Goal: Check status: Check status

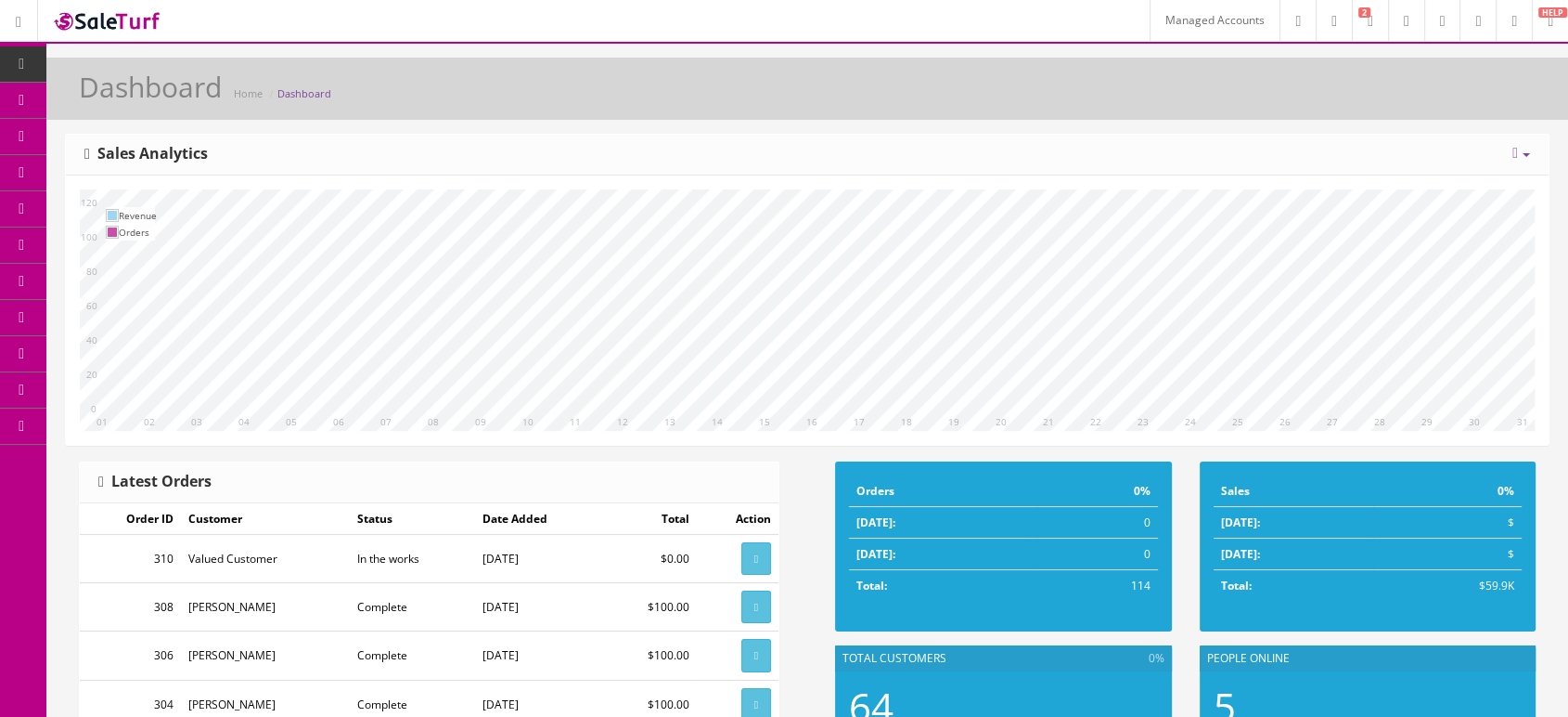
click at [1150, 22] on link "Managed Accounts" at bounding box center [1215, 20] width 130 height 41
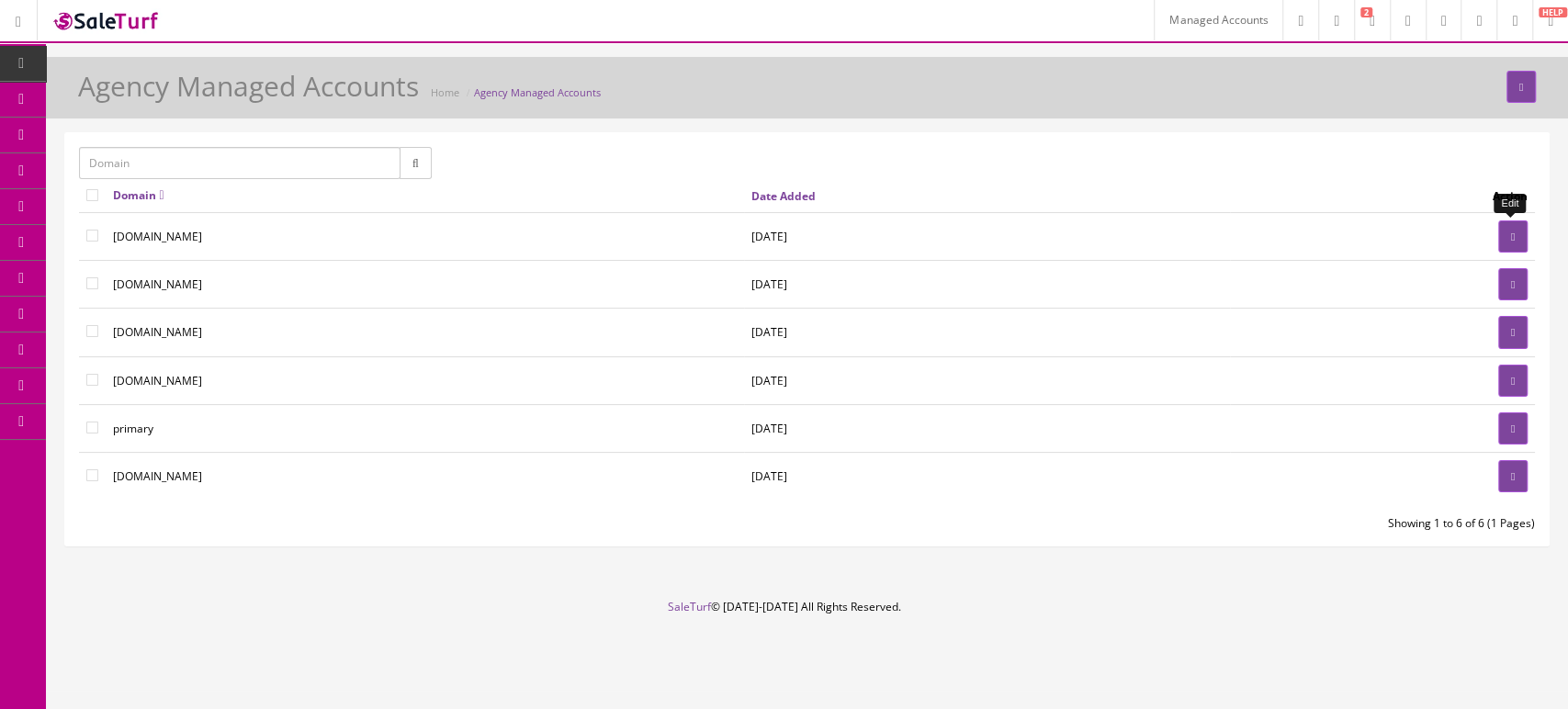
click at [1507, 244] on link at bounding box center [1513, 235] width 30 height 32
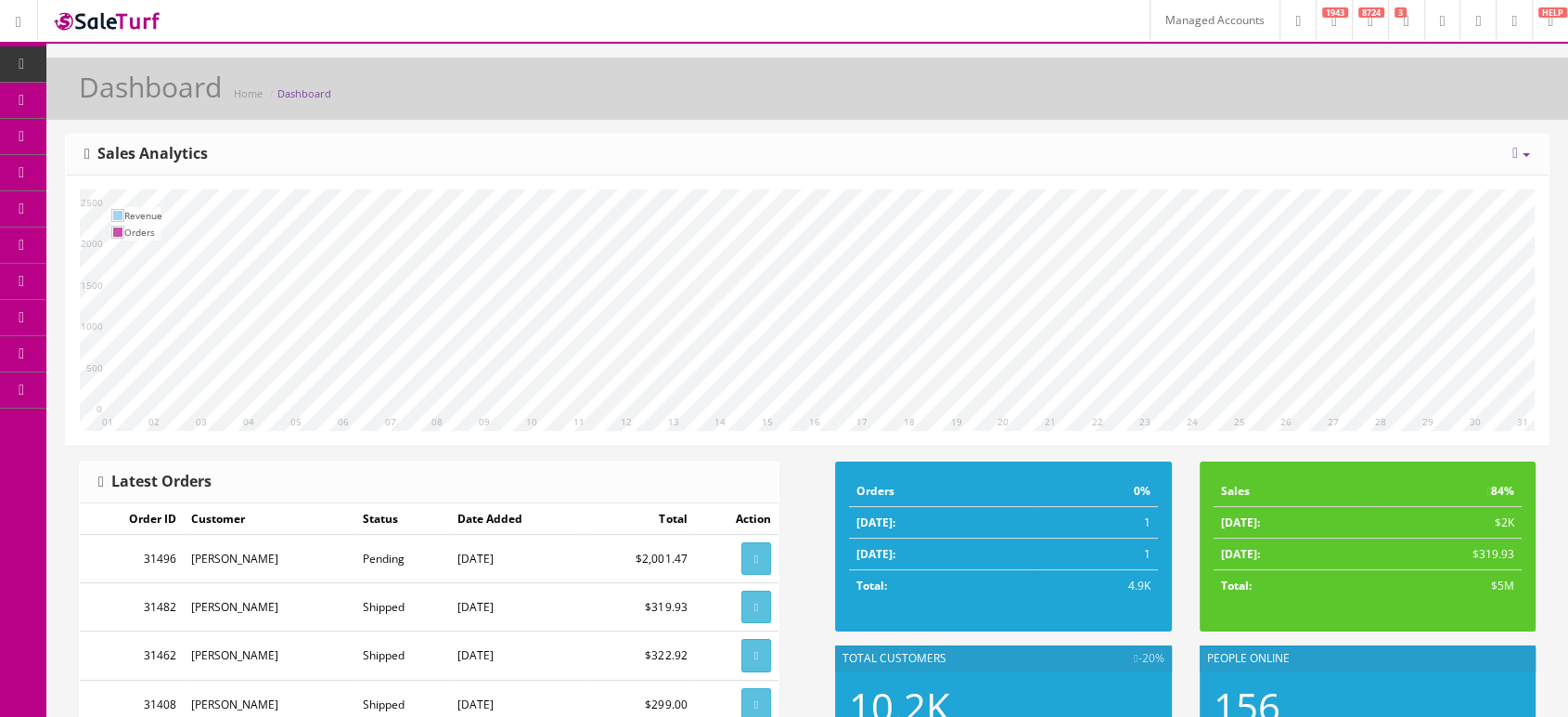
click at [1476, 18] on link at bounding box center [1477, 20] width 36 height 41
click at [1386, 100] on link "Sound Distributors" at bounding box center [1402, 101] width 185 height 21
click at [136, 531] on link "Caching" at bounding box center [144, 534] width 195 height 36
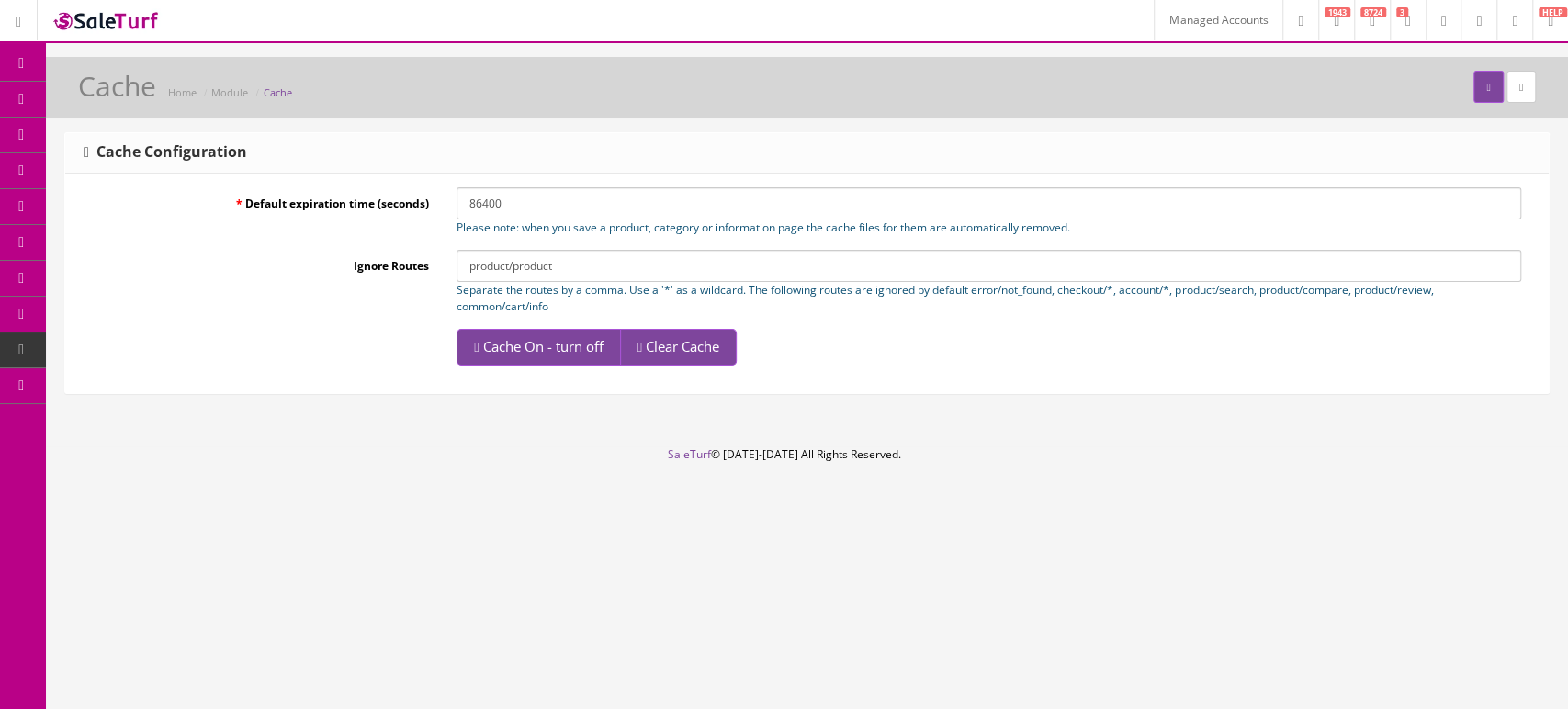
click at [687, 352] on span "Clear Cache" at bounding box center [683, 346] width 73 height 18
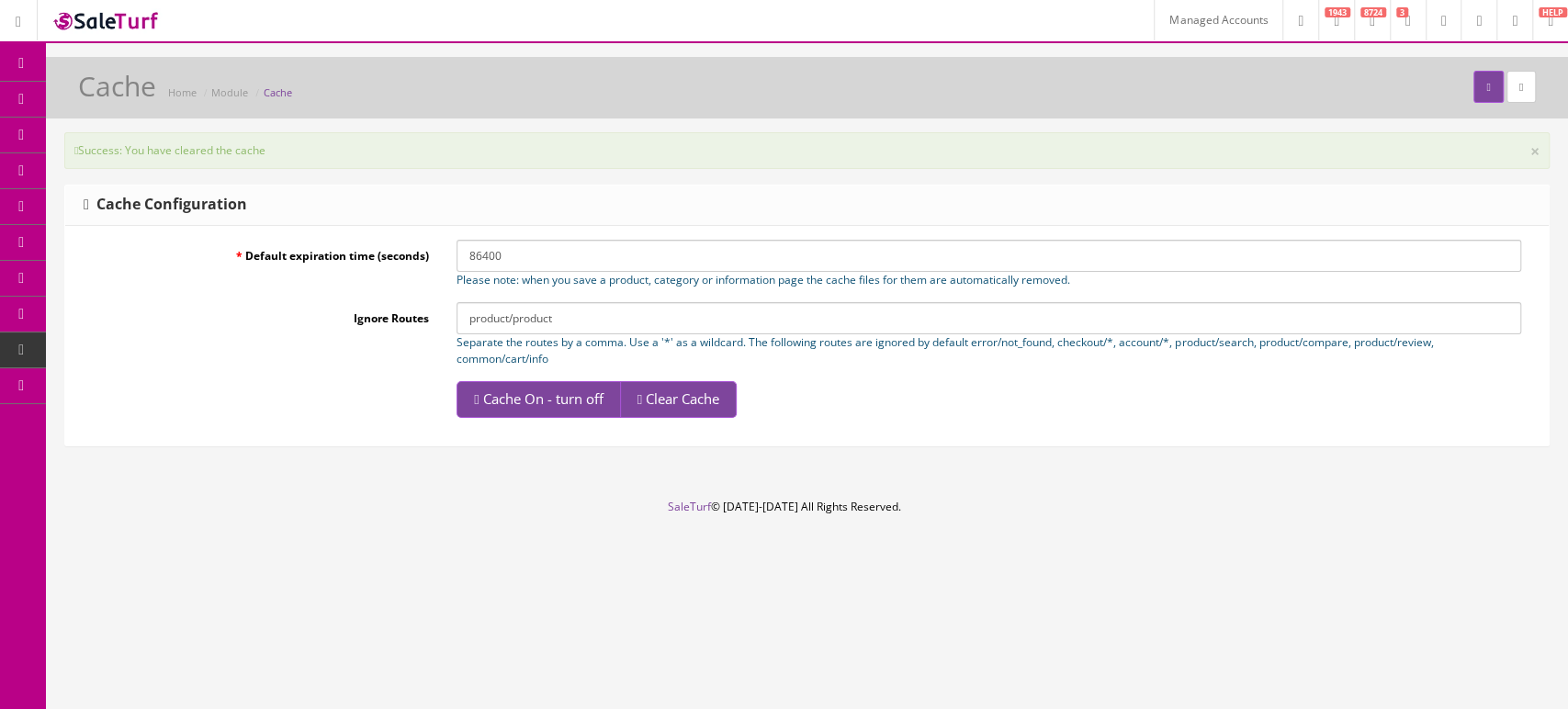
click at [150, 377] on link "Modules" at bounding box center [142, 385] width 193 height 36
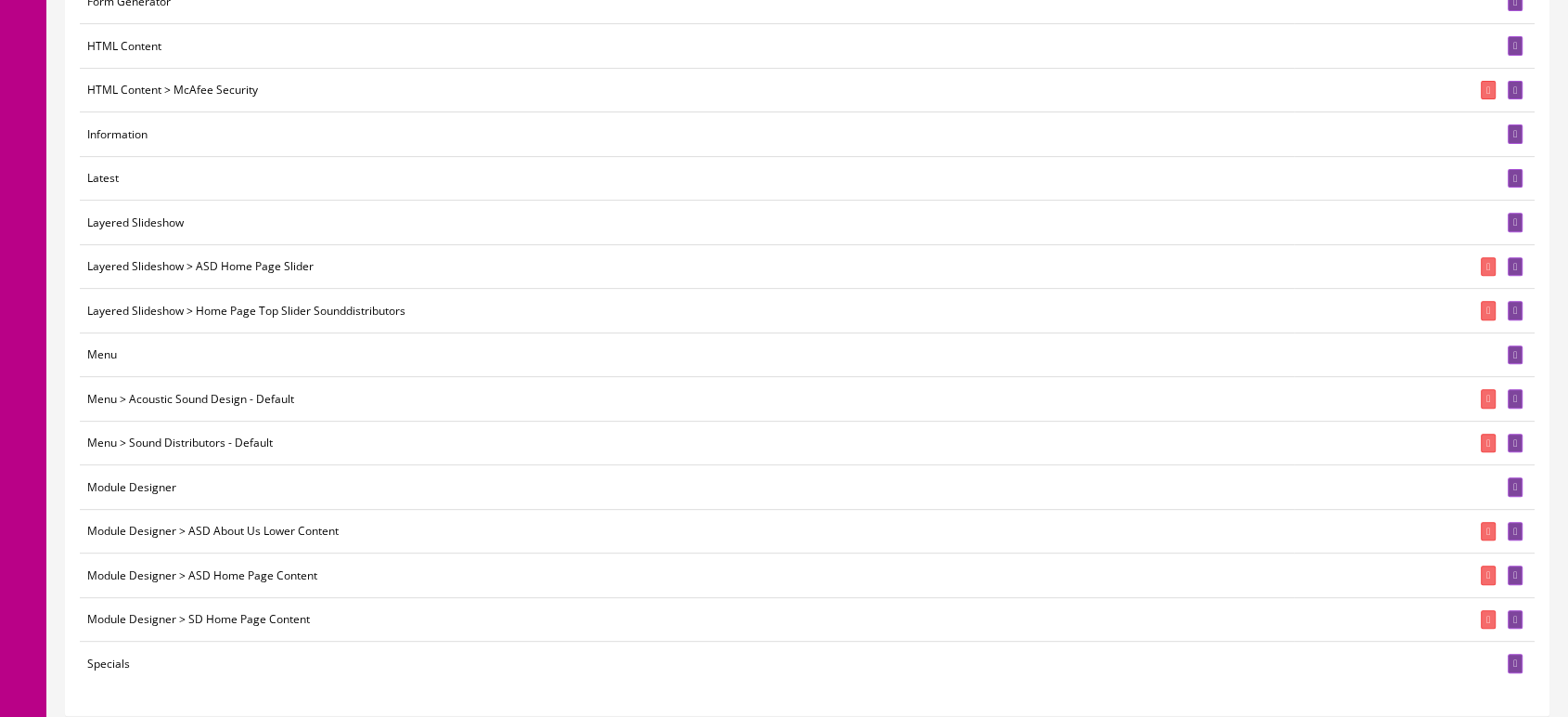
scroll to position [722, 0]
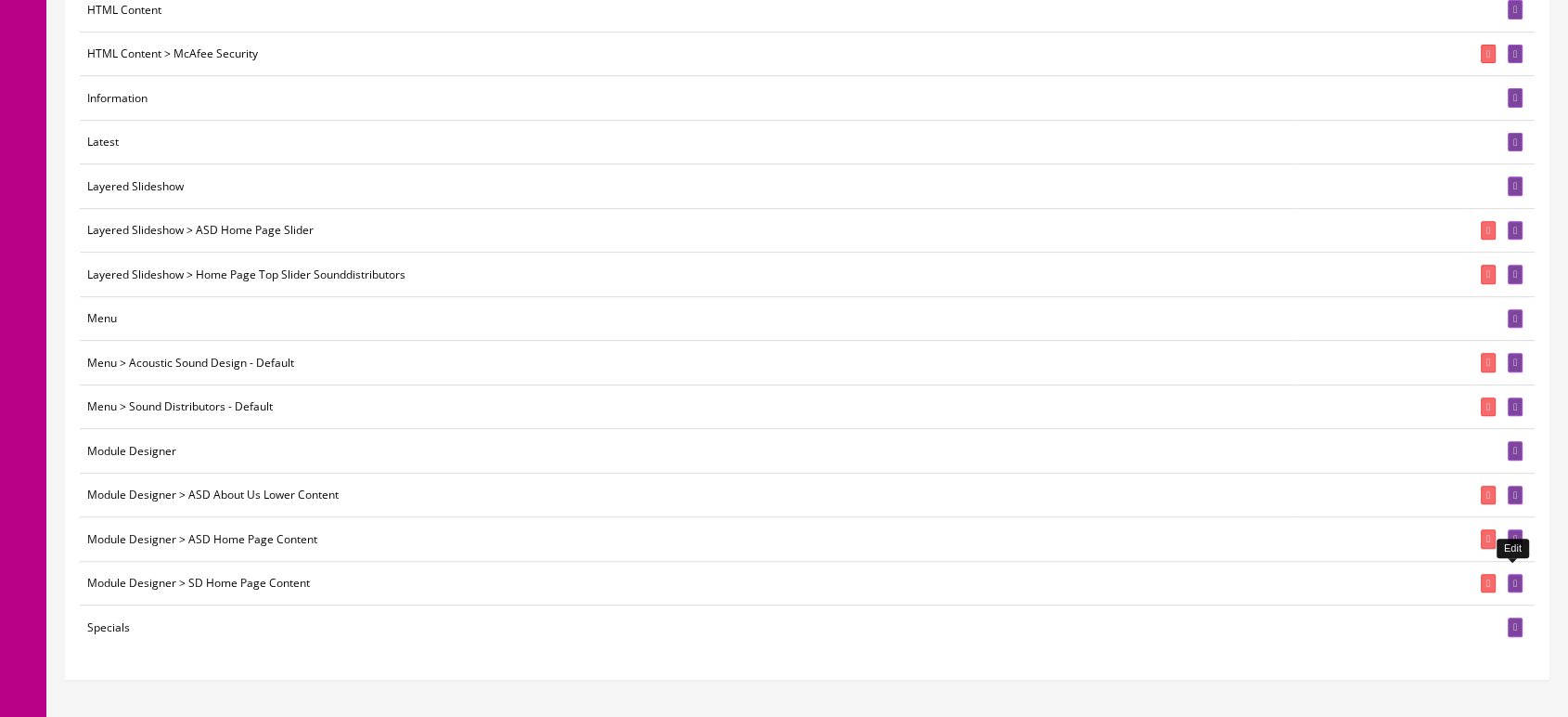
click at [1514, 578] on icon at bounding box center [1516, 583] width 4 height 11
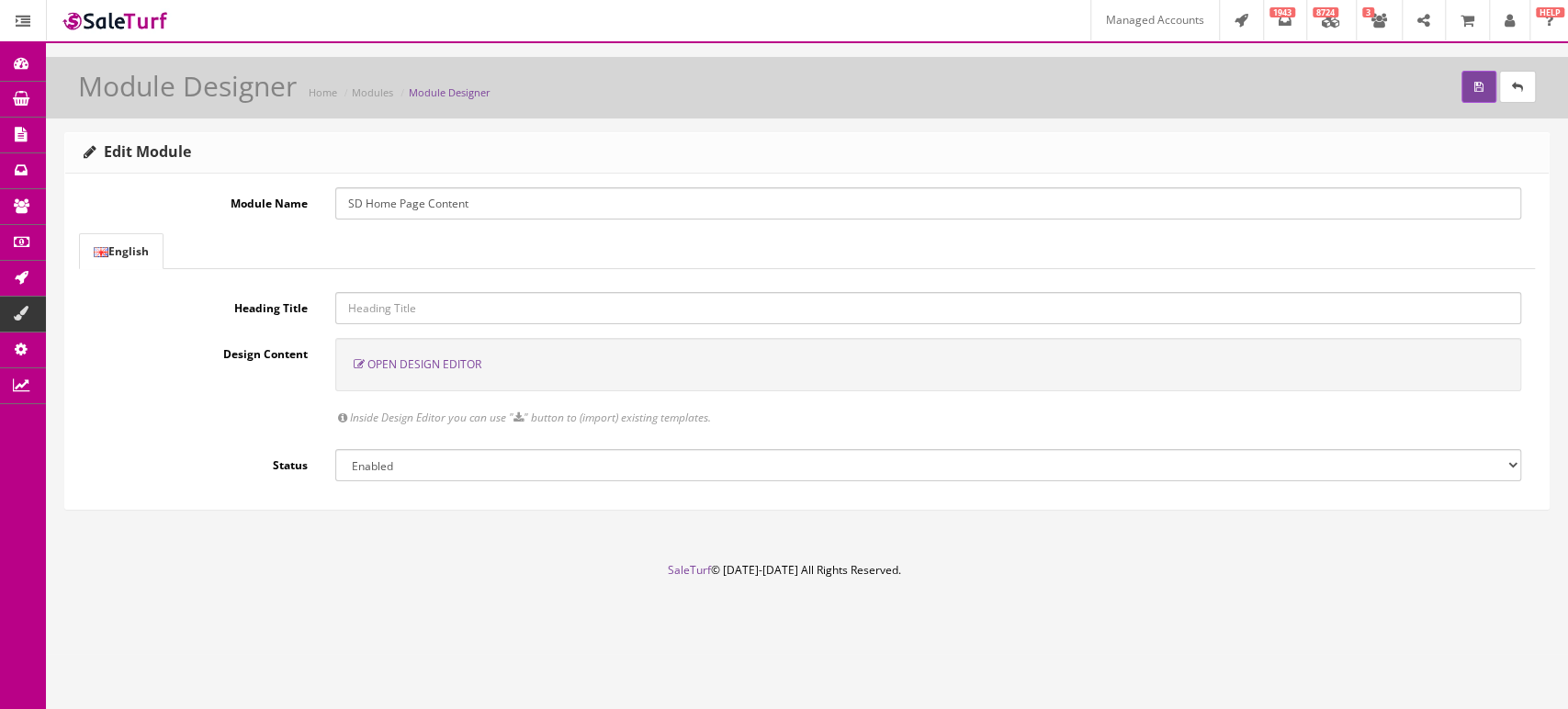
click at [414, 365] on span "Open Design Editor" at bounding box center [424, 364] width 114 height 15
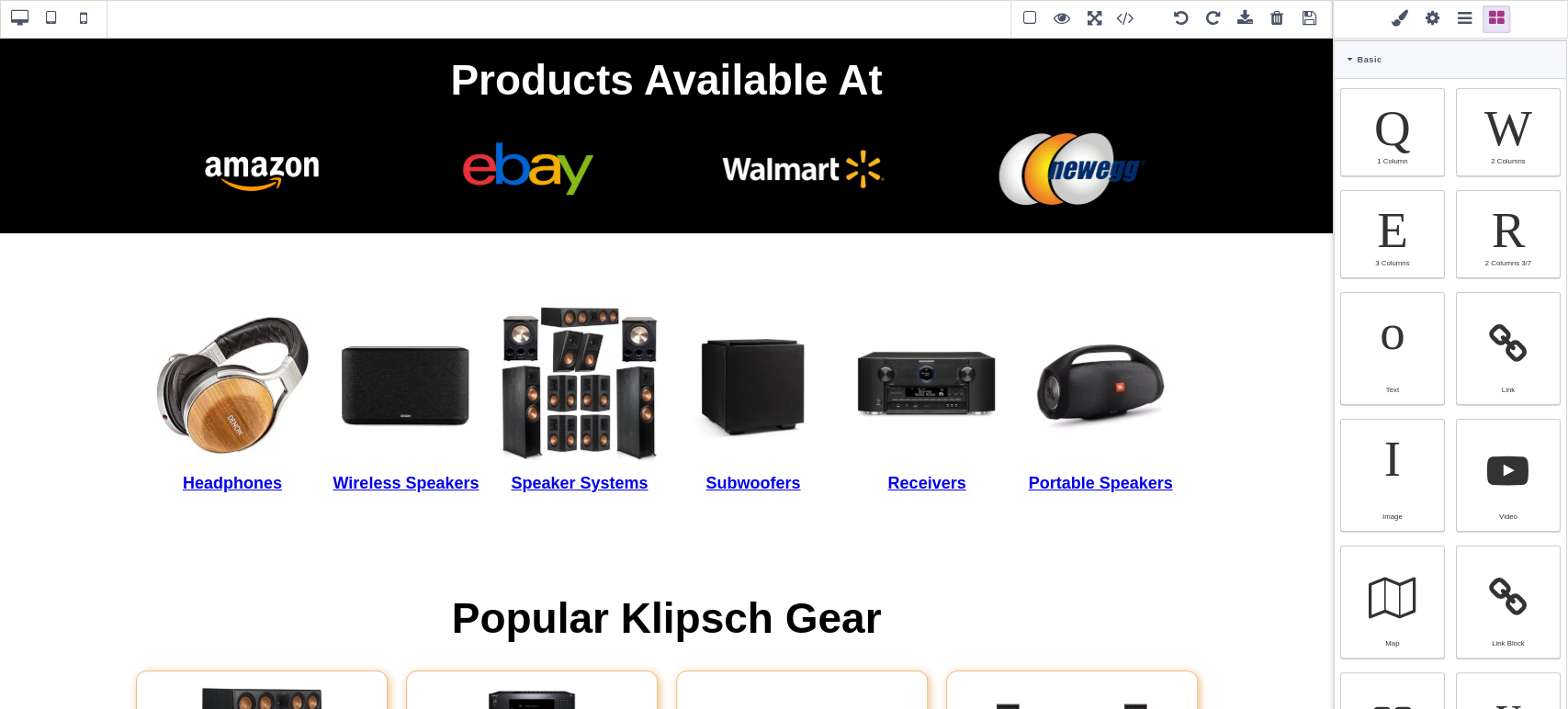
click at [77, 21] on span at bounding box center [84, 19] width 28 height 28
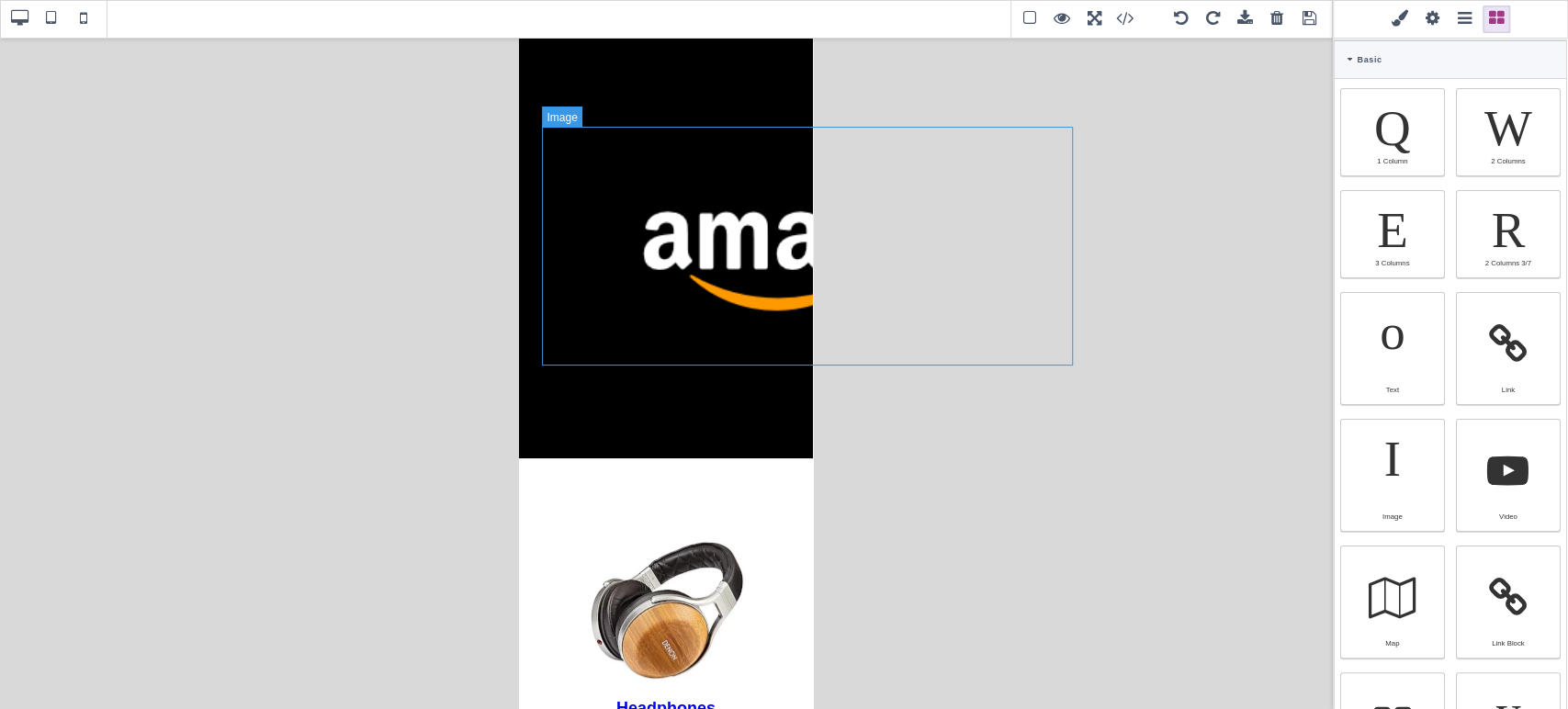
click at [697, 240] on img at bounding box center [808, 247] width 531 height 238
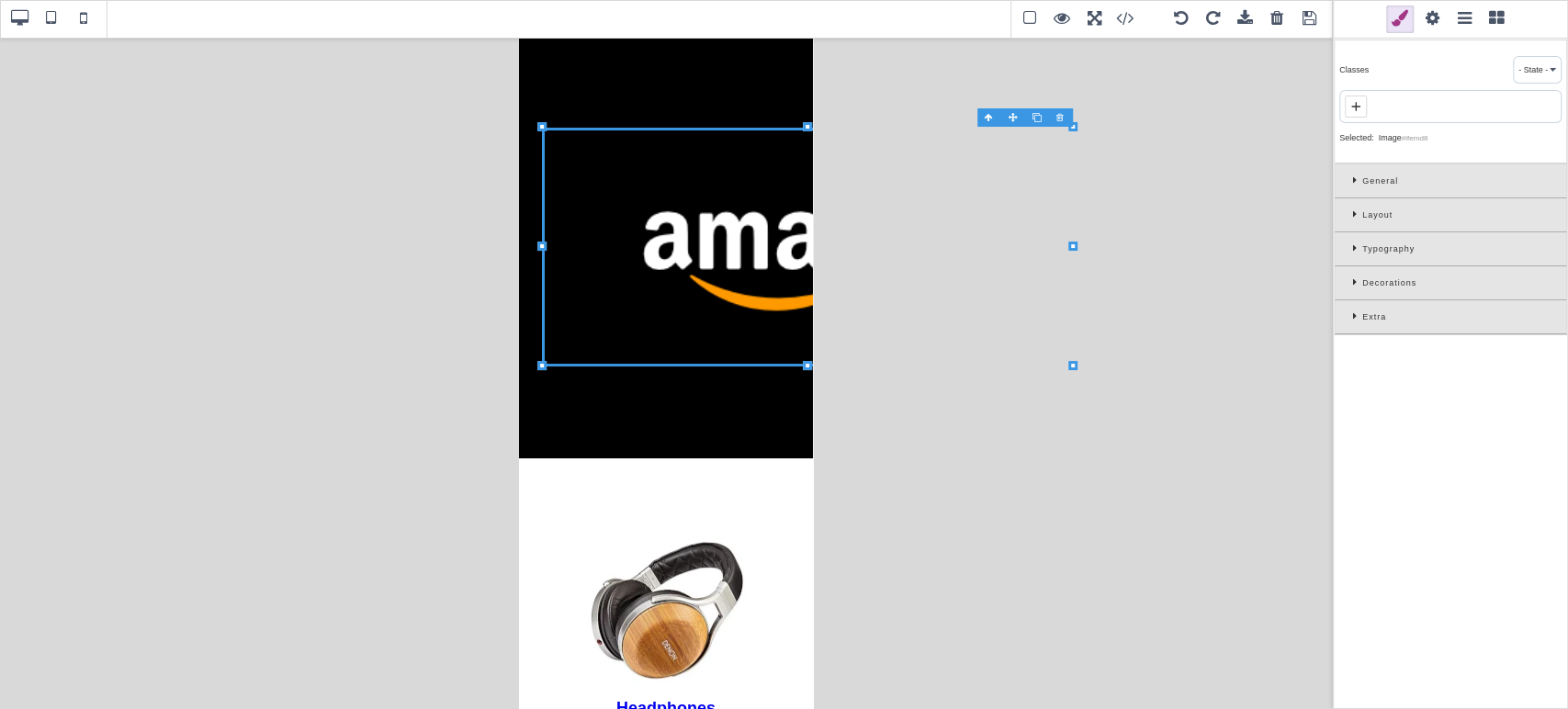
click at [1510, 13] on span at bounding box center [1497, 19] width 28 height 28
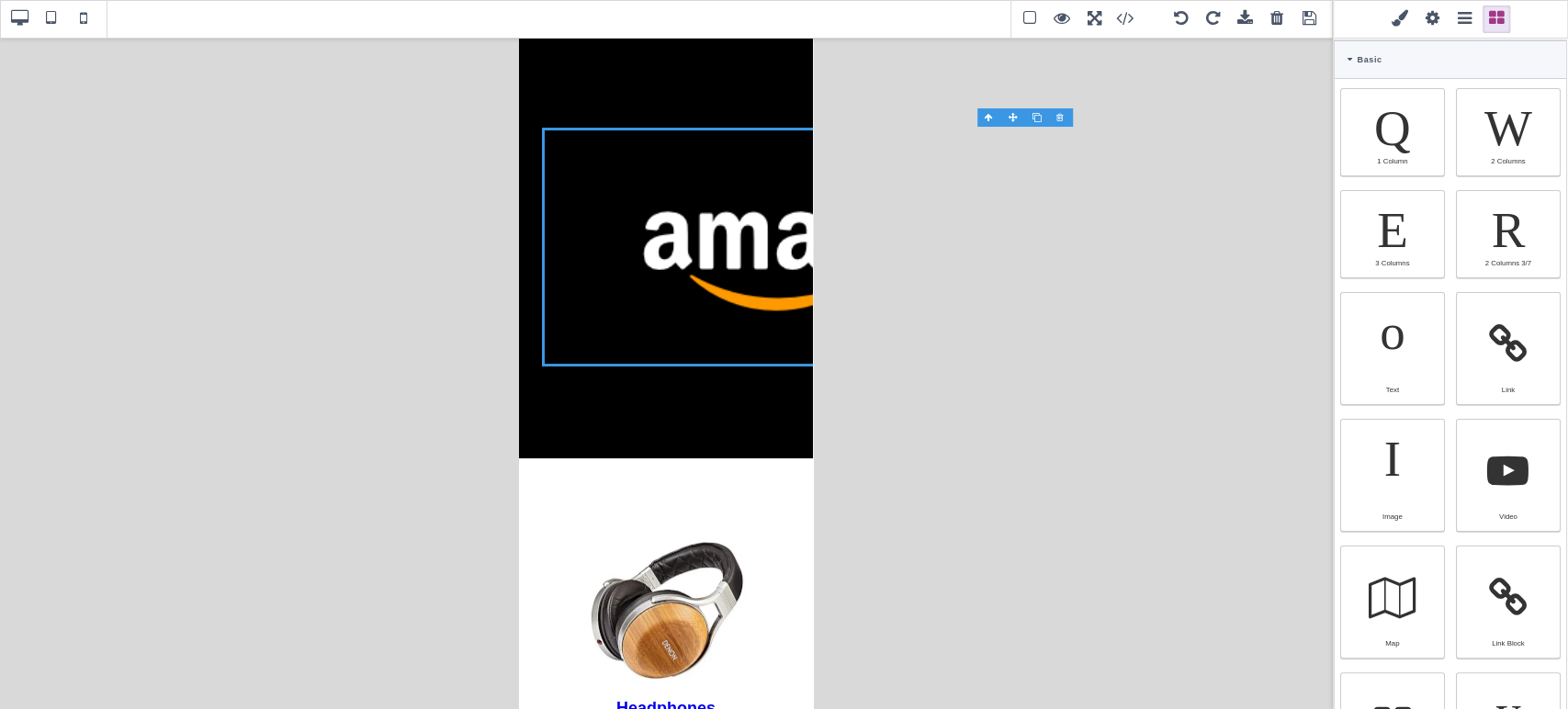
click at [1479, 13] on span at bounding box center [1464, 19] width 28 height 28
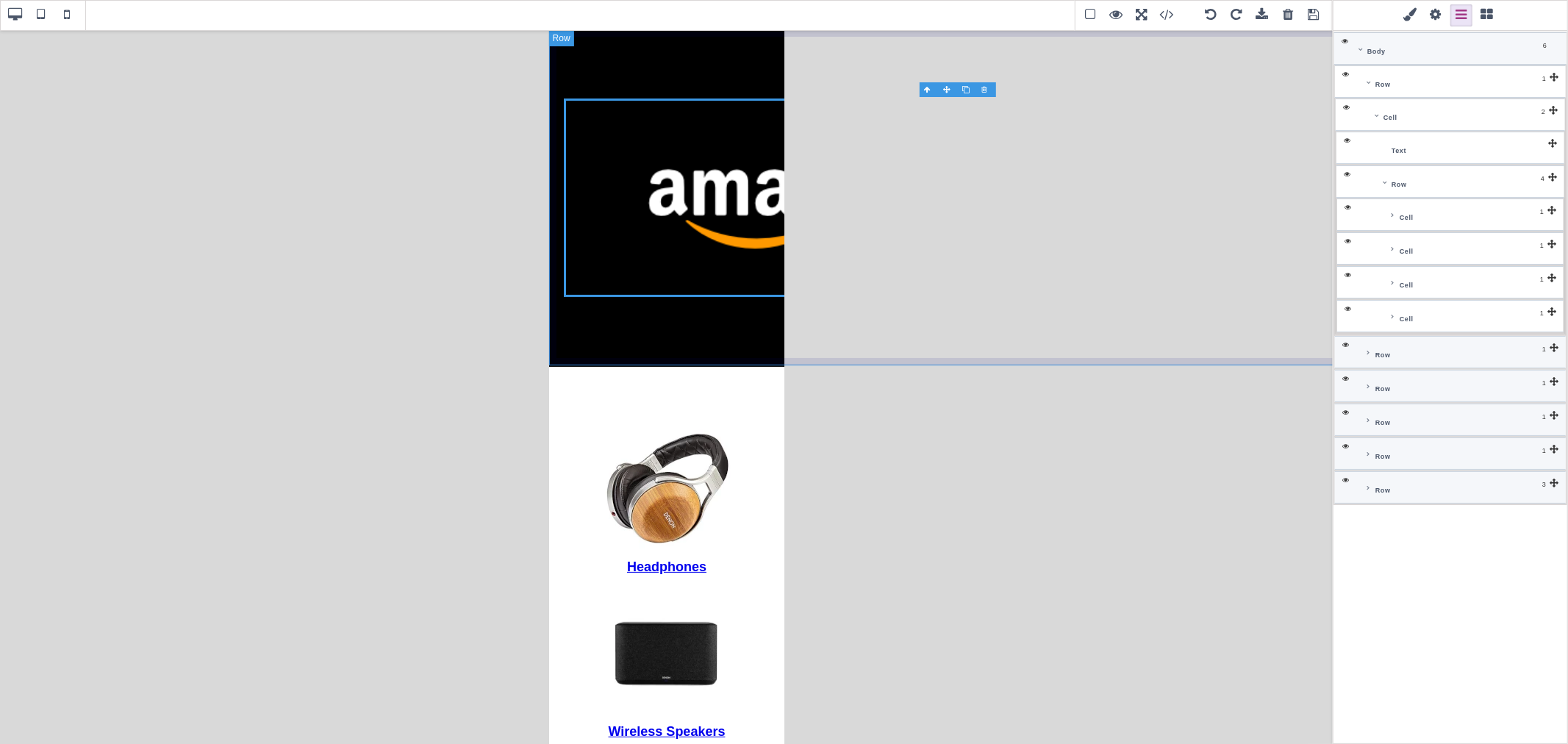
click at [1254, 75] on div "Row" at bounding box center [1463, 82] width 184 height 15
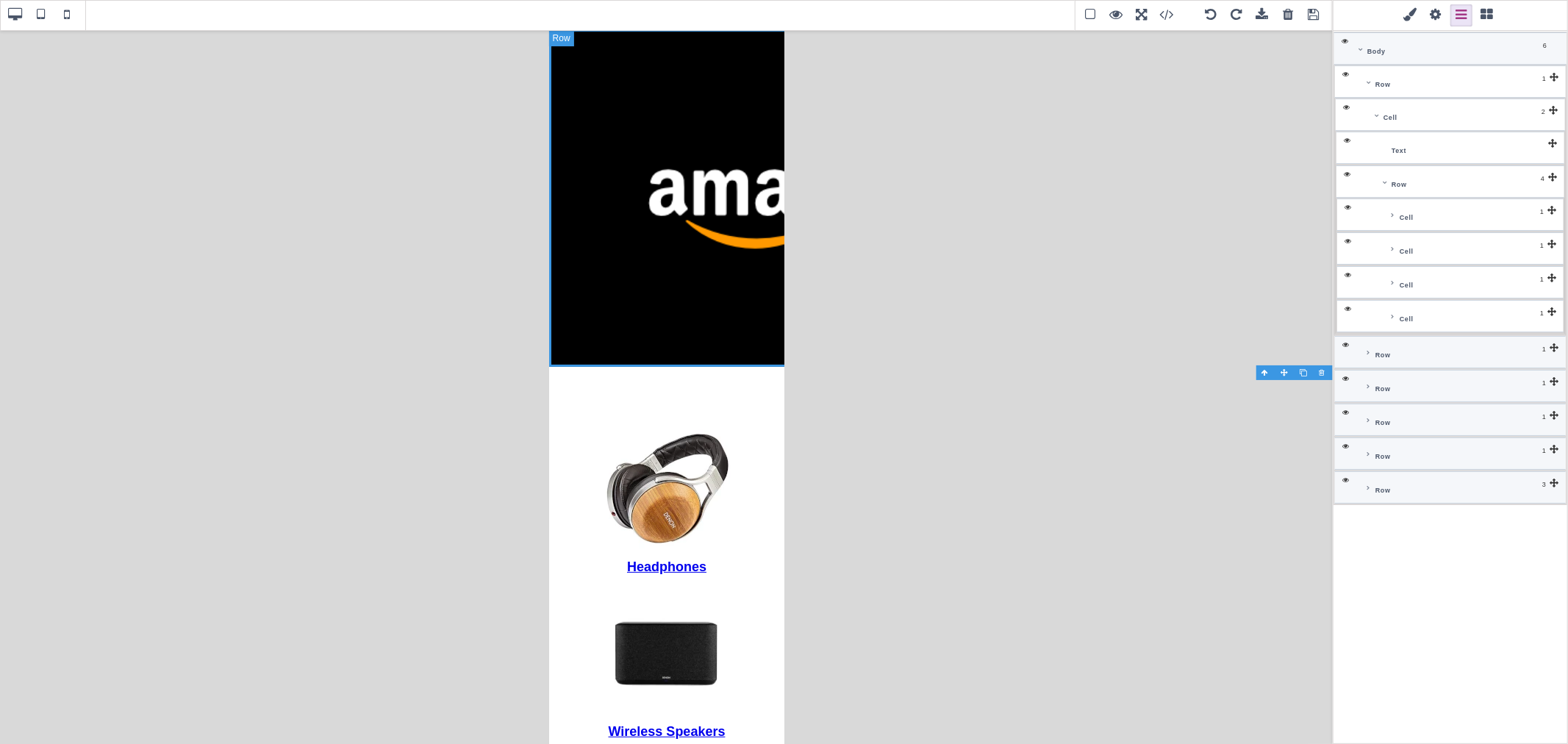
click at [1254, 76] on div "Row" at bounding box center [1463, 82] width 184 height 15
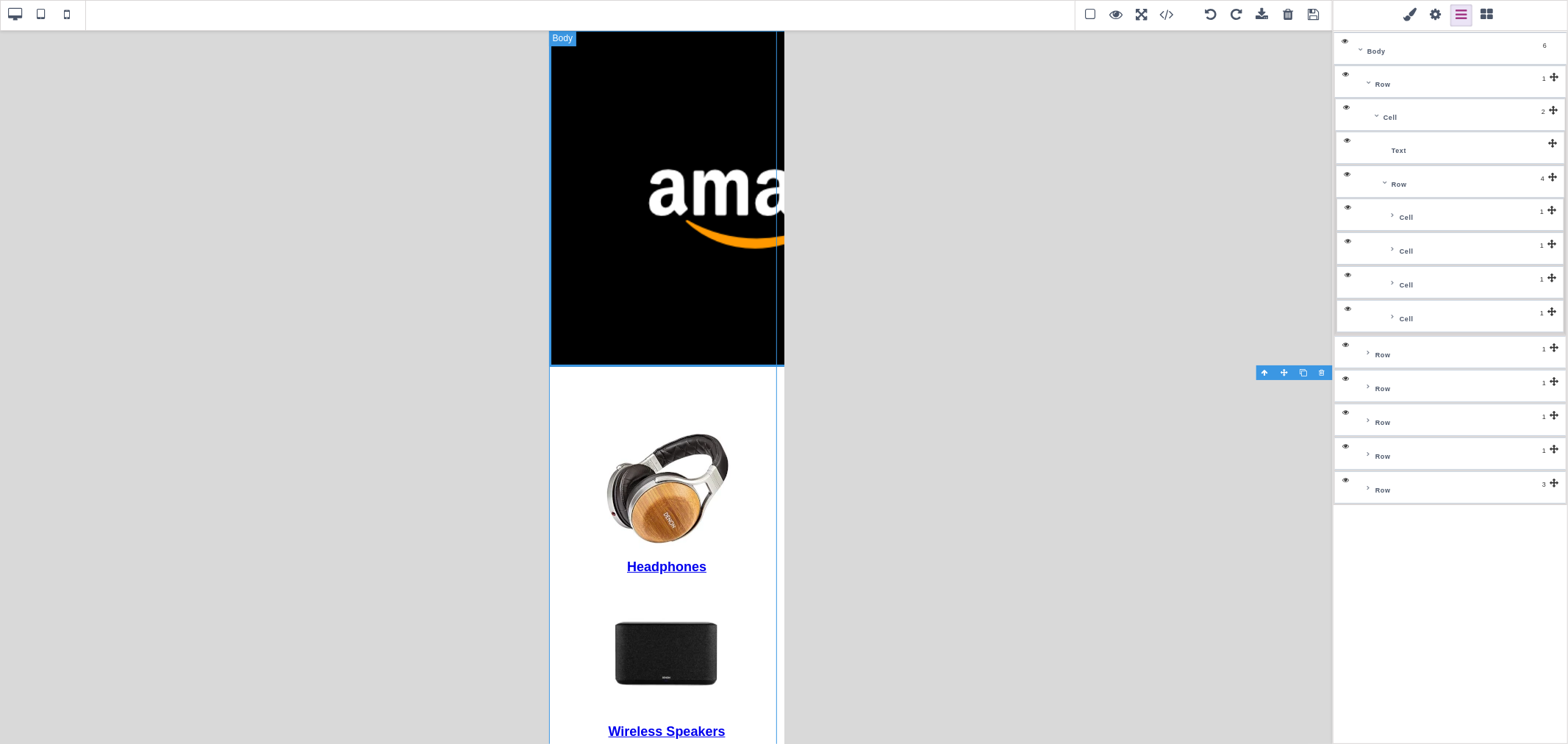
click at [1254, 8] on span at bounding box center [1410, 15] width 22 height 22
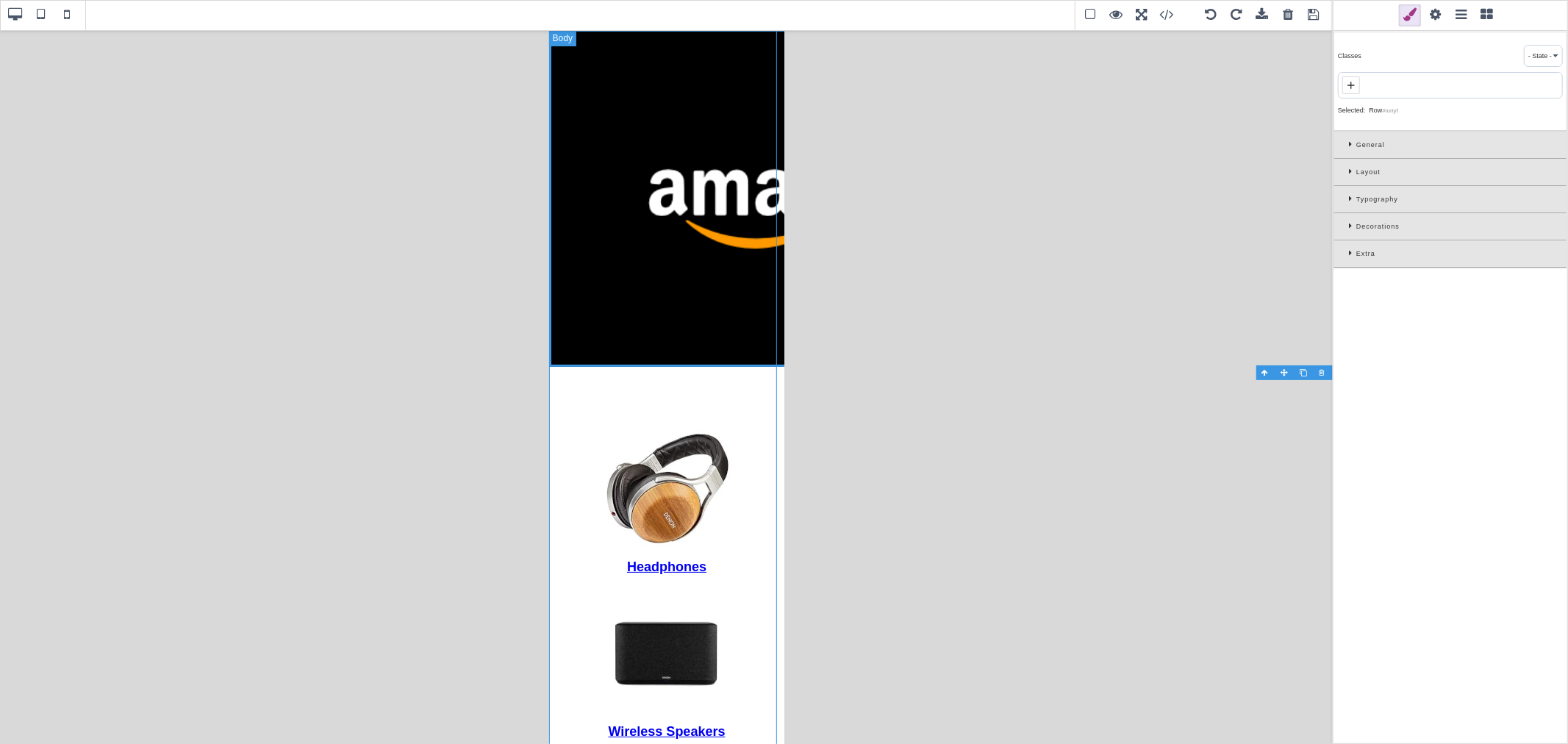
click at [1254, 140] on div "General" at bounding box center [1450, 145] width 232 height 27
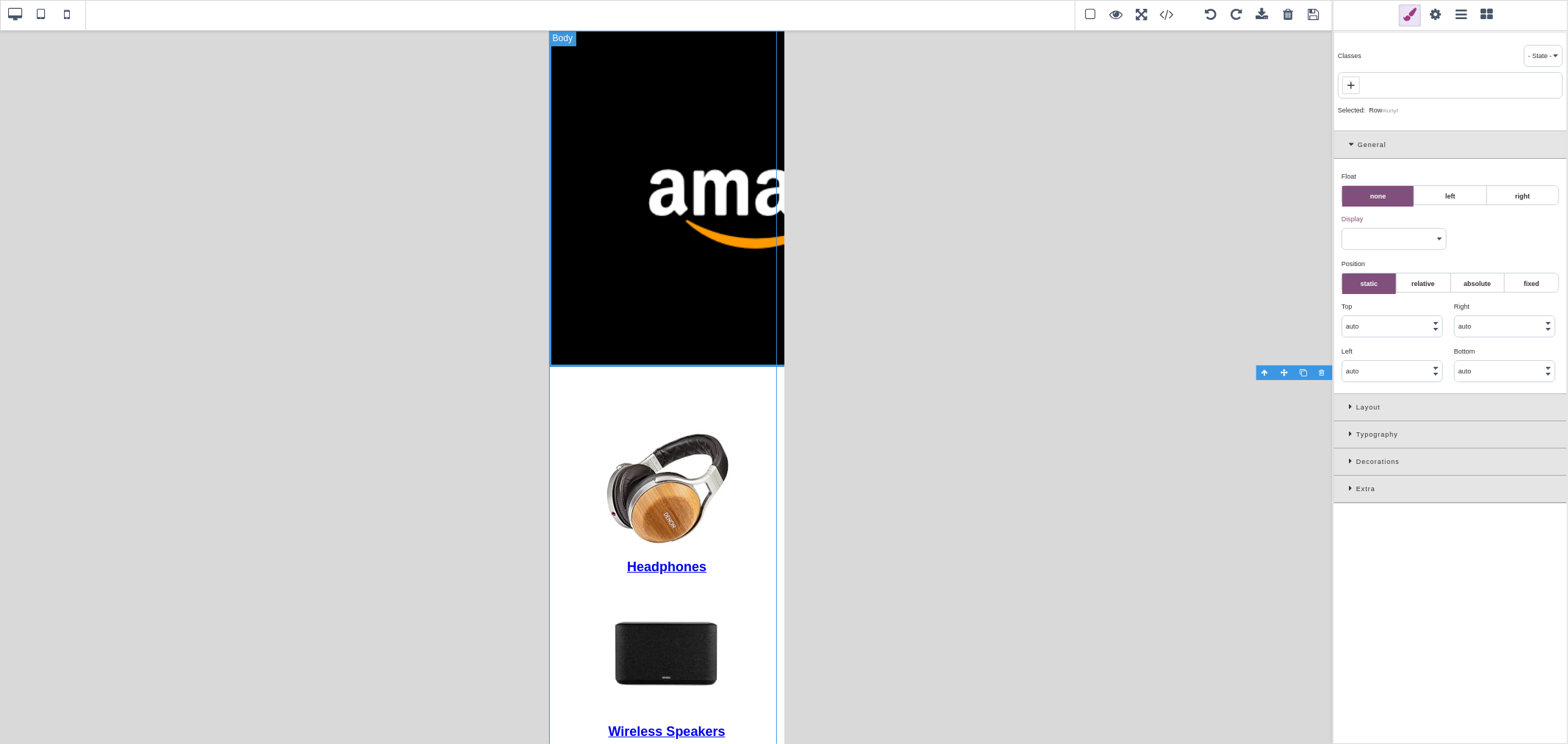
click at [1254, 239] on select "block inline inline-block flex none" at bounding box center [1393, 239] width 104 height 21
select select "flex"
click at [1254, 229] on select "block inline inline-block flex none" at bounding box center [1393, 239] width 104 height 21
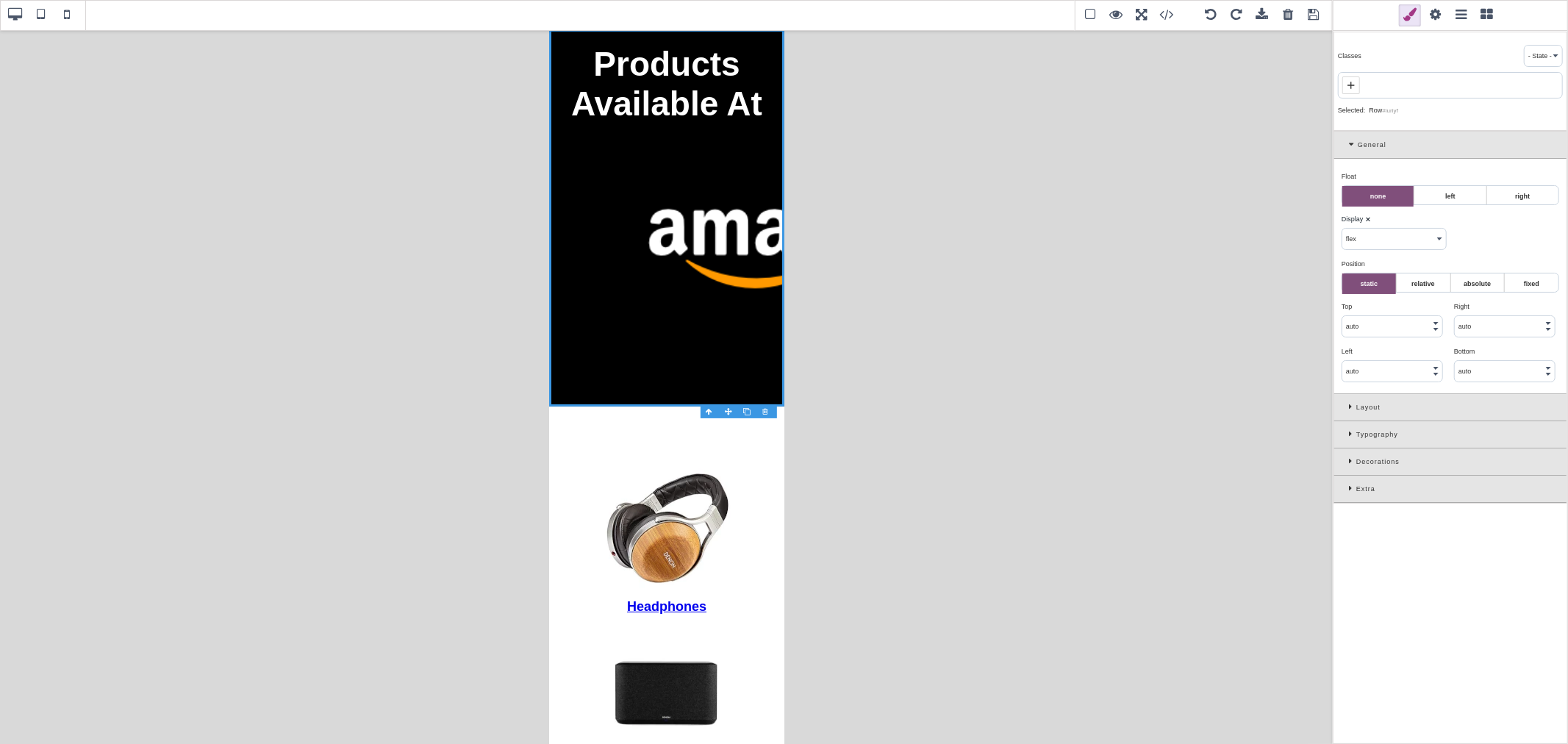
click at [22, 15] on span at bounding box center [15, 15] width 22 height 22
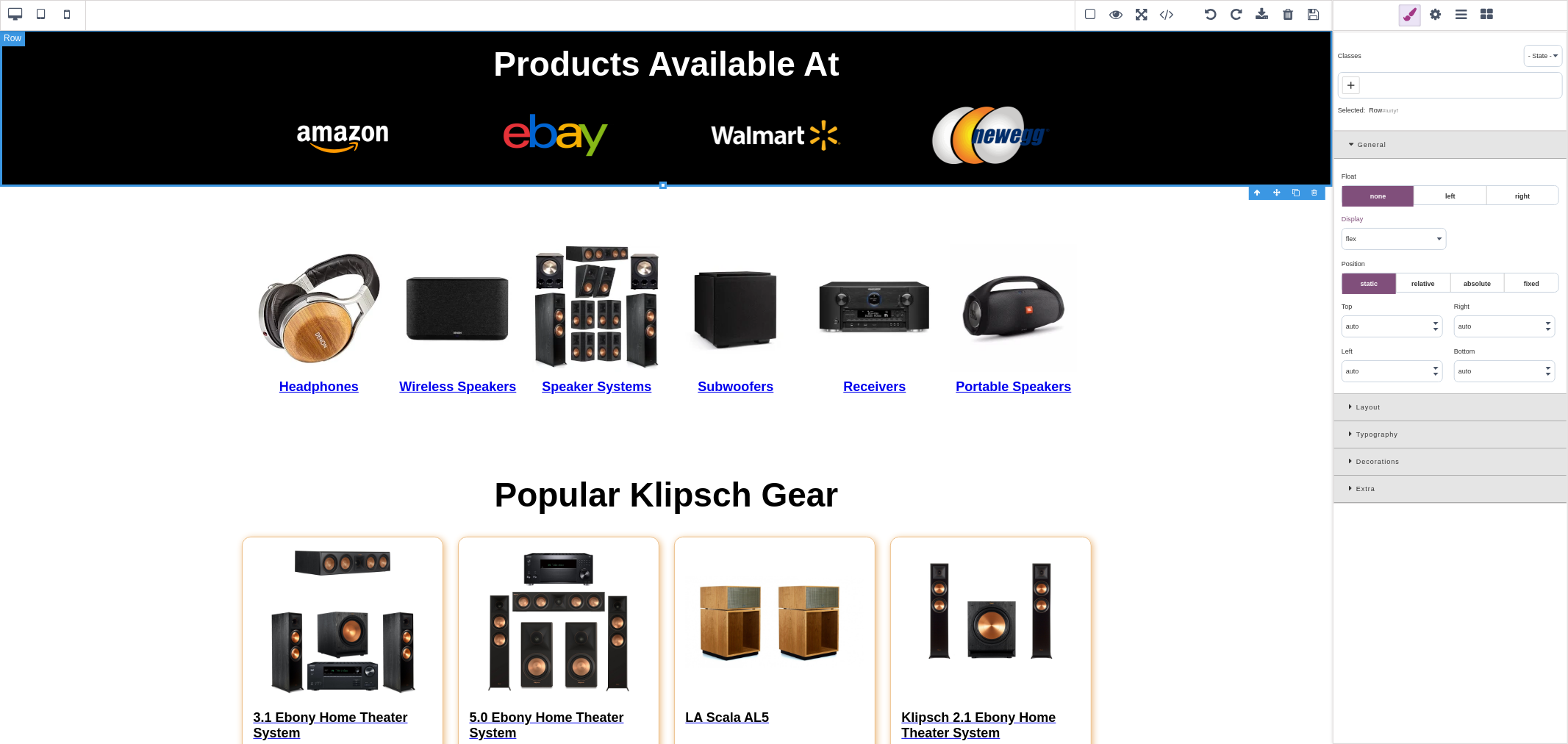
click at [45, 16] on span at bounding box center [41, 15] width 22 height 22
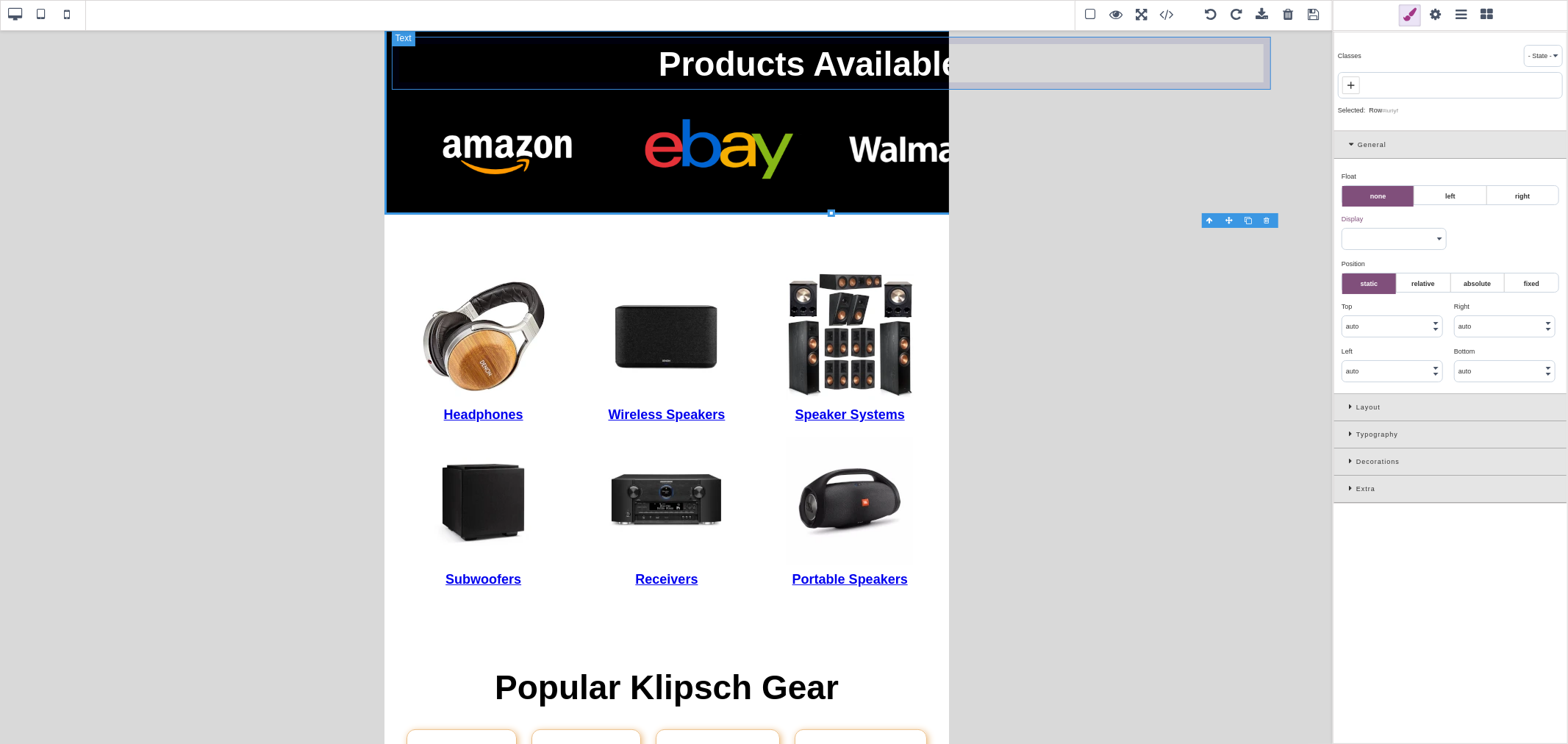
click at [540, 50] on div "Products Available At" at bounding box center [830, 64] width 879 height 55
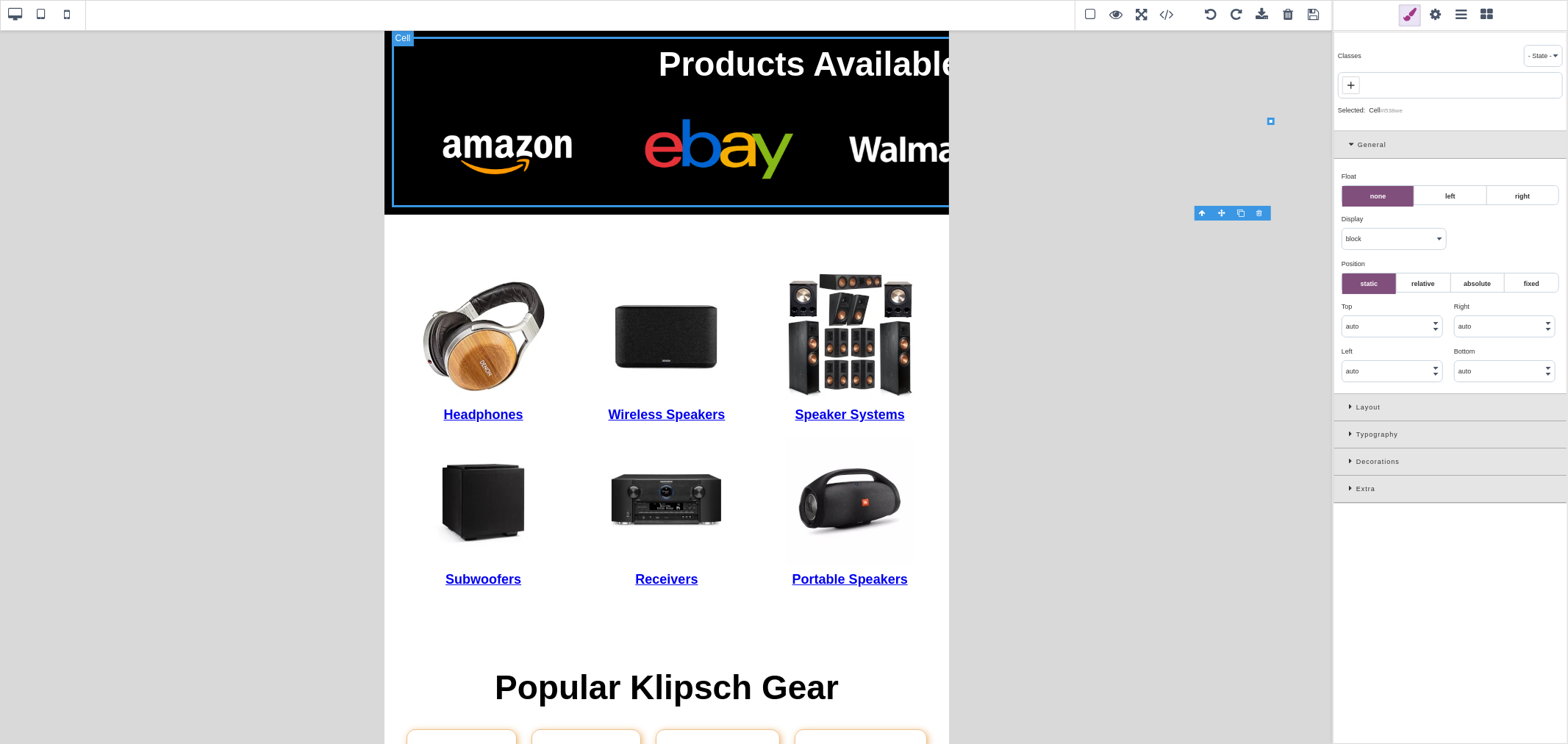
click at [1254, 240] on select "block inline inline-block flex none" at bounding box center [1393, 239] width 104 height 21
click at [1254, 229] on select "block inline inline-block flex none" at bounding box center [1393, 239] width 104 height 21
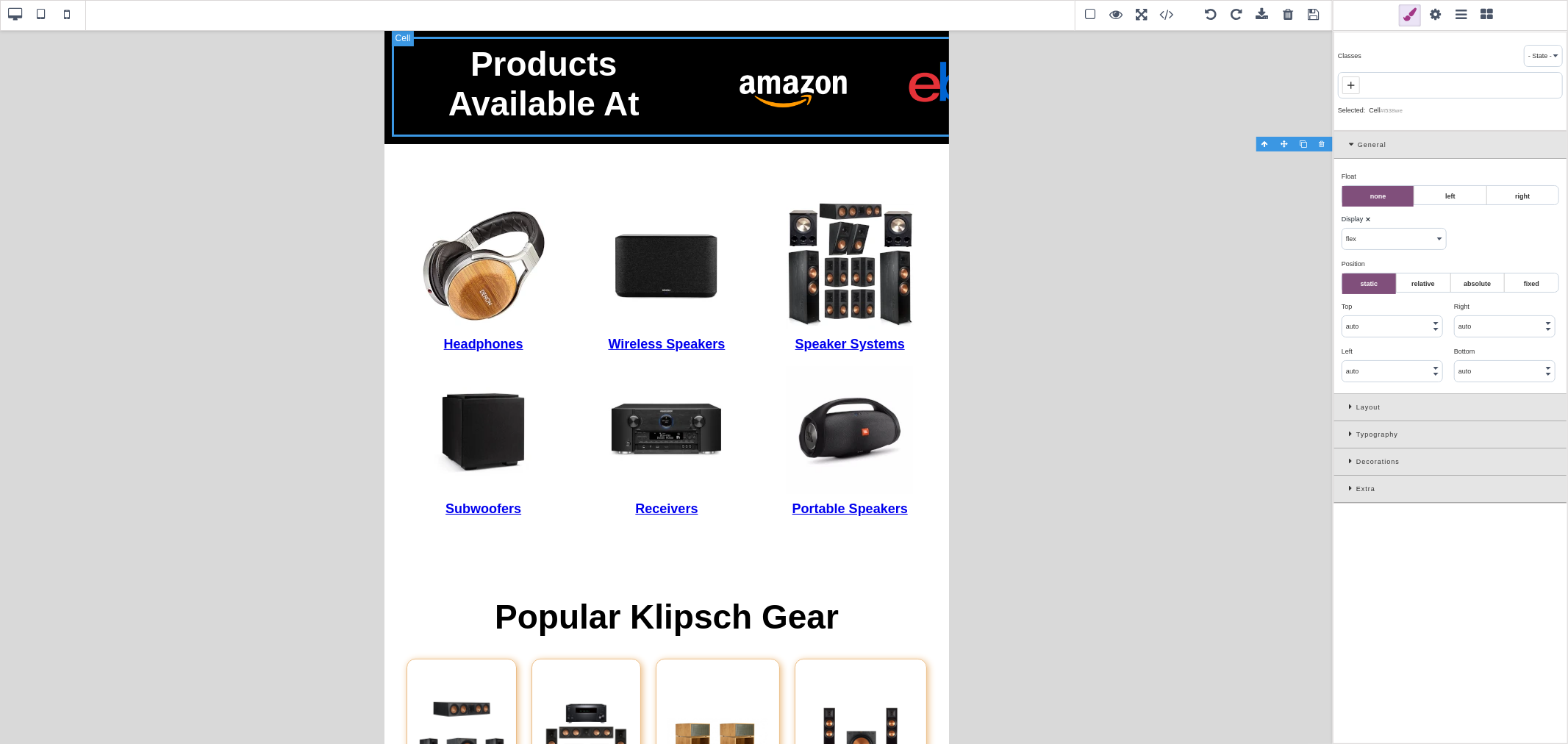
click at [1254, 244] on select "block inline inline-block flex none" at bounding box center [1393, 239] width 104 height 21
select select "inline-block"
click at [1254, 229] on select "block inline inline-block flex none" at bounding box center [1393, 239] width 104 height 21
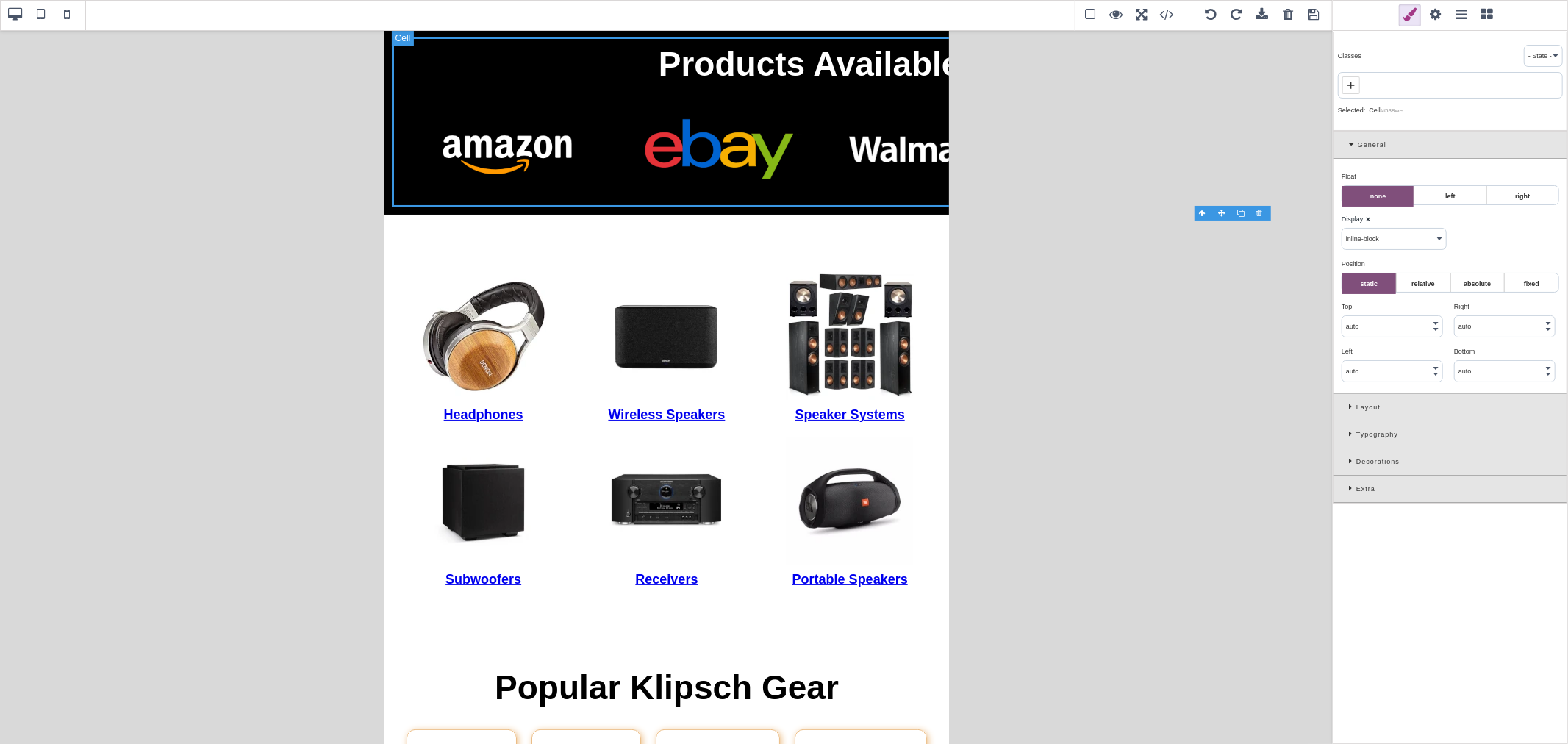
click at [1254, 413] on div "Layout" at bounding box center [1450, 407] width 232 height 27
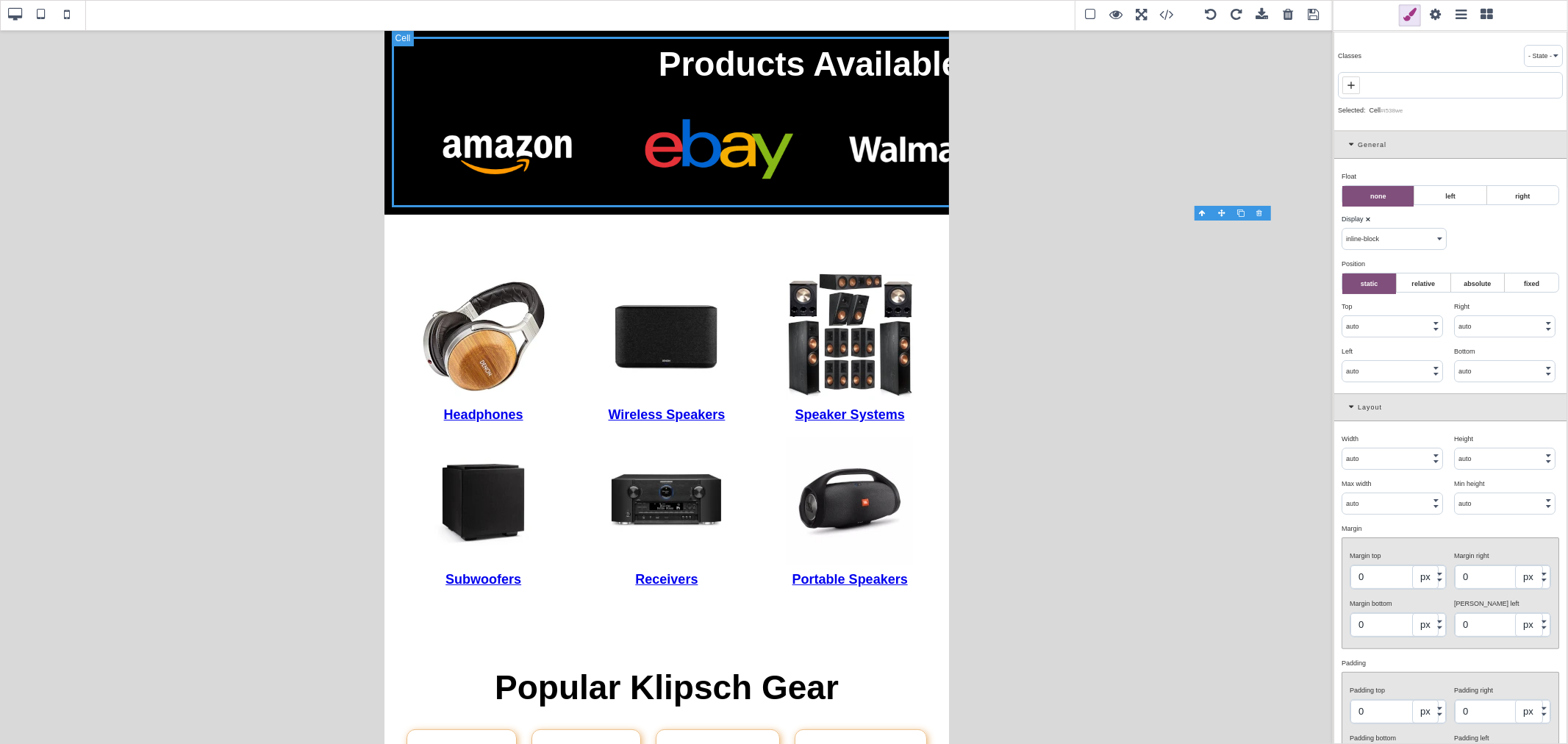
click at [1254, 462] on input "auto" at bounding box center [1392, 459] width 100 height 21
type input "100"
select select "%"
click at [1254, 442] on div "Width ⨯" at bounding box center [1392, 439] width 102 height 13
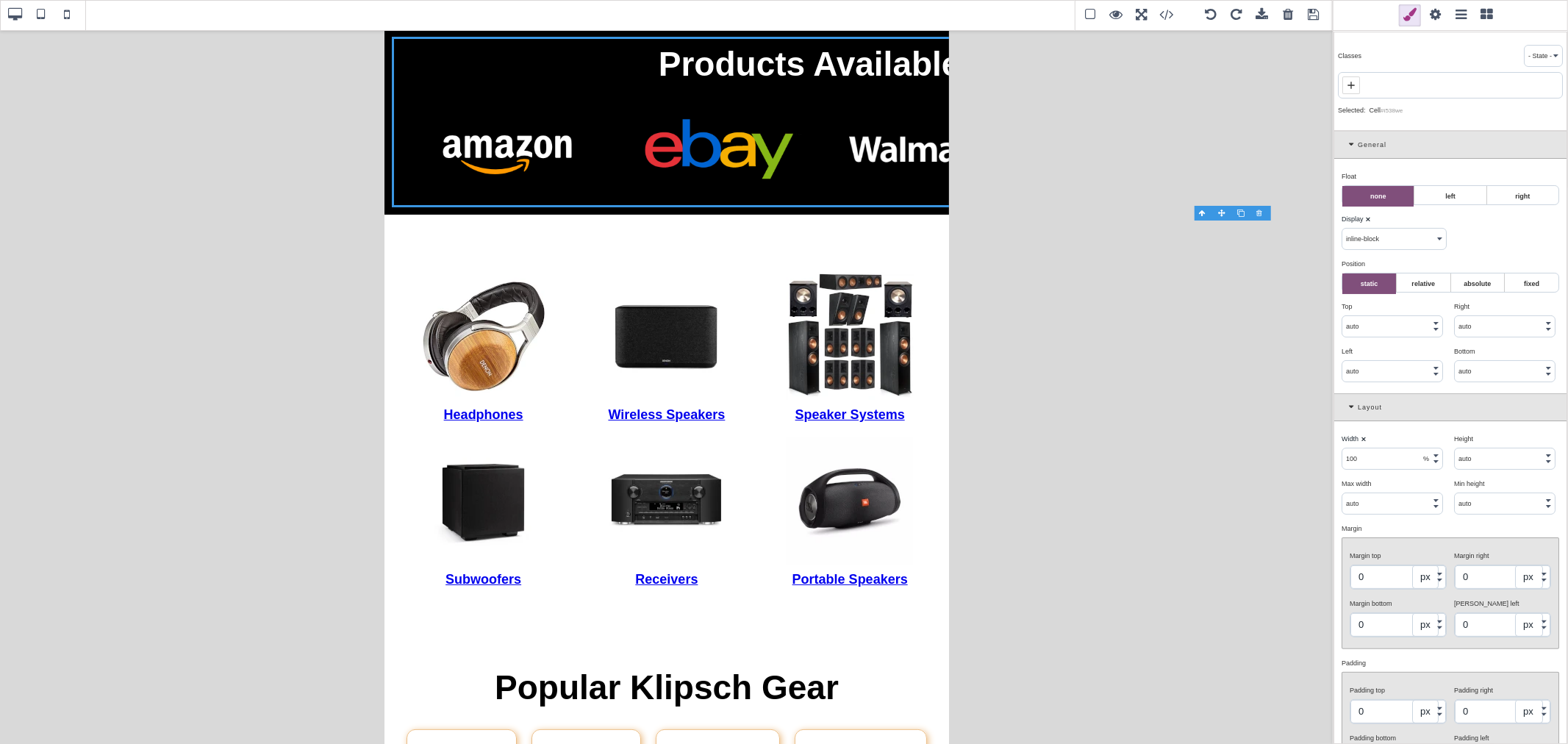
select select
type input "auto"
select select
type input "10"
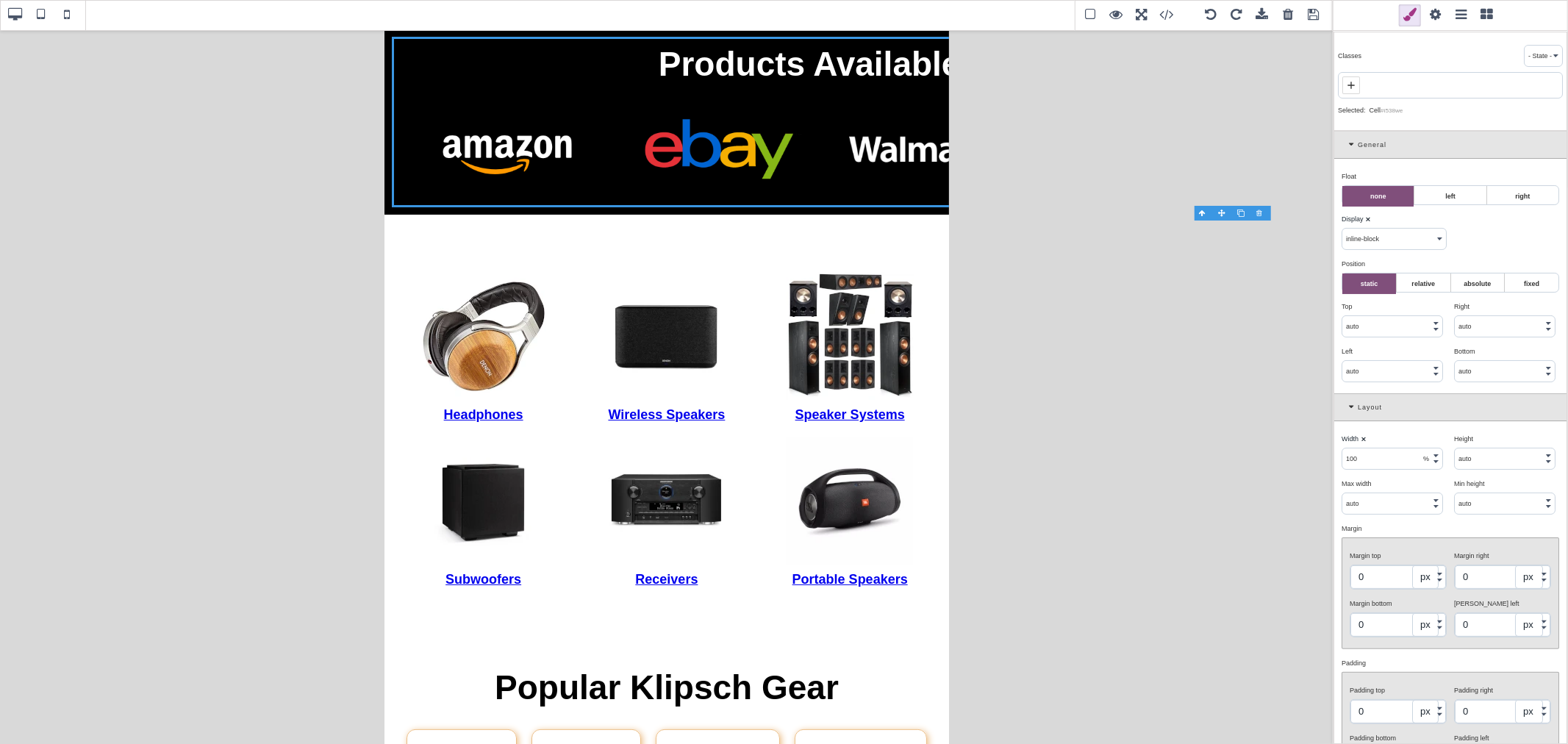
type input "10"
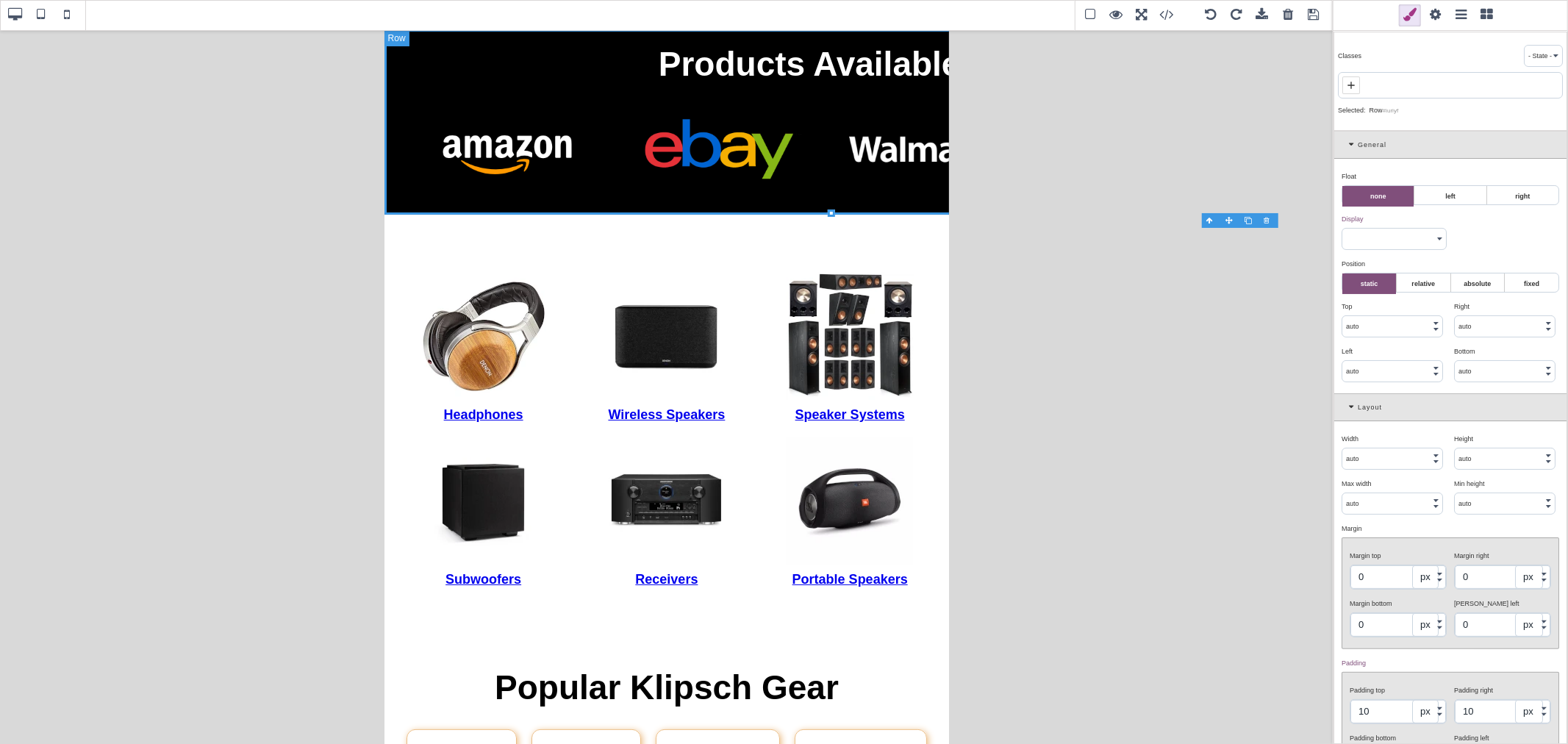
click at [1254, 467] on input "auto" at bounding box center [1392, 459] width 100 height 21
type input "100"
select select "%"
click at [1254, 442] on div "Width ⨯" at bounding box center [1392, 439] width 102 height 13
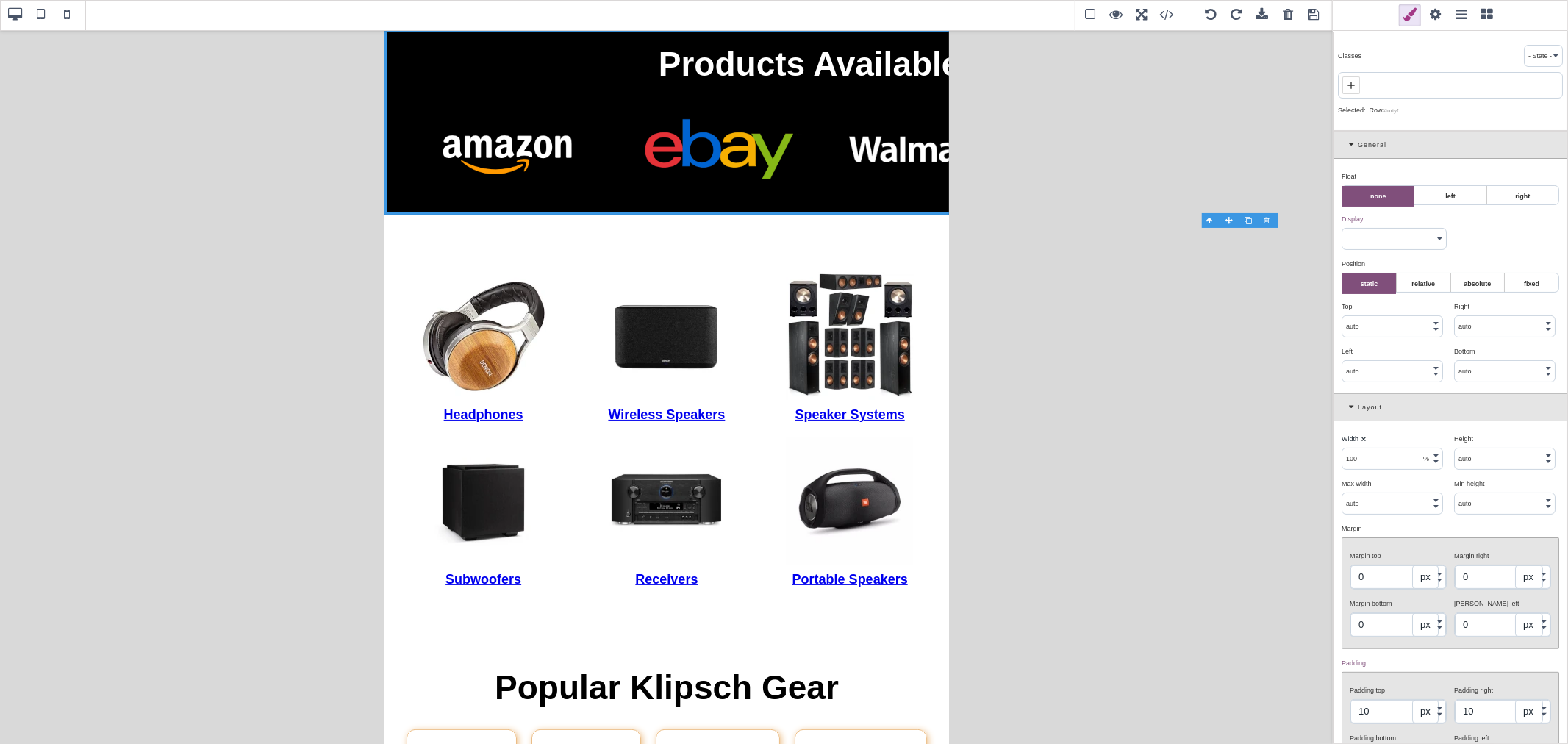
click at [18, 18] on span at bounding box center [15, 15] width 22 height 22
type input "auto"
select select
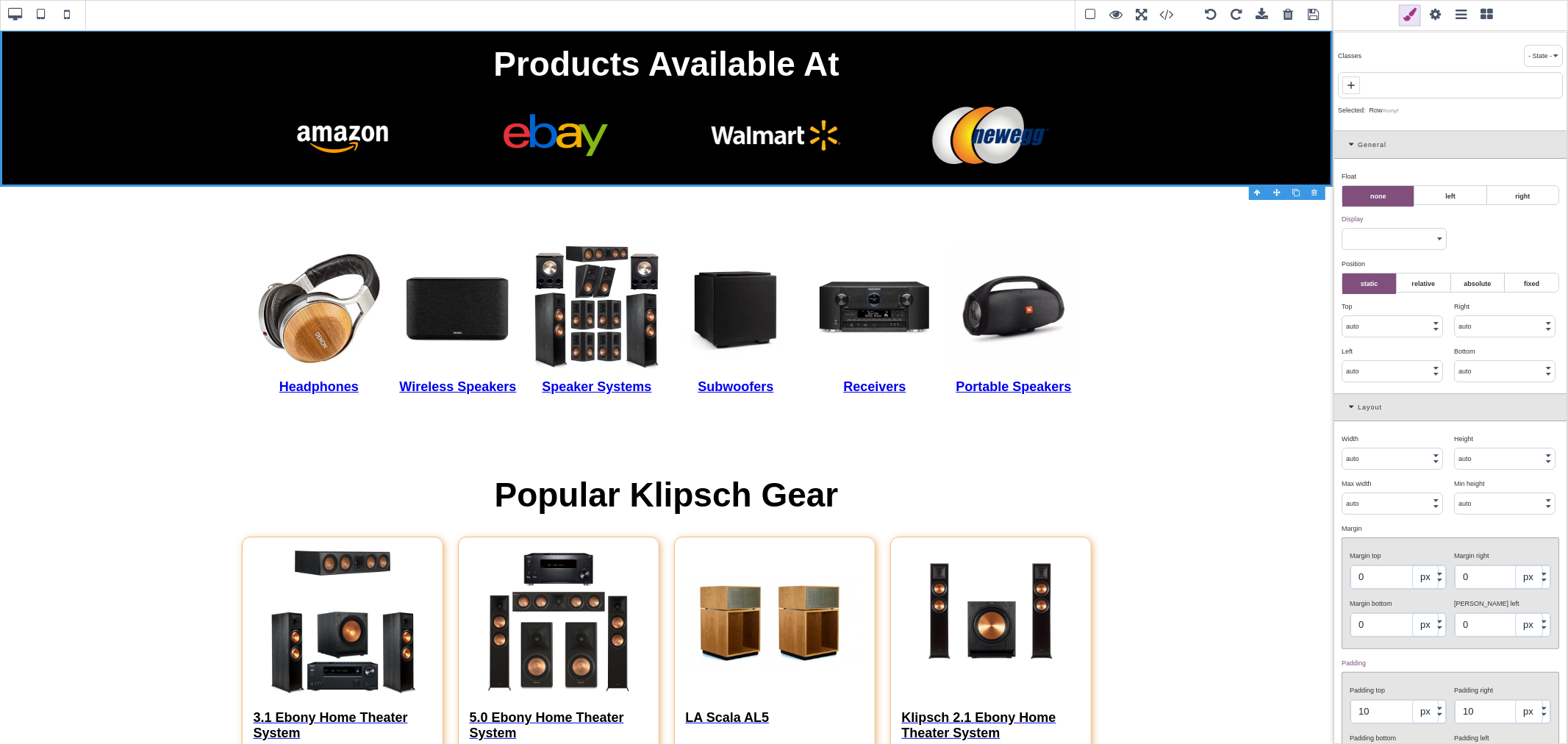
click at [38, 12] on span at bounding box center [41, 15] width 22 height 22
type input "100"
select select "%"
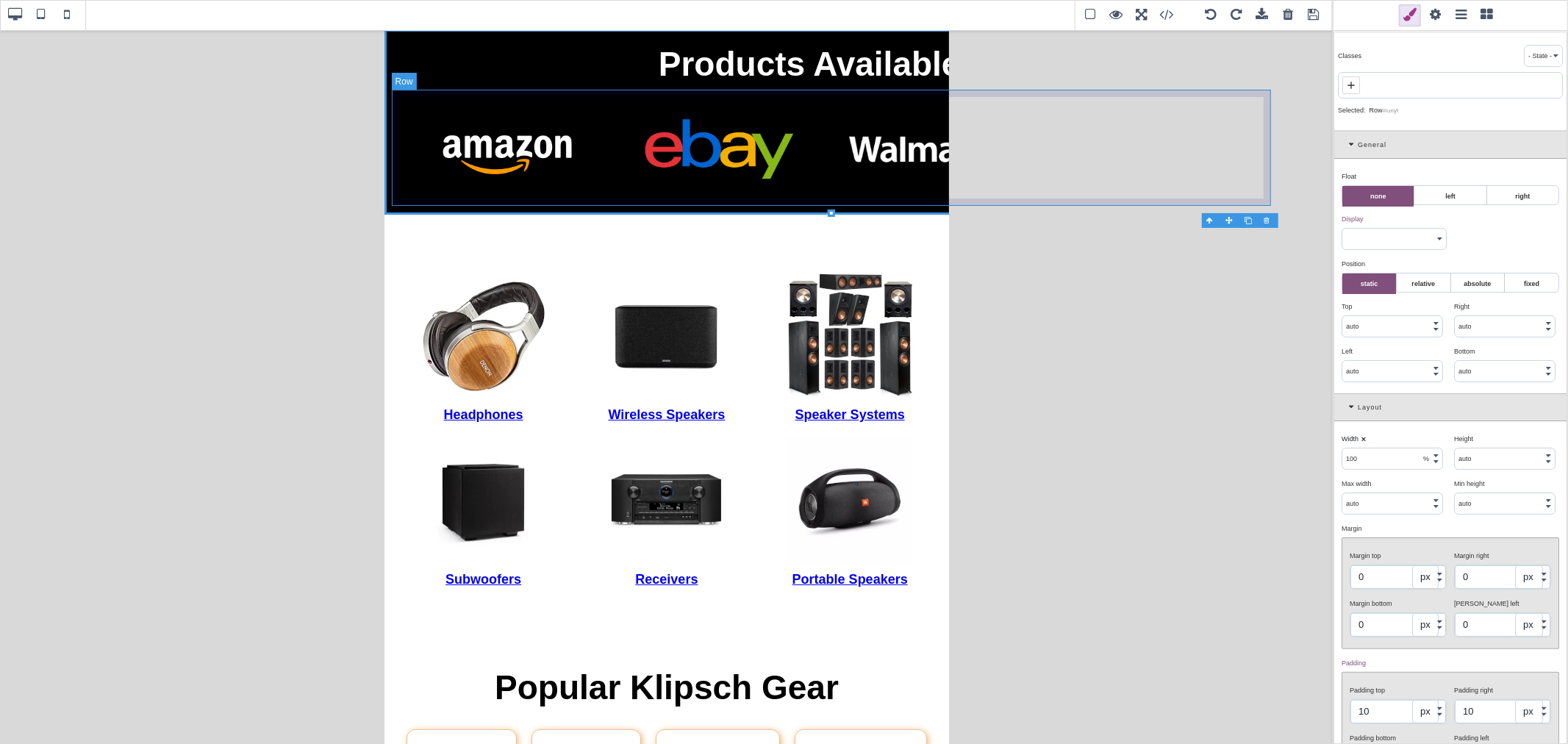
click at [407, 96] on div at bounding box center [830, 149] width 879 height 116
select select "flex"
type input "auto"
select select
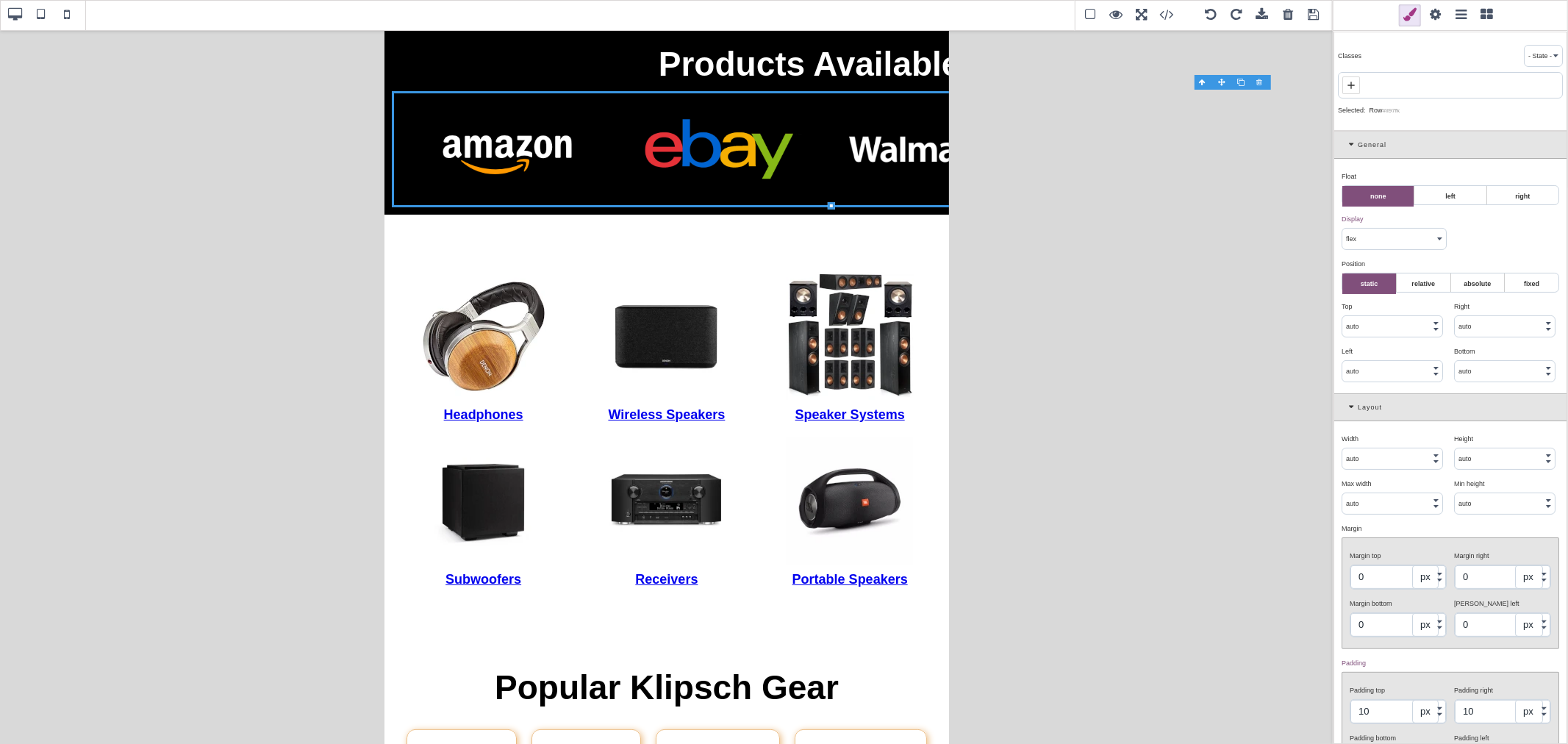
click at [1254, 322] on input "auto" at bounding box center [1392, 326] width 100 height 21
click at [1254, 454] on input "auto" at bounding box center [1392, 459] width 100 height 21
type input "100"
select select "%"
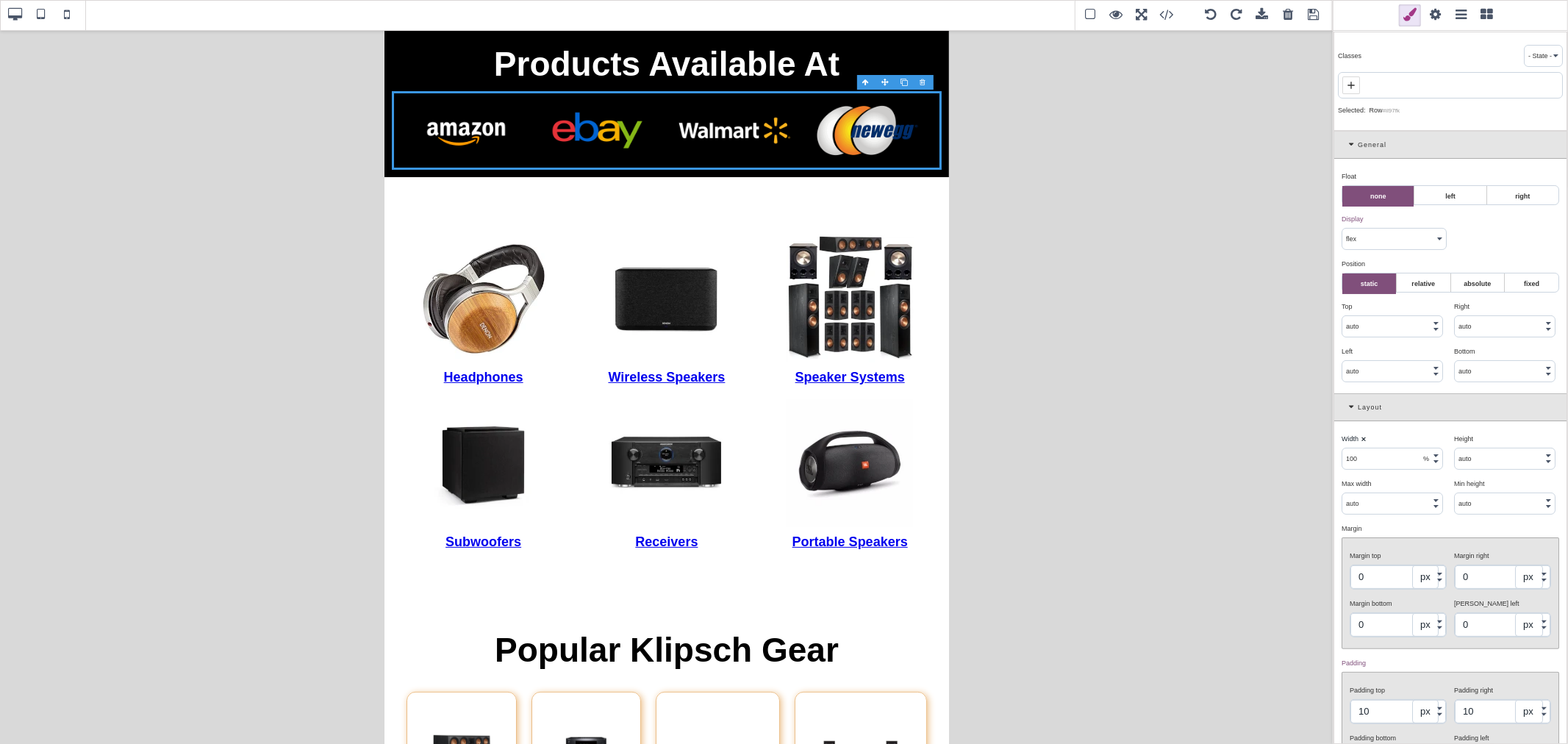
click at [1254, 431] on div "Width ⨯ 100 px % vw" at bounding box center [1393, 449] width 112 height 42
click at [18, 15] on span at bounding box center [15, 15] width 22 height 22
type input "1196"
select select "px"
type input "auto"
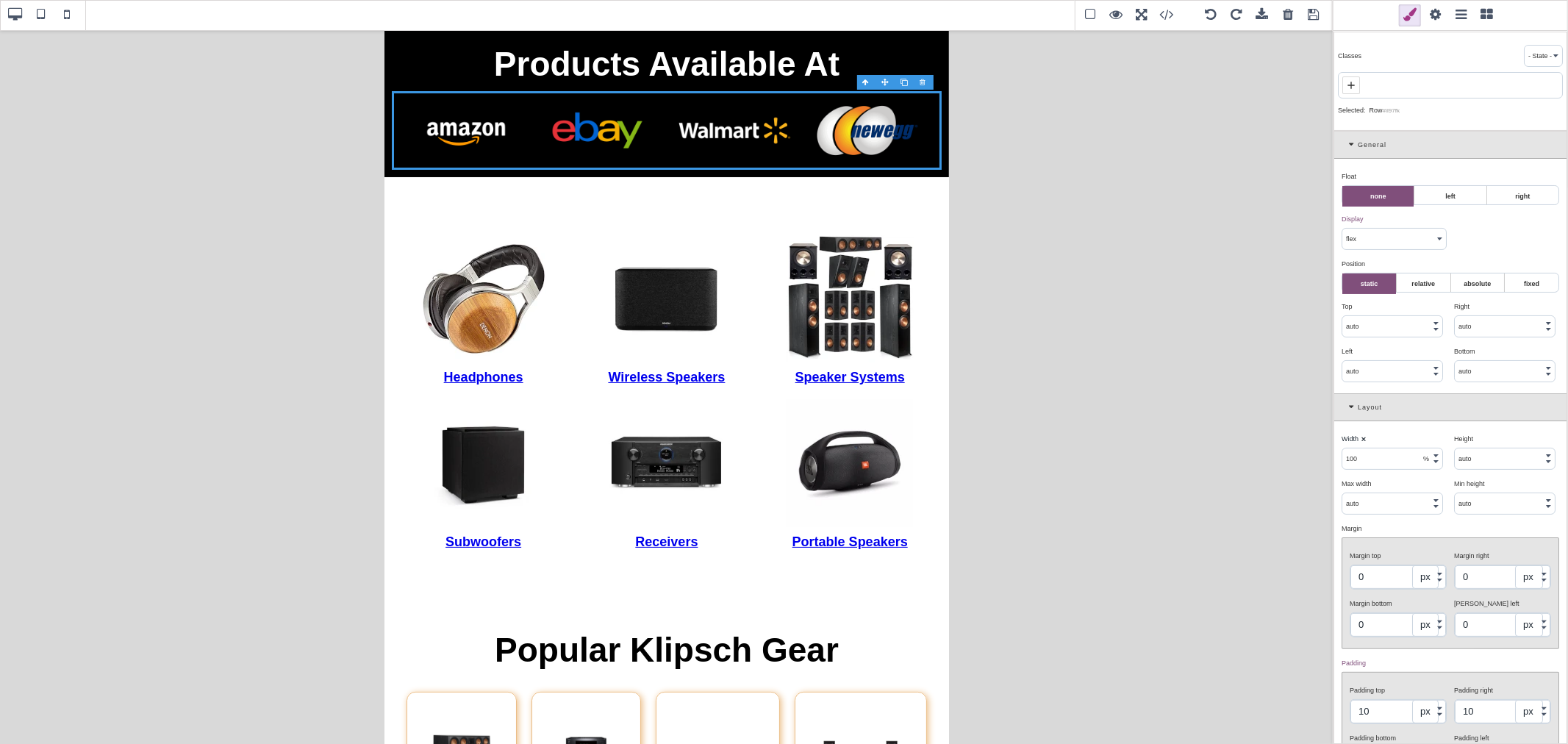
select select
type input "auto"
select select
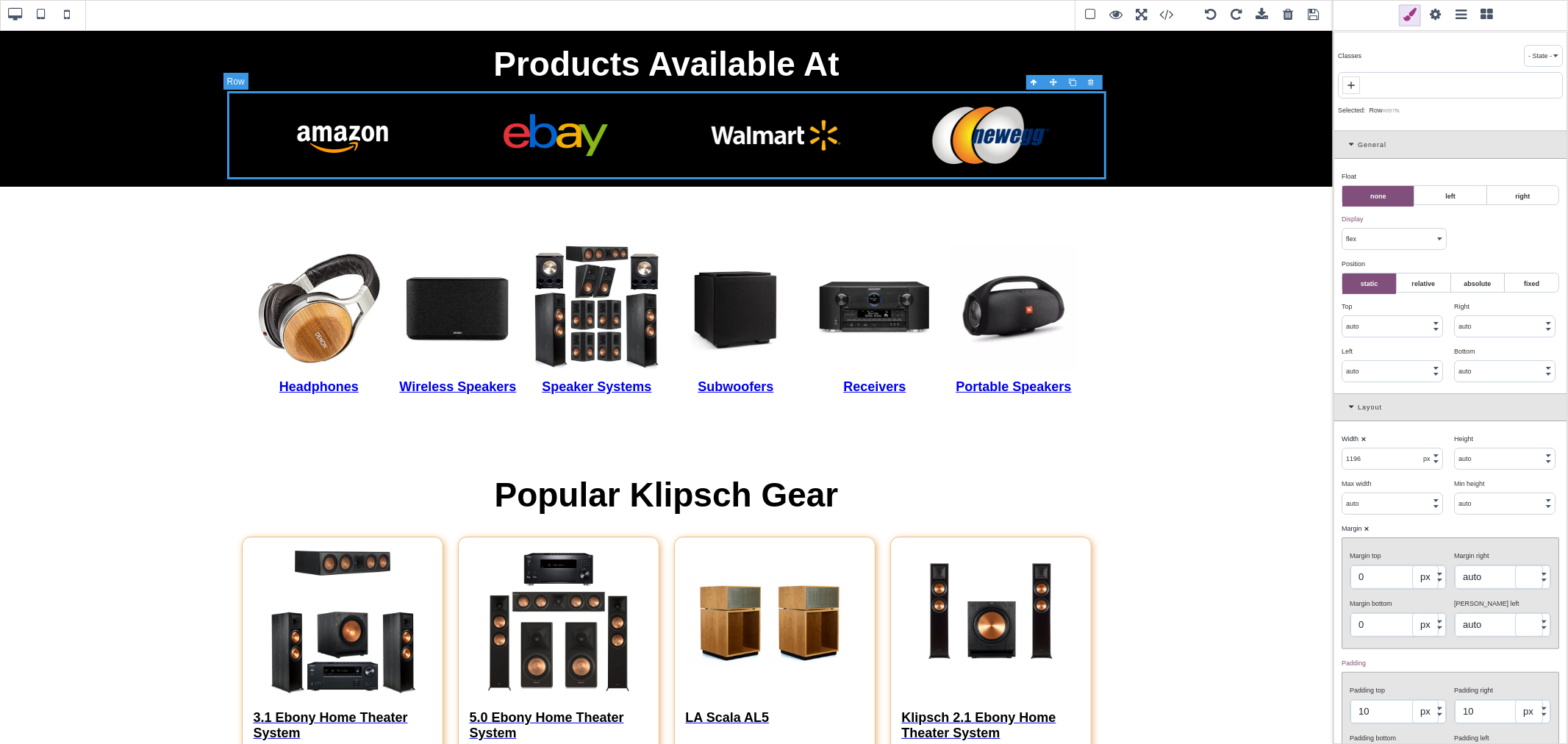
click at [42, 18] on span at bounding box center [41, 15] width 22 height 22
select select
type input "100"
select select "%"
type input "293.681"
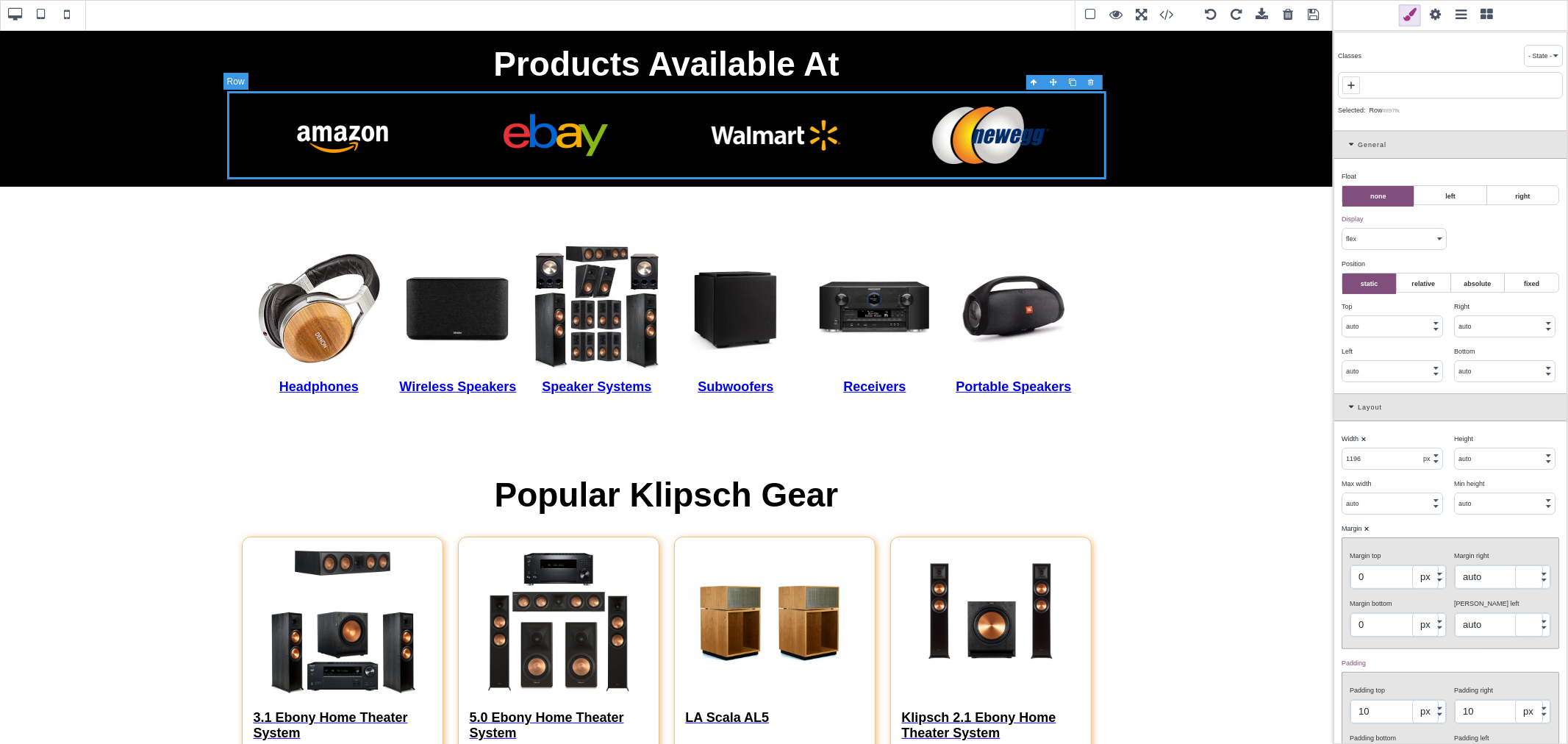
select select "px"
type input "293.663"
select select "px"
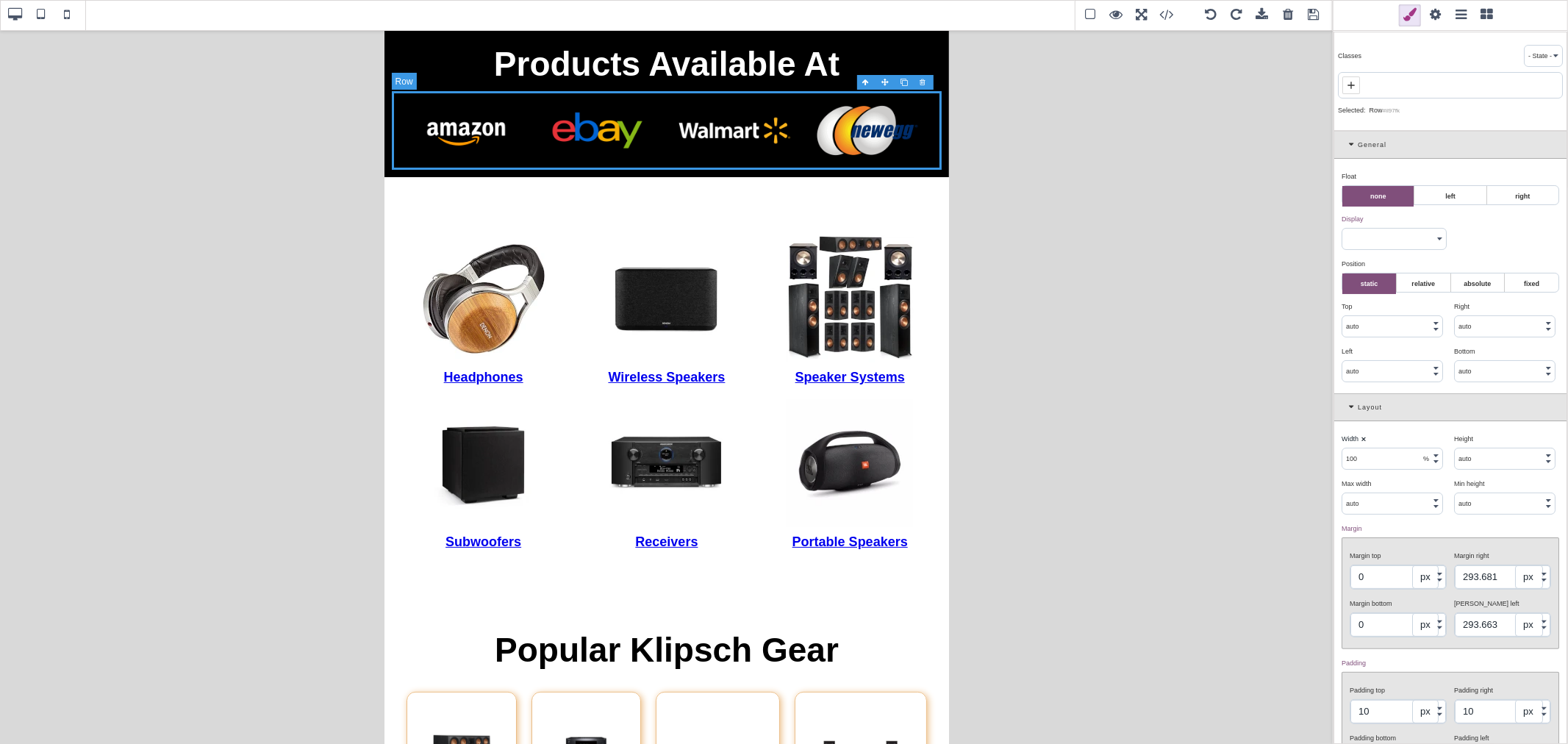
click at [67, 16] on span at bounding box center [67, 15] width 22 height 22
select select "flex"
type input "auto"
select select
type input "0"
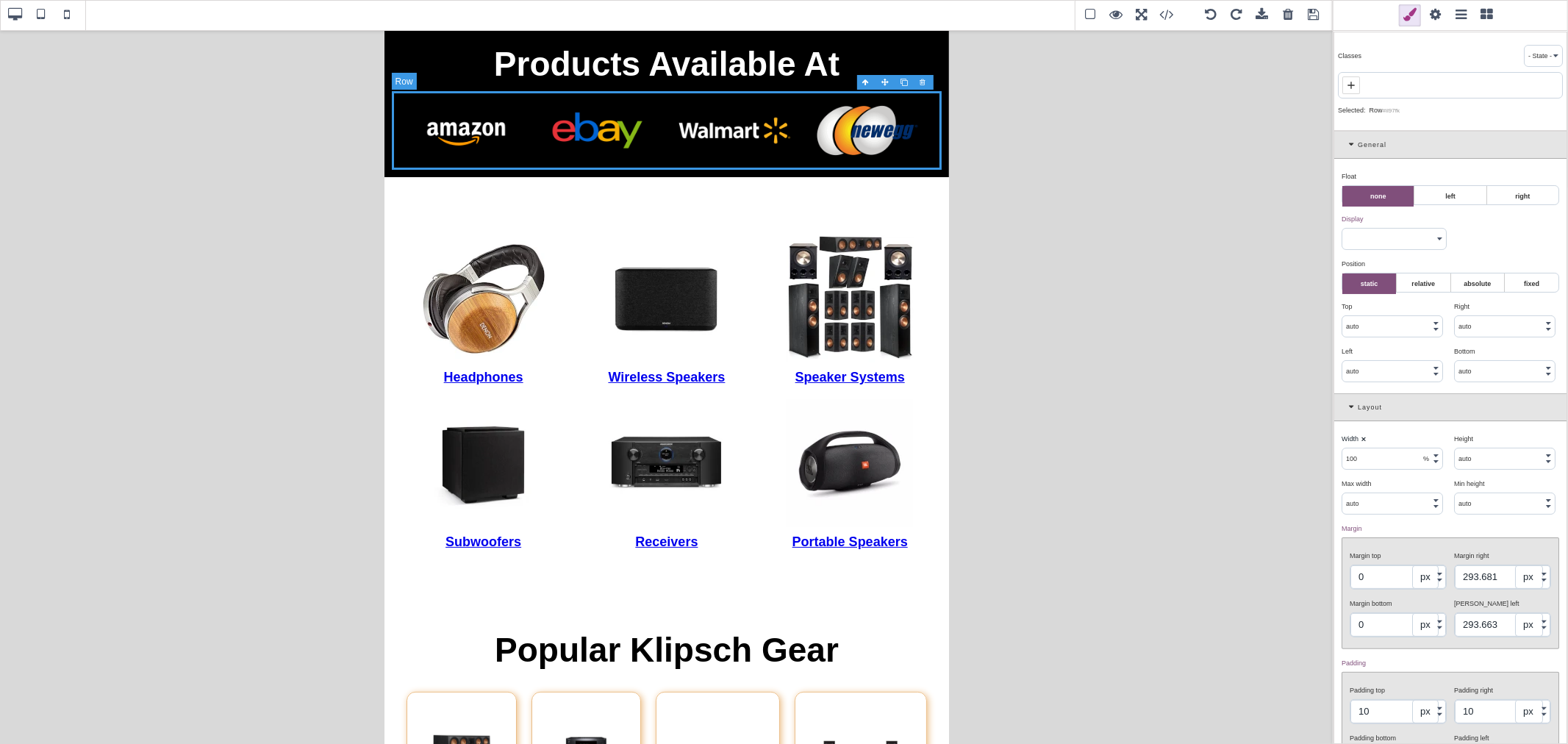
type input "0"
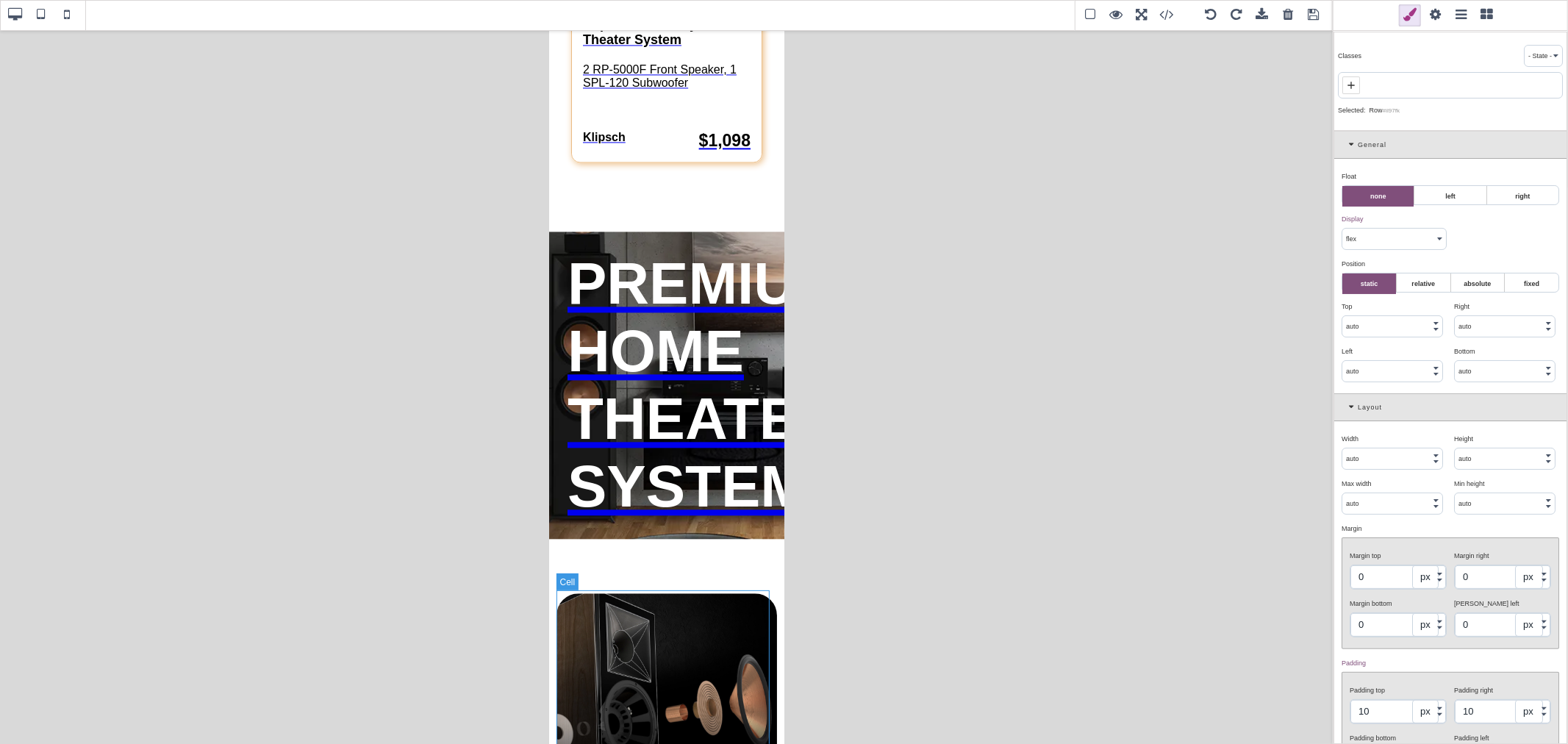
scroll to position [2696, 0]
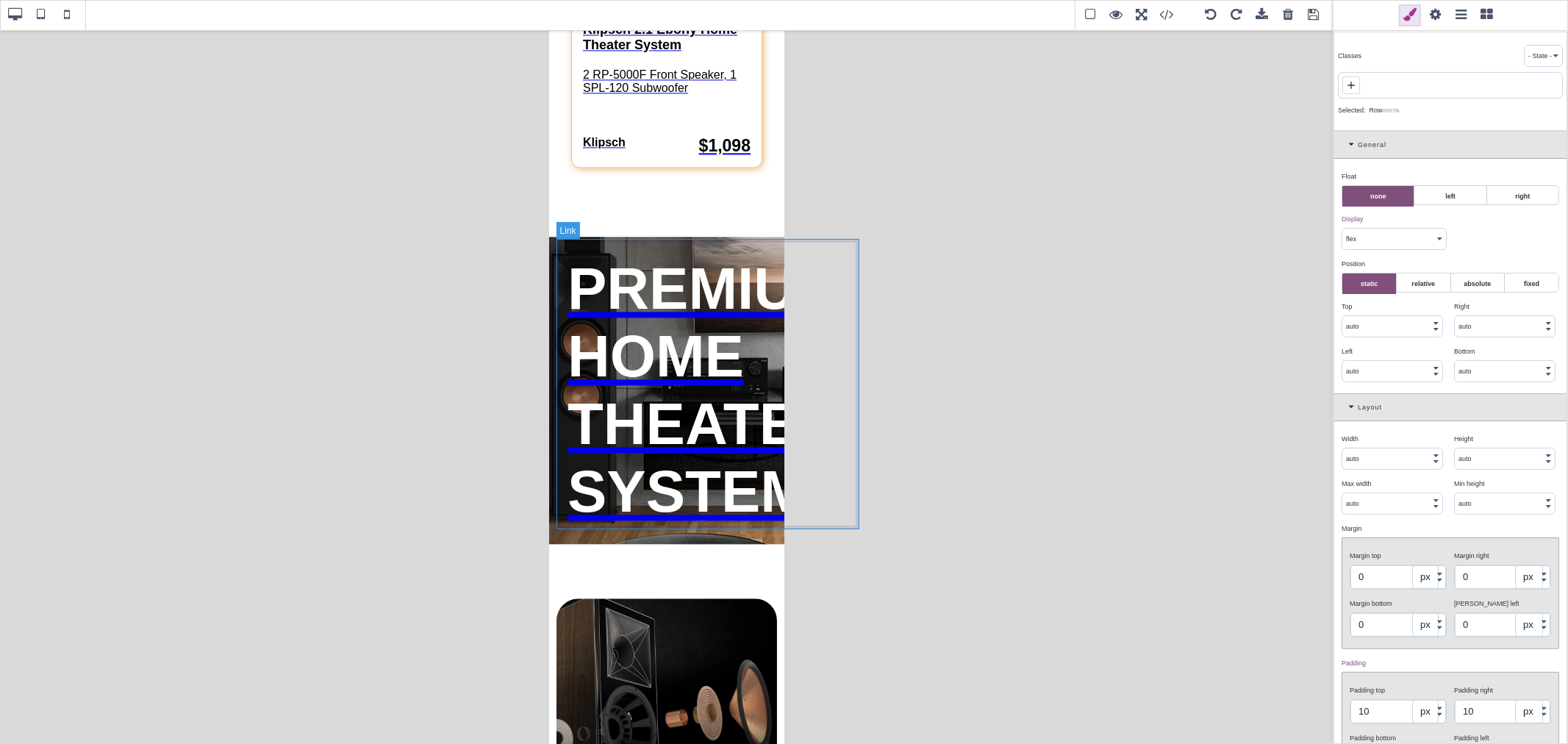
click at [556, 252] on link "PREMIUM HOME THEATER SYSTEMS" at bounding box center [707, 390] width 303 height 292
select select "inline-block"
type input "50"
select select "px"
type input "5"
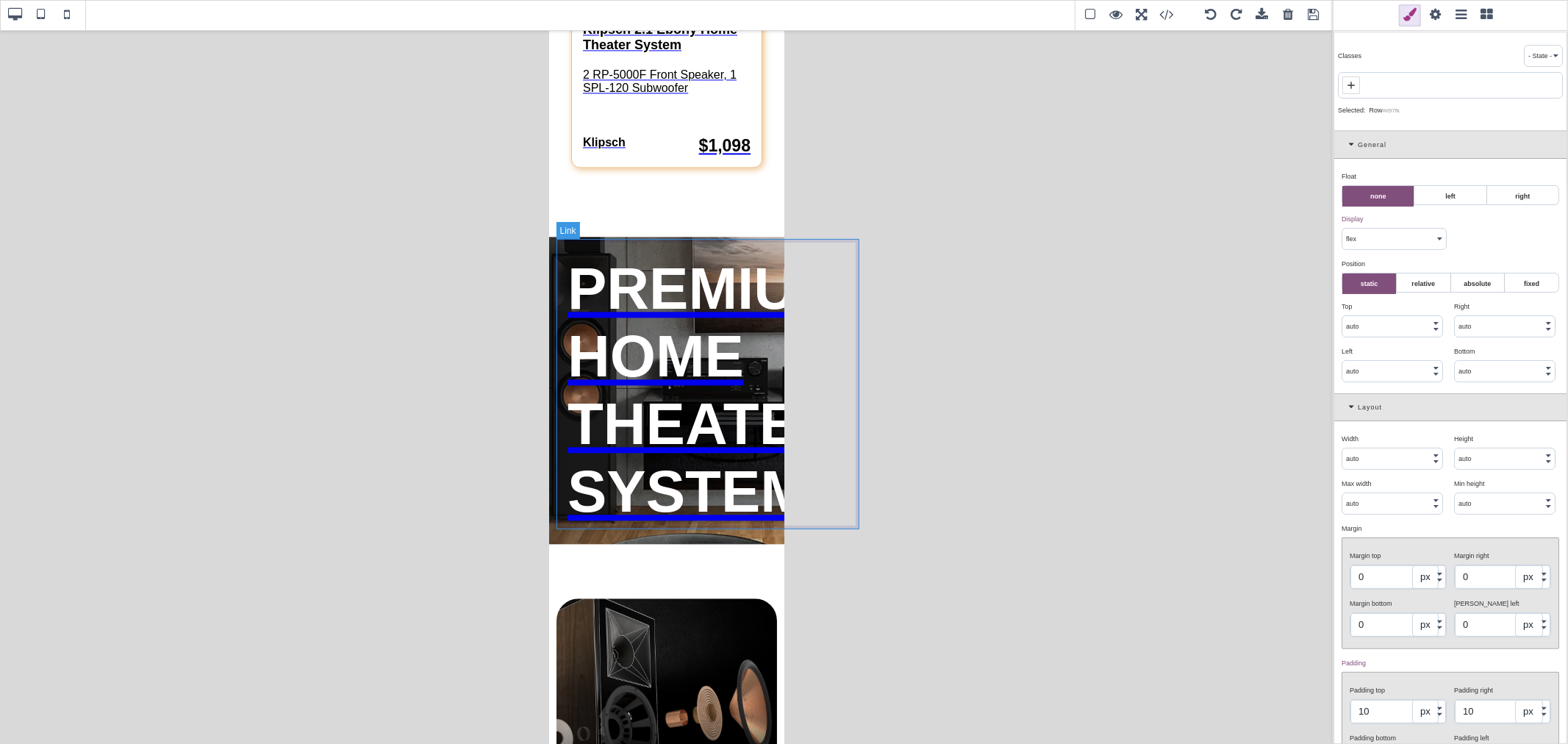
type input "5"
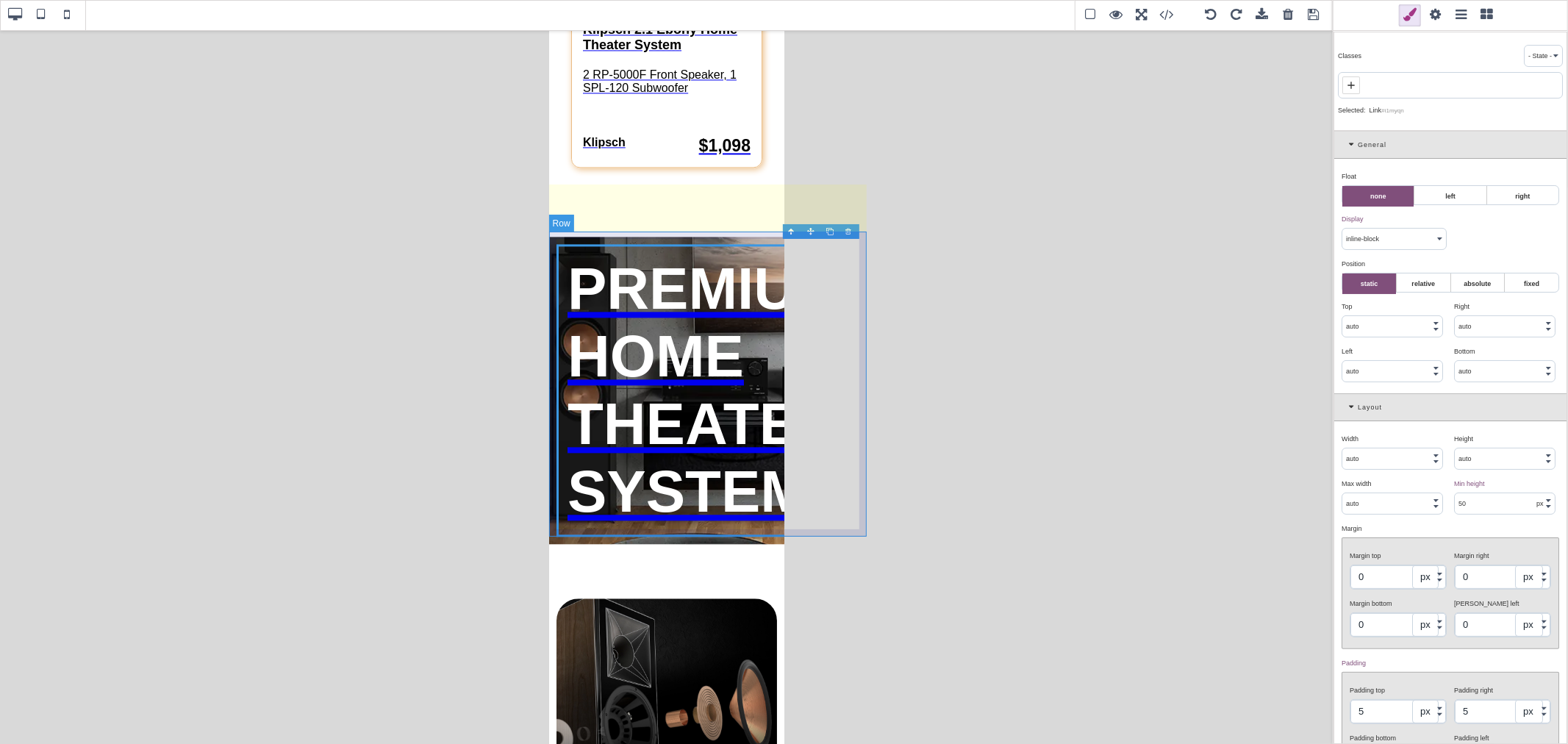
click at [550, 249] on div "PREMIUM HOME THEATER SYSTEMS" at bounding box center [707, 391] width 318 height 308
select select
type input "auto"
select select
type input "64"
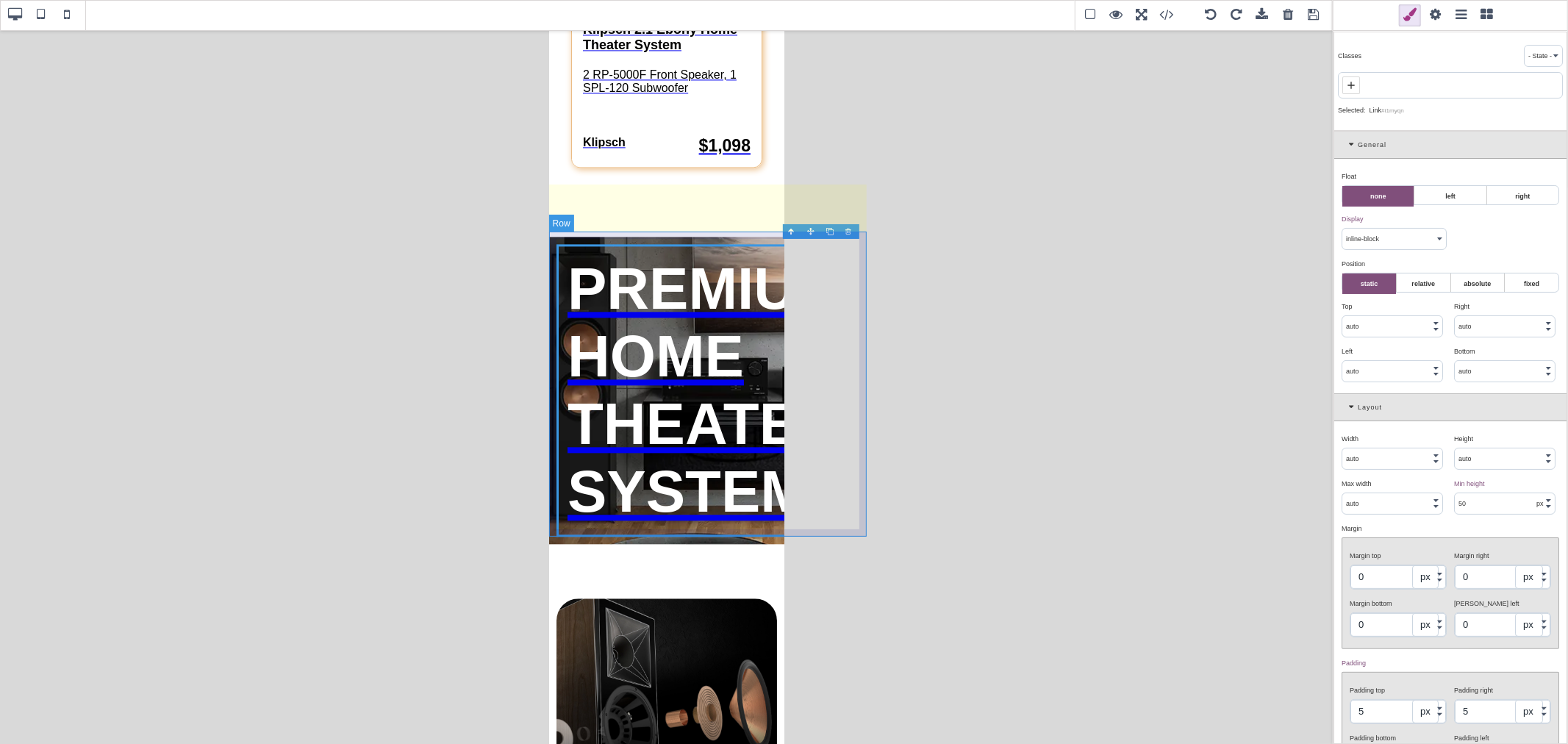
type input "10"
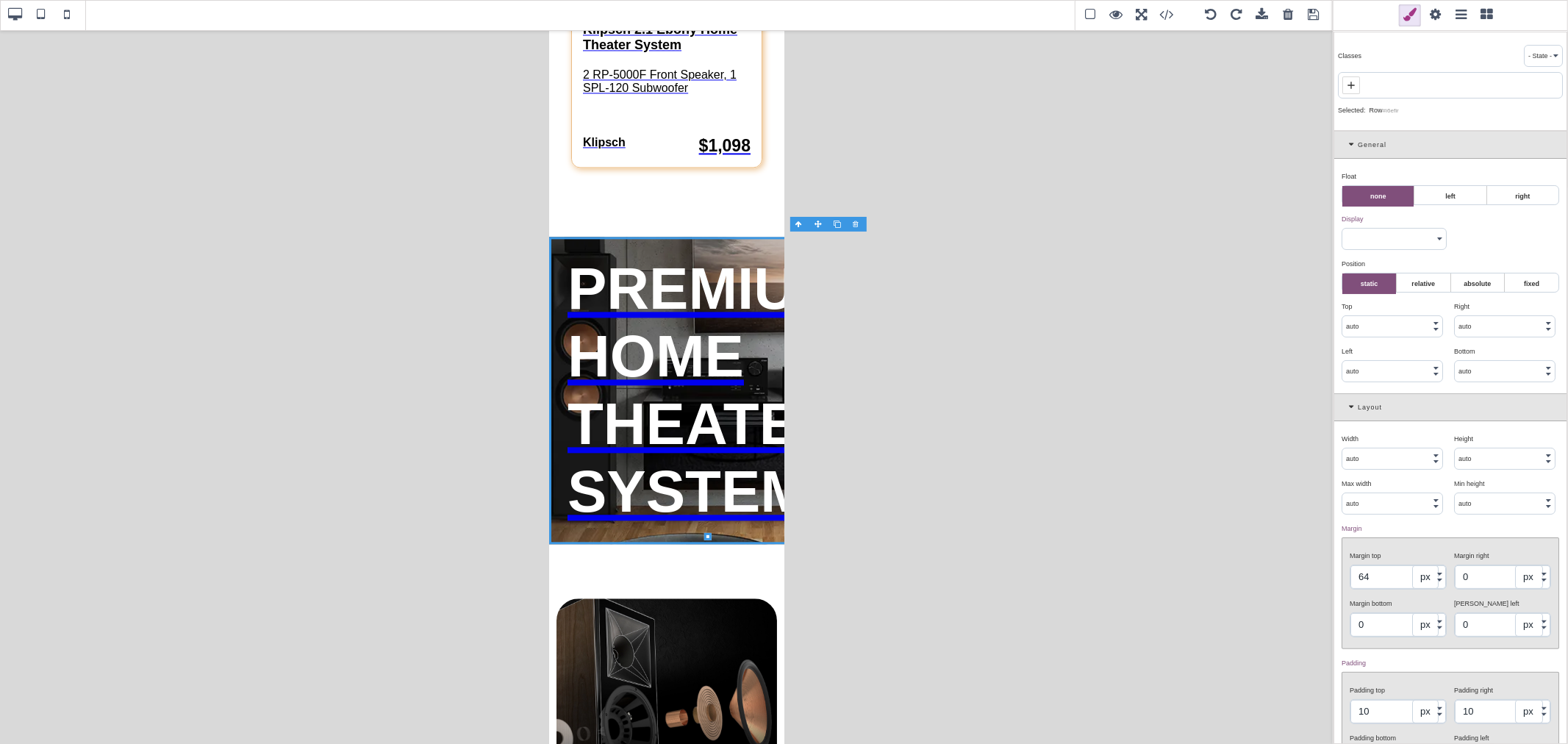
click at [1254, 457] on input "auto" at bounding box center [1392, 459] width 100 height 21
type input "100"
select select "%"
click at [1254, 436] on div "Width ⨯" at bounding box center [1392, 439] width 102 height 13
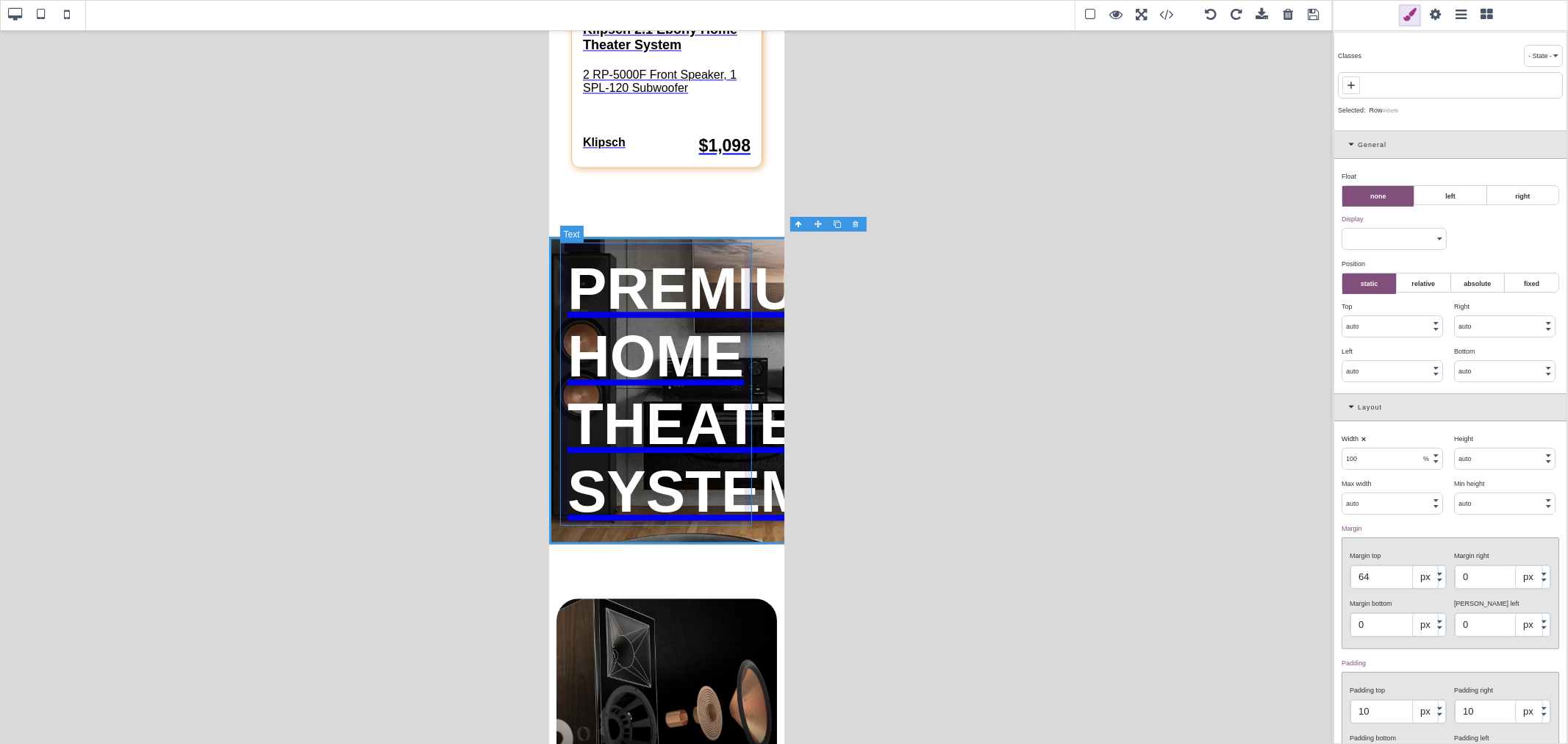
click at [613, 436] on div "PREMIUM HOME THEATER SYSTEMS" at bounding box center [654, 390] width 191 height 285
select select "block"
type input "auto"
select select
type input "0"
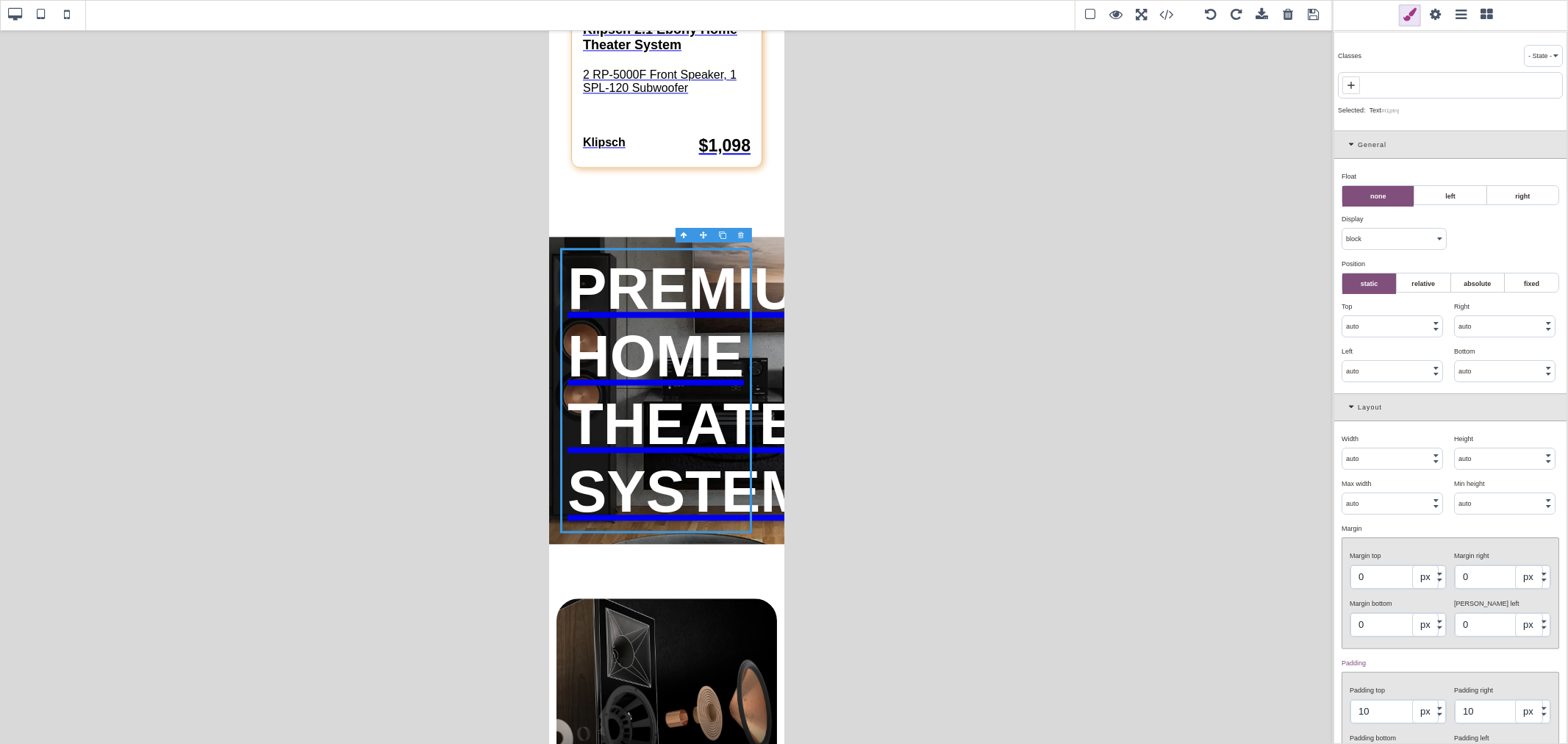
select select "inline-block"
type input "50"
select select "px"
type input "5"
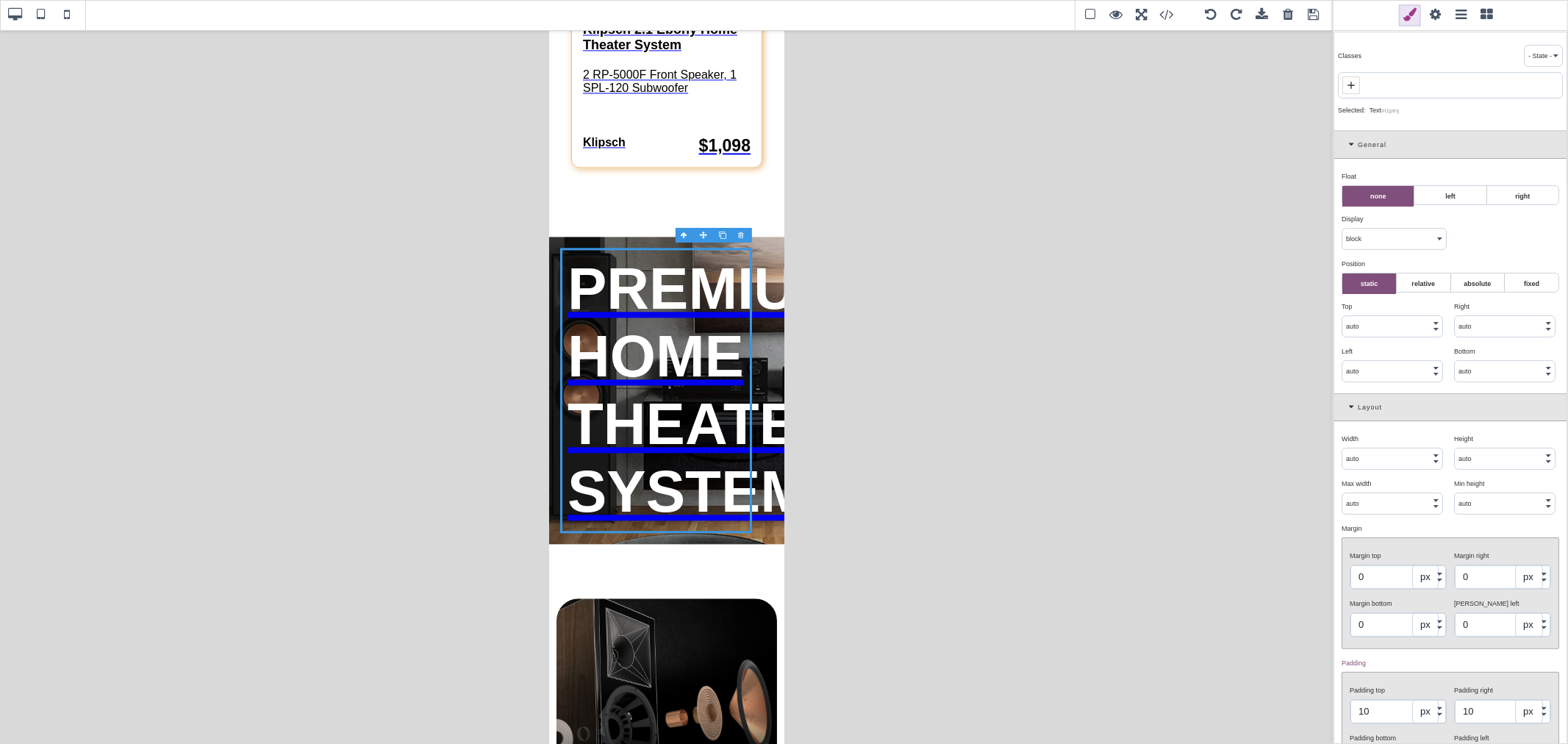
type input "5"
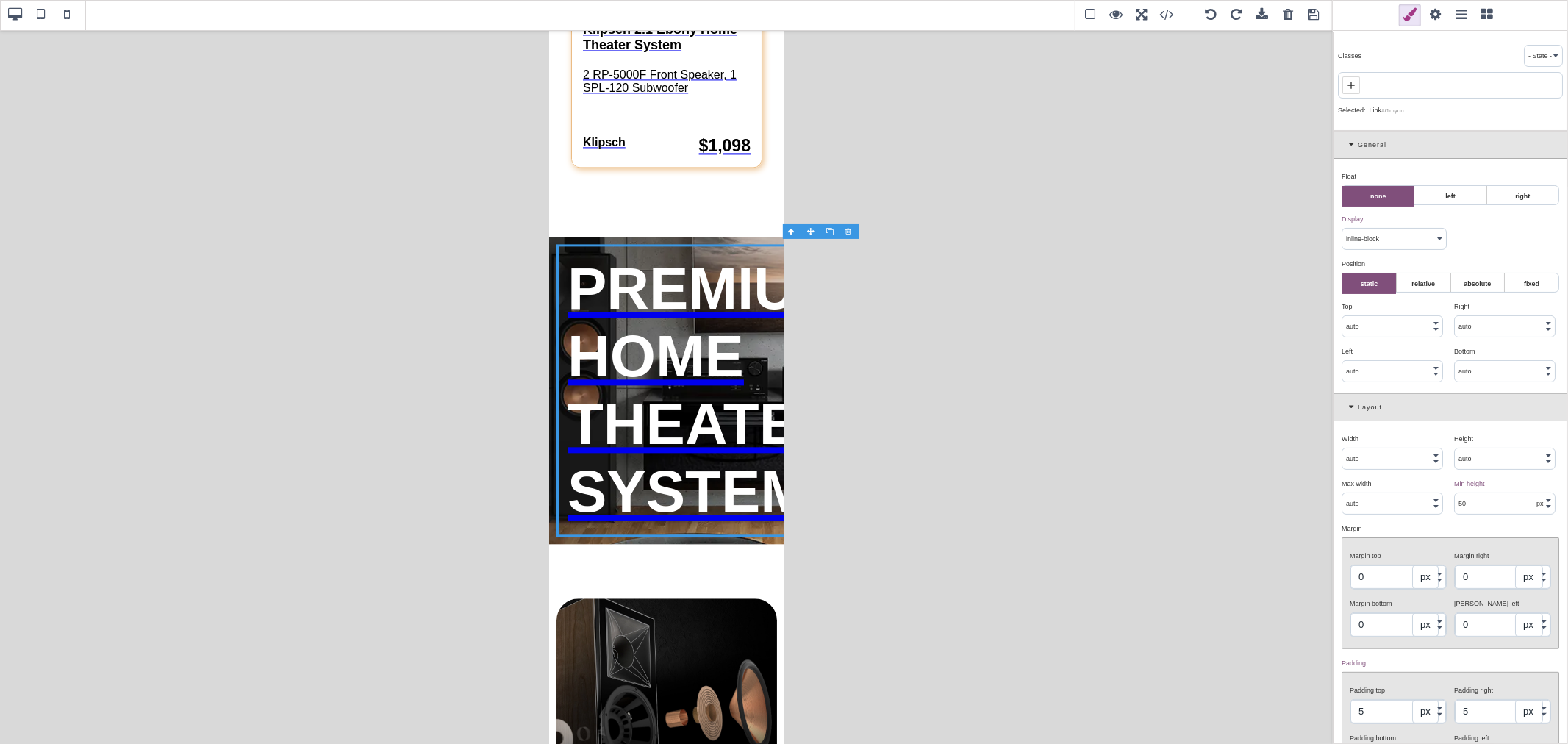
click at [1254, 449] on div "auto px % vw" at bounding box center [1392, 459] width 102 height 22
click at [1254, 453] on input "auto" at bounding box center [1392, 459] width 100 height 21
type input "100"
select select "%"
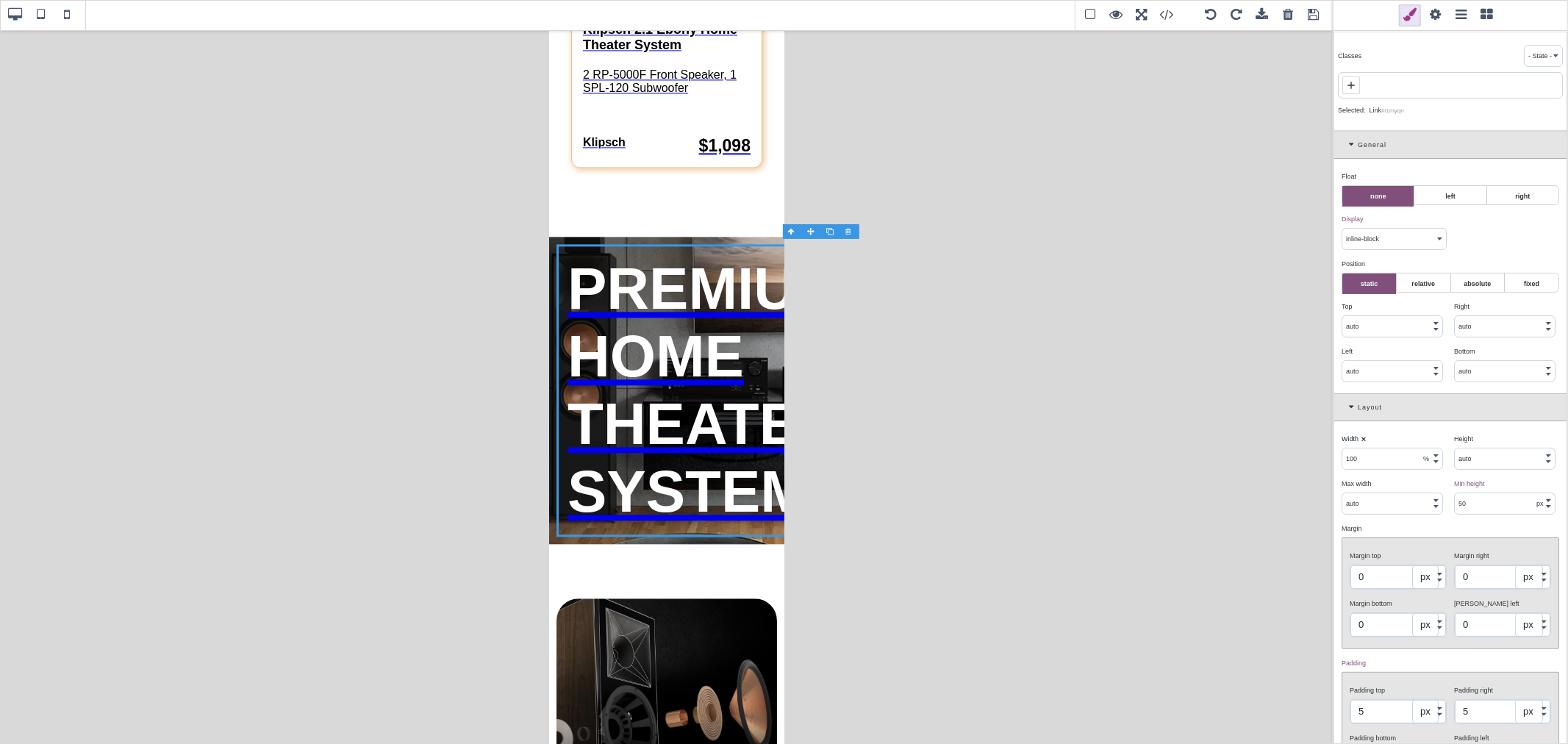
click at [1254, 438] on div "Width ⨯" at bounding box center [1392, 439] width 102 height 13
click at [710, 314] on div "PREMIUM HOME THEATER SYSTEMS" at bounding box center [654, 390] width 191 height 285
select select "block"
type input "auto"
select select
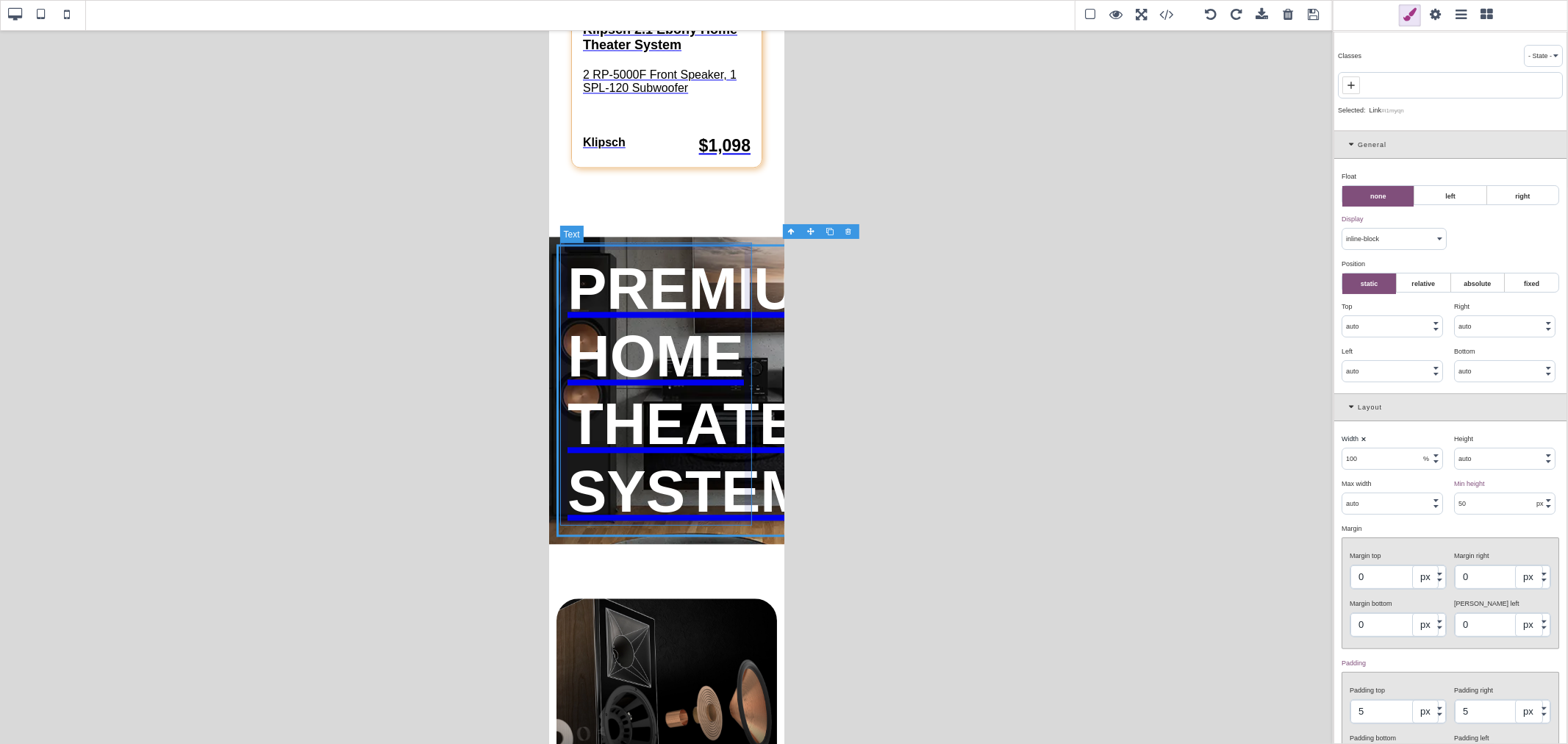
type input "auto"
select select
type input "10"
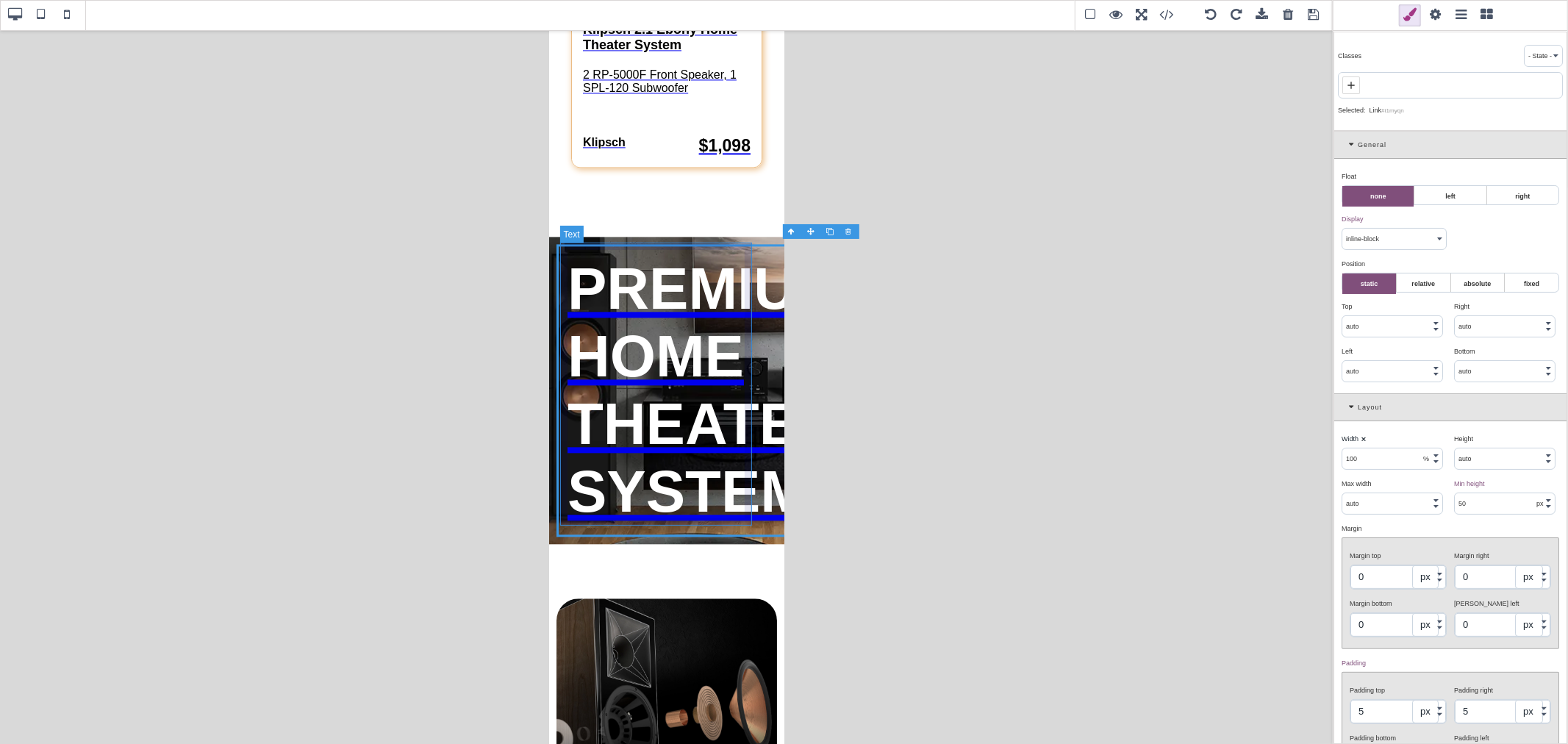
type input "10"
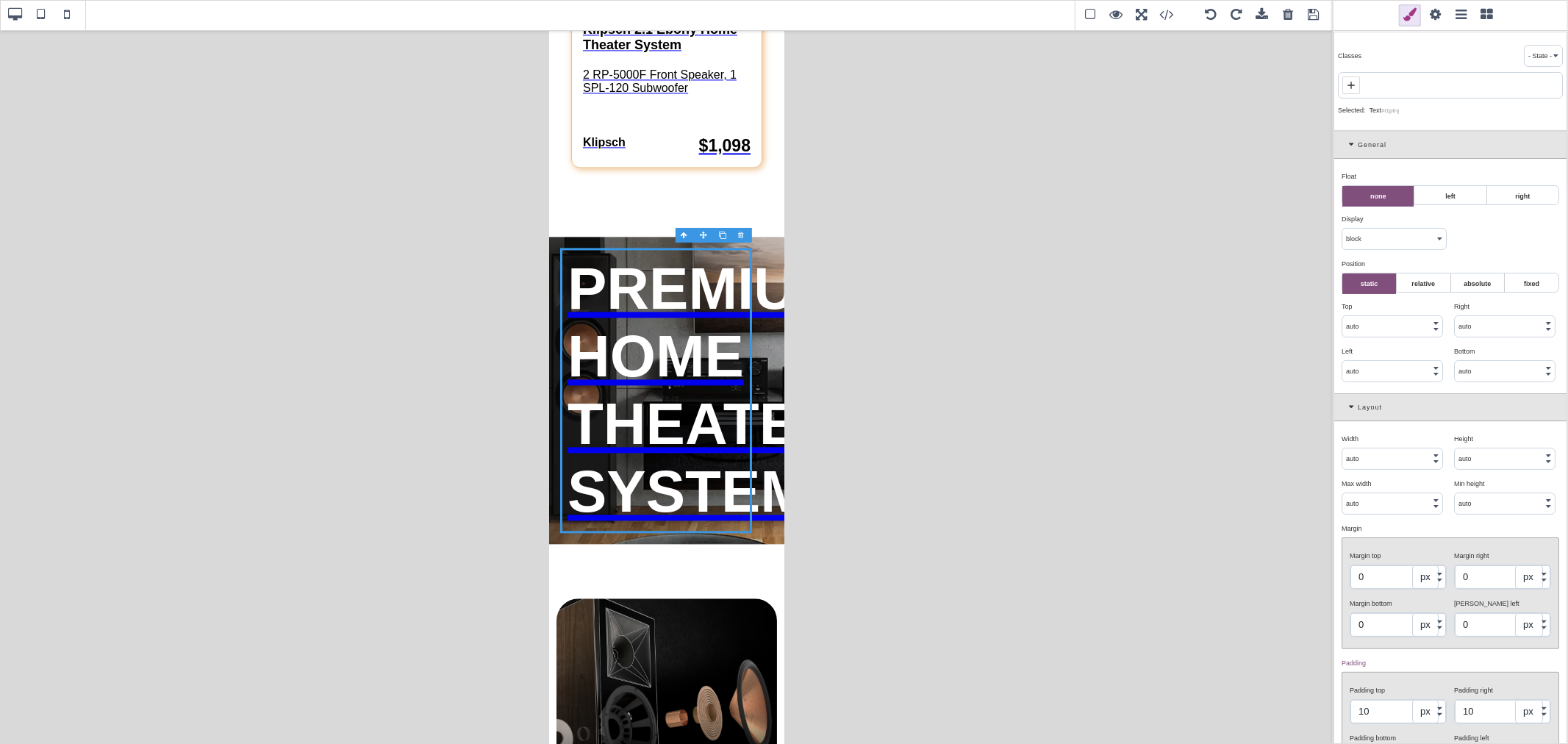
scroll to position [82, 0]
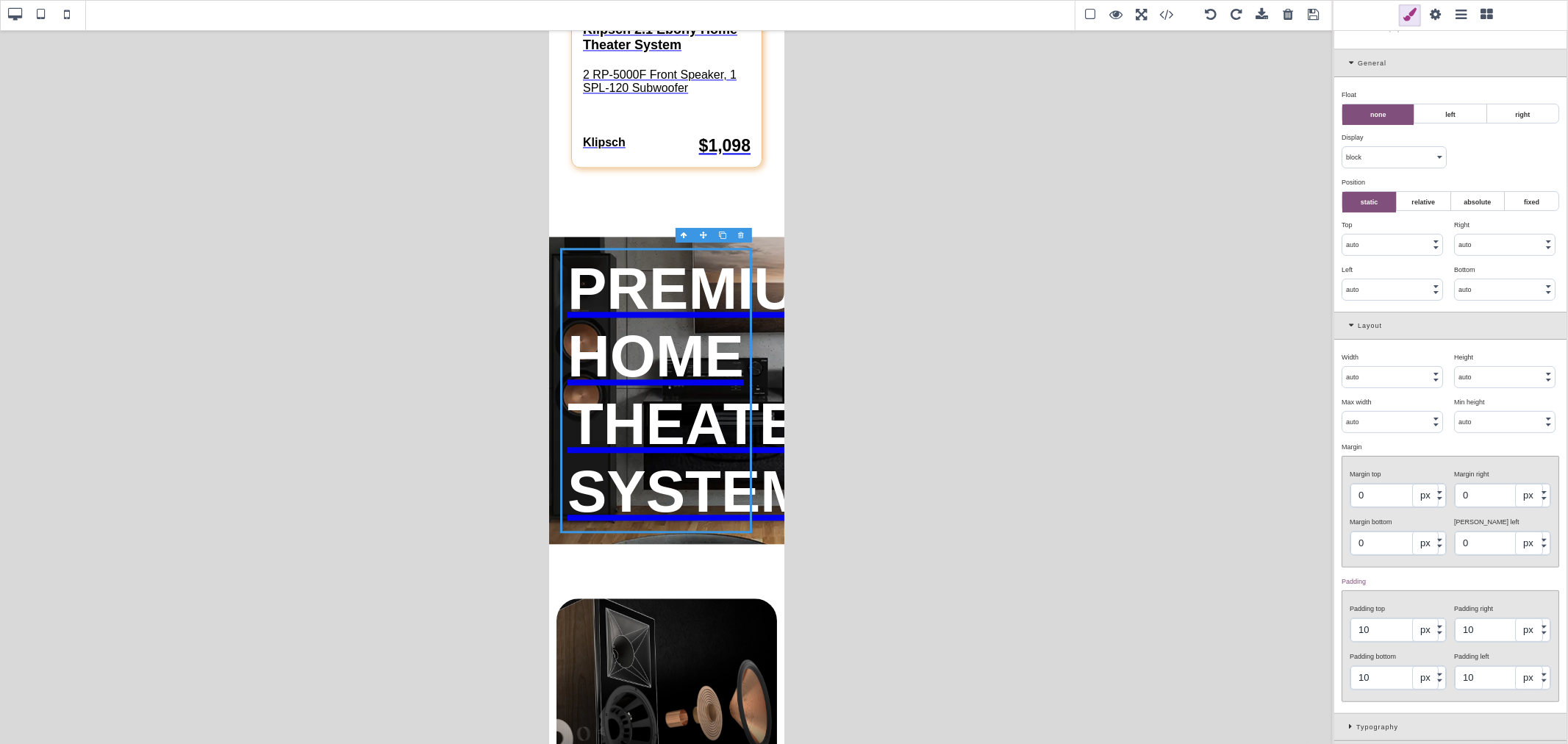
click at [1254, 318] on div "Layout" at bounding box center [1450, 325] width 232 height 27
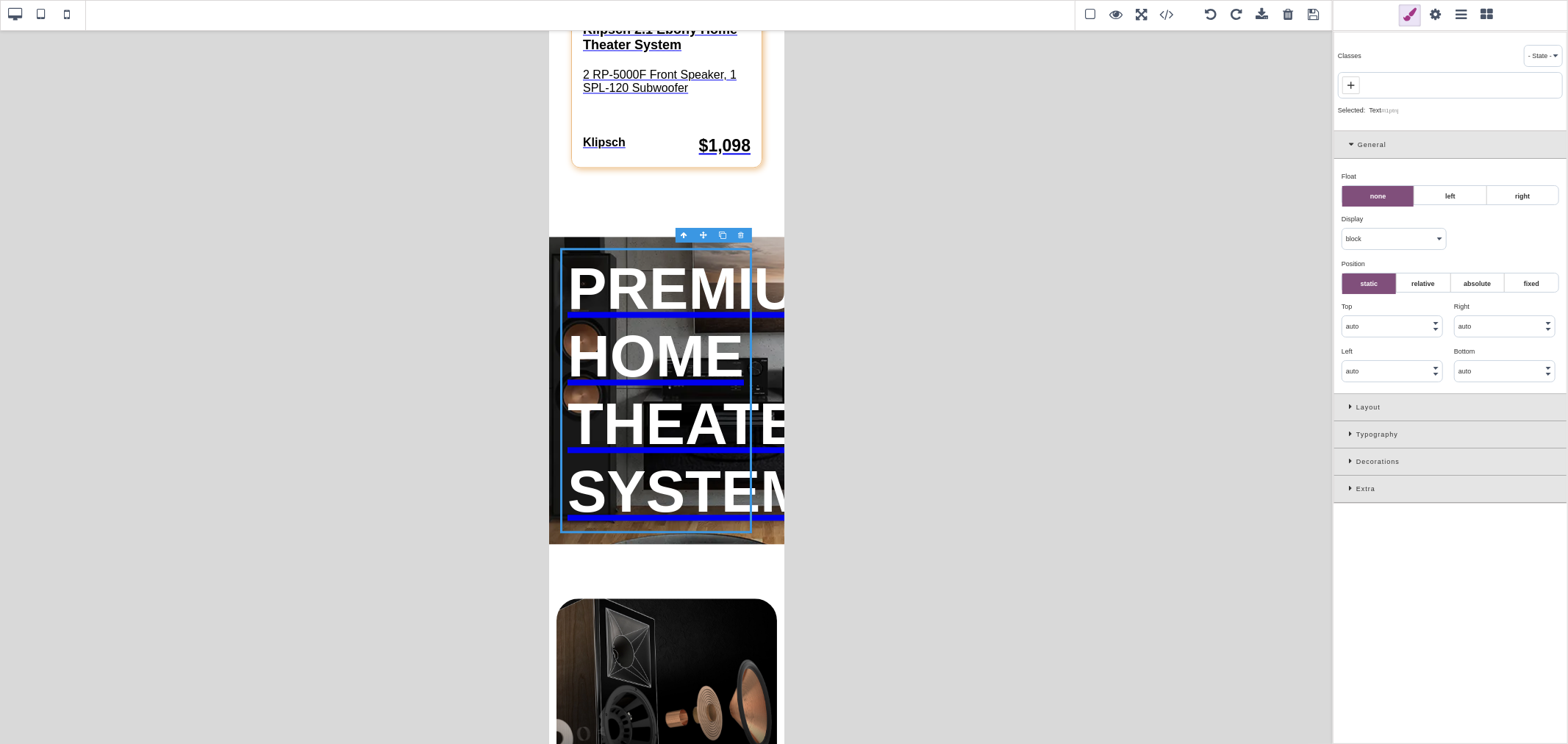
click at [1254, 439] on div "Typography" at bounding box center [1450, 435] width 232 height 27
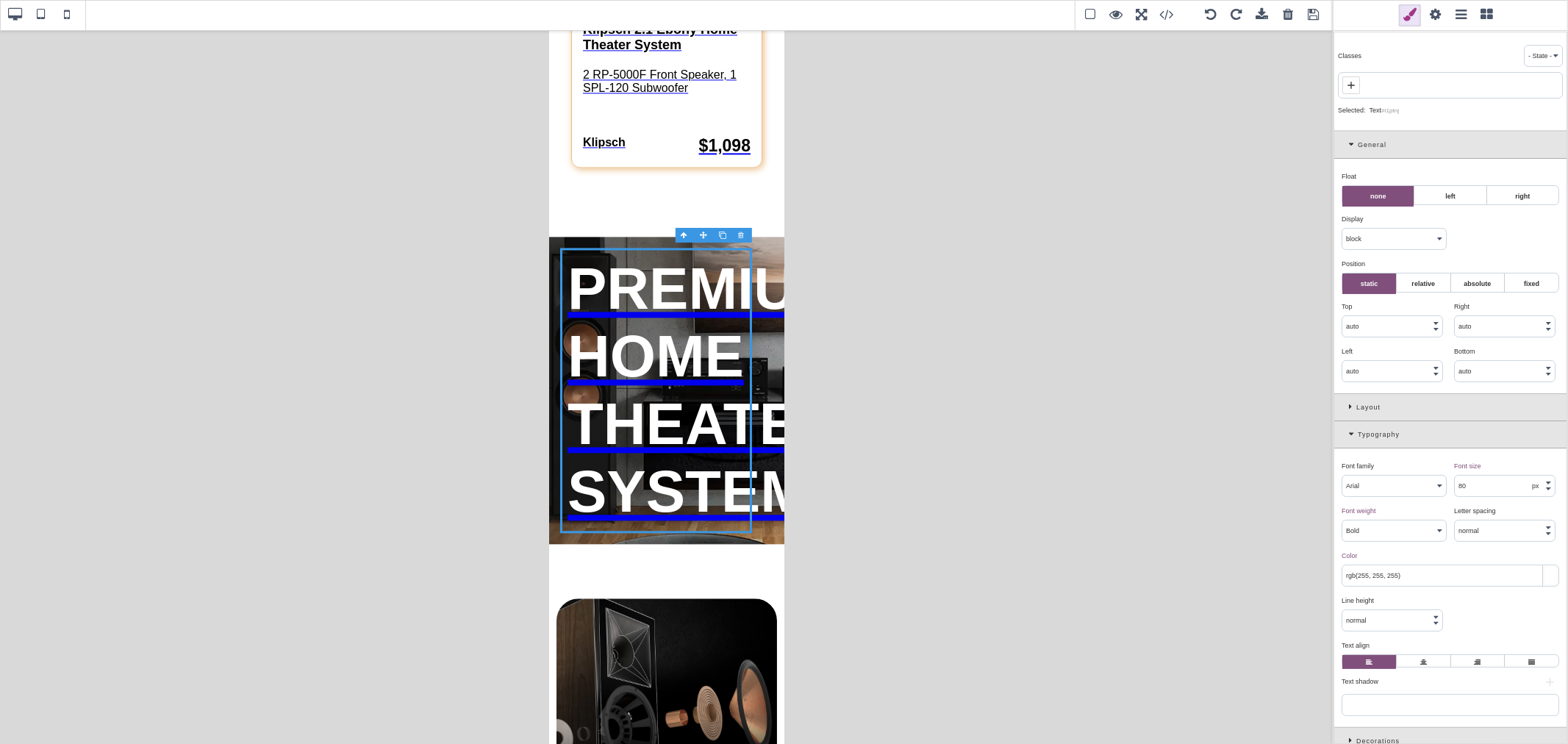
click at [1254, 489] on input "80" at bounding box center [1504, 485] width 100 height 21
click at [1254, 465] on div "Font size ⨯" at bounding box center [1504, 465] width 102 height 13
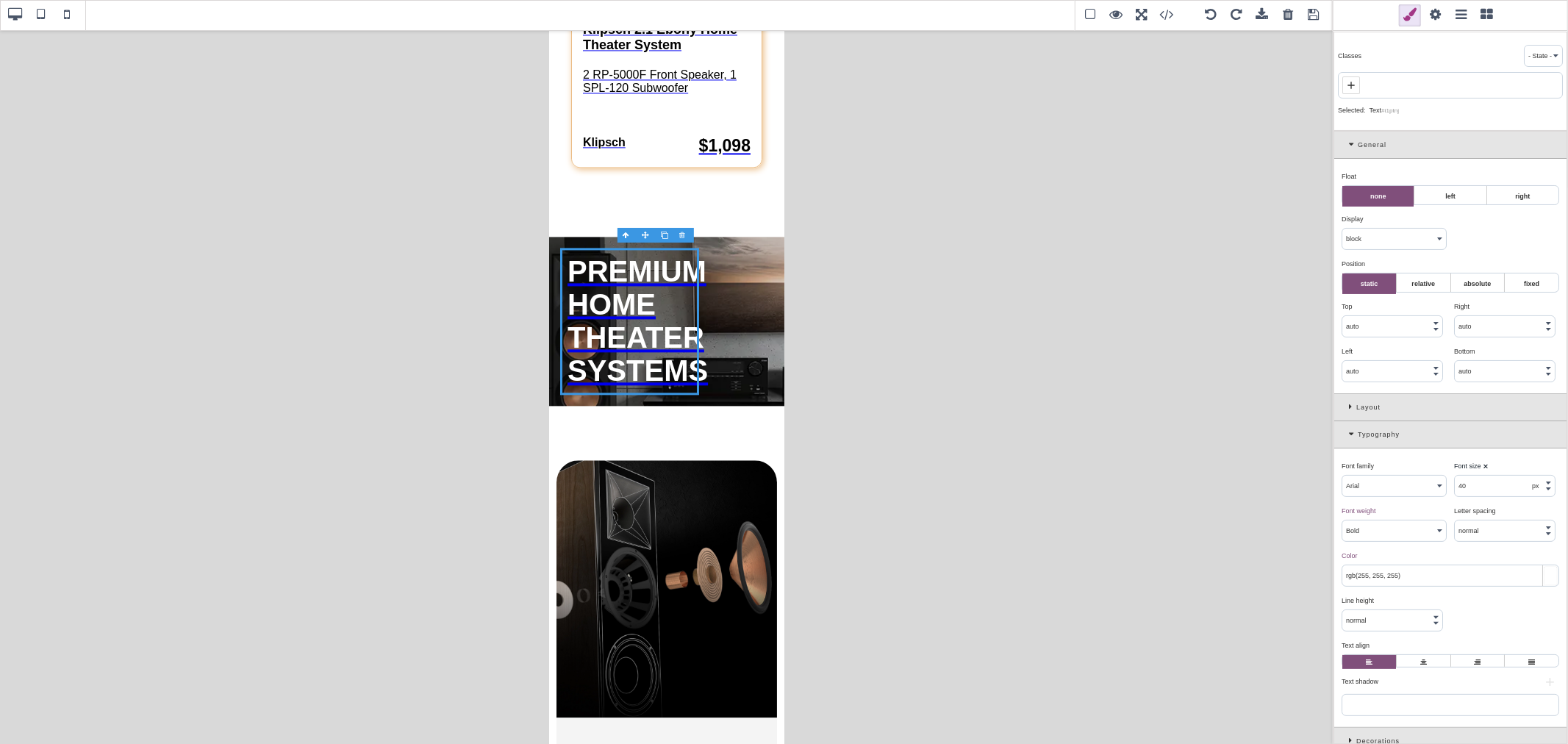
click at [1254, 489] on input "40" at bounding box center [1504, 485] width 100 height 21
click at [1254, 465] on div "Font size ⨯" at bounding box center [1504, 465] width 102 height 13
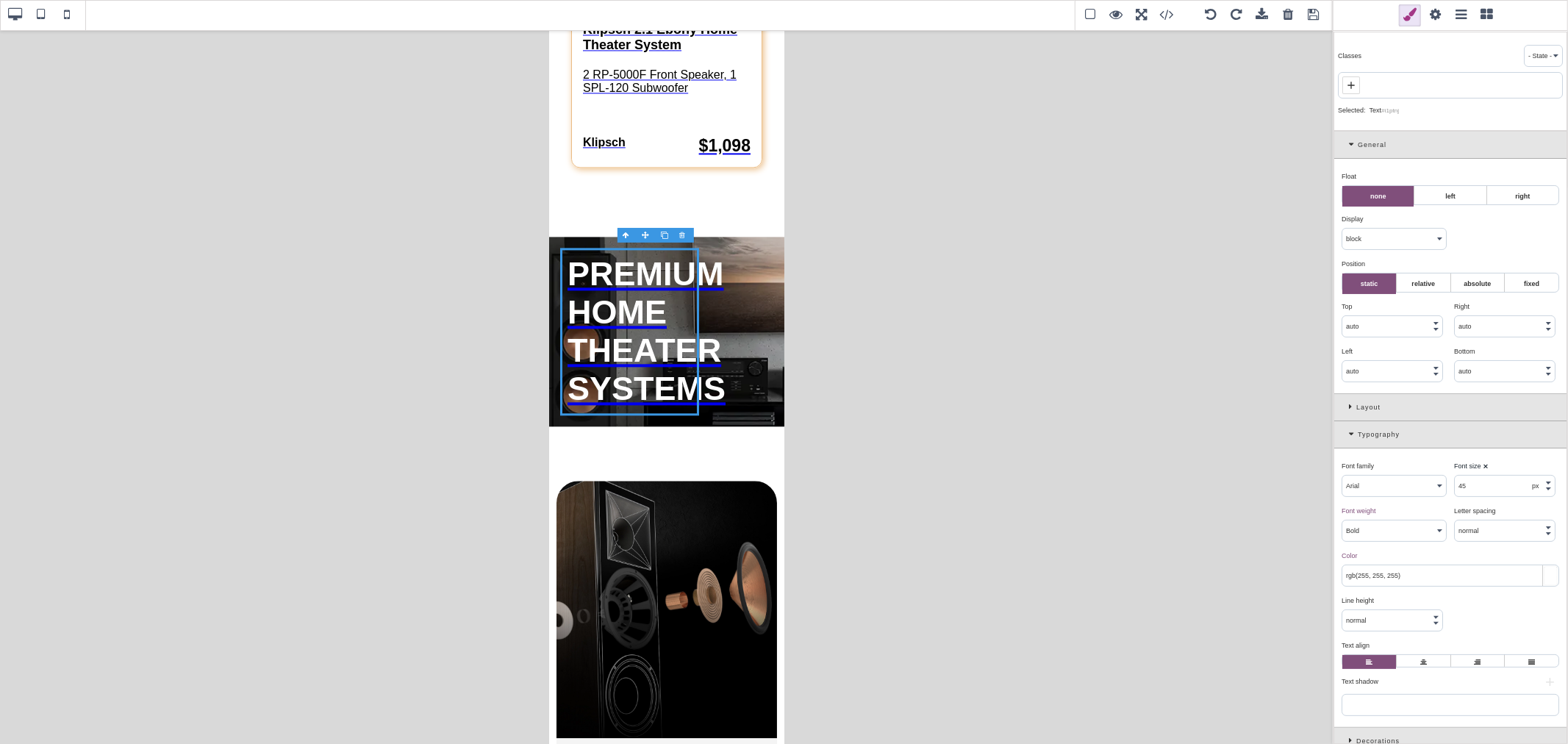
click at [1254, 482] on input "45" at bounding box center [1504, 485] width 100 height 21
type input "50"
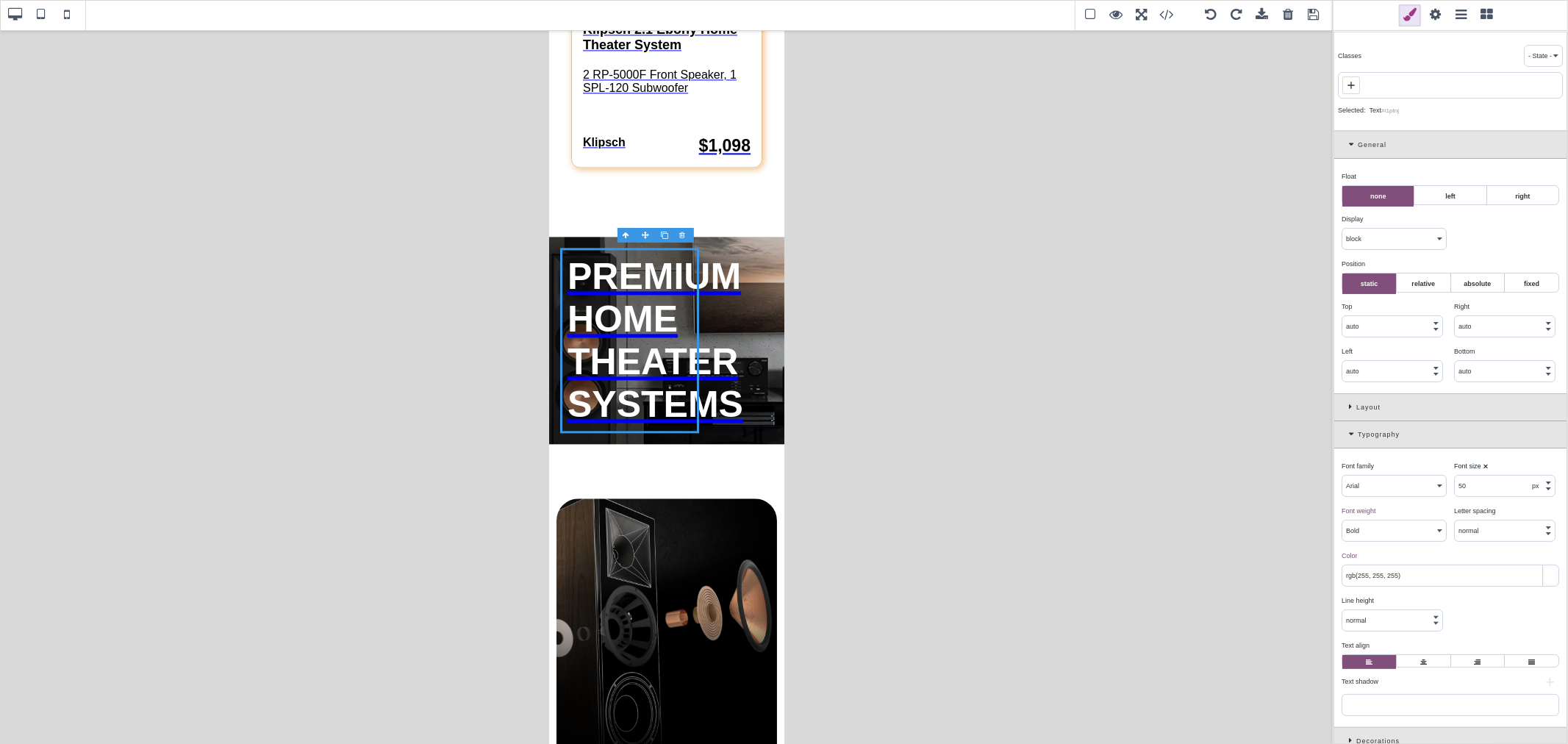
click at [1254, 467] on div "Font size ⨯" at bounding box center [1504, 465] width 102 height 13
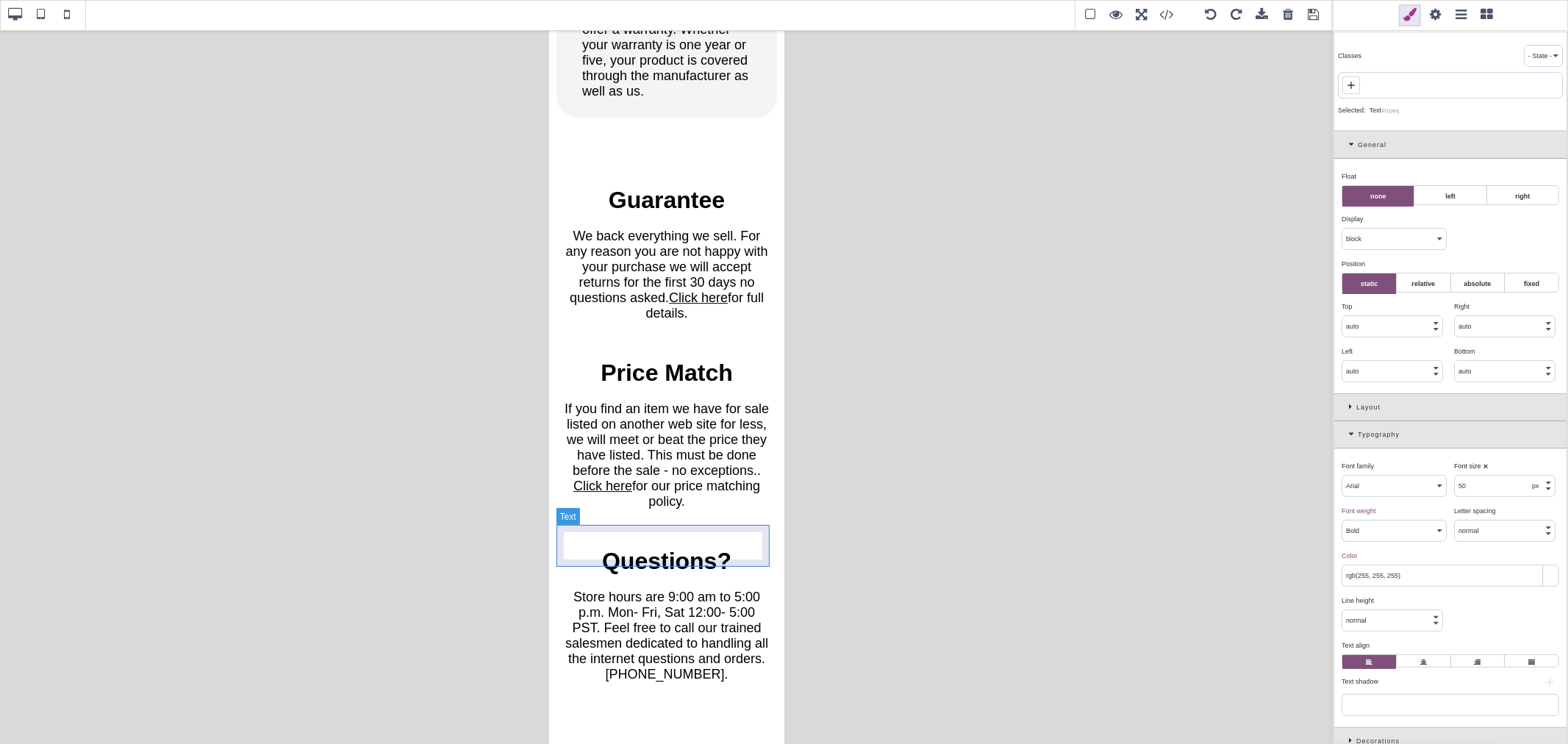
scroll to position [3798, 0]
click at [1254, 15] on span at bounding box center [1313, 15] width 22 height 22
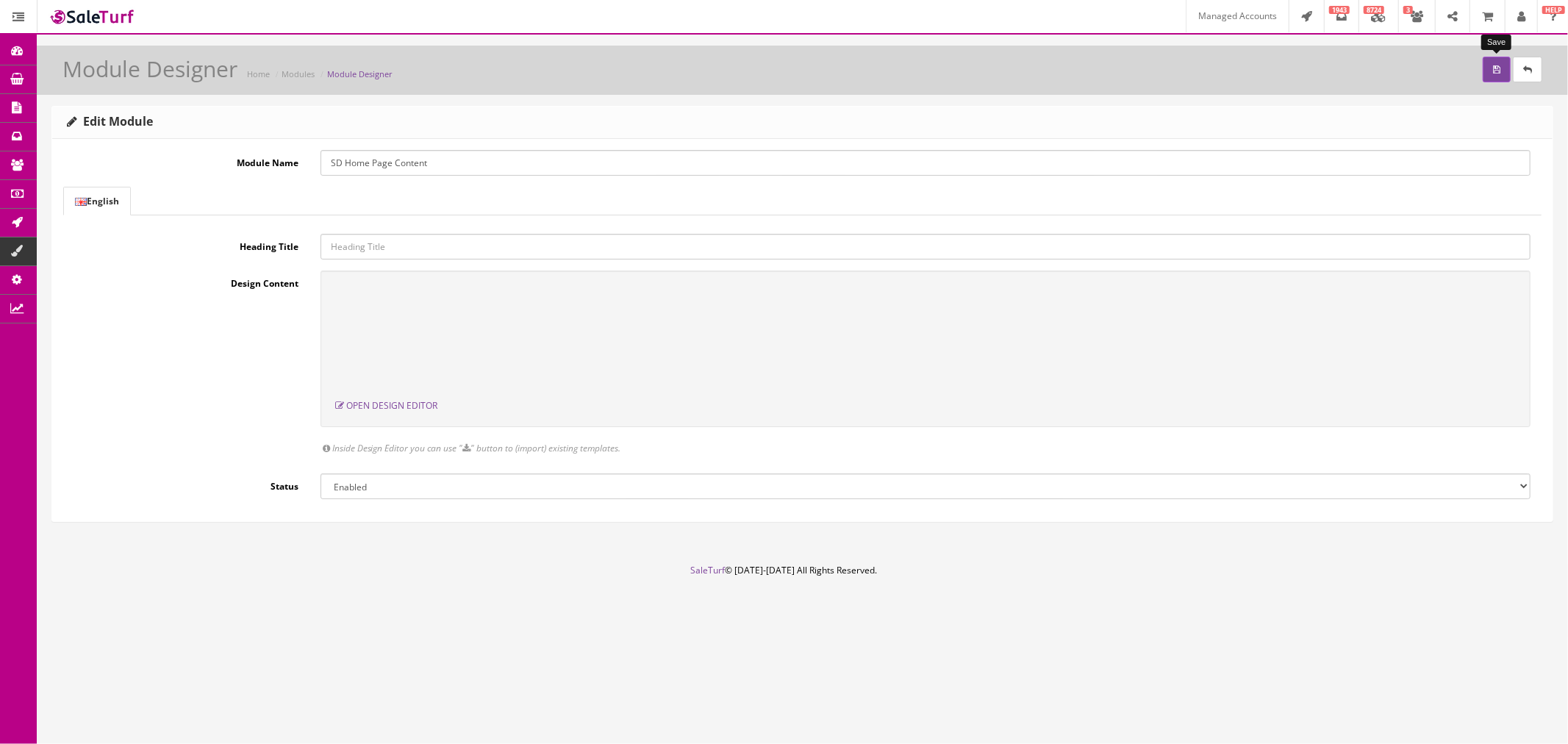
click at [1254, 71] on icon "submit" at bounding box center [1496, 69] width 8 height 8
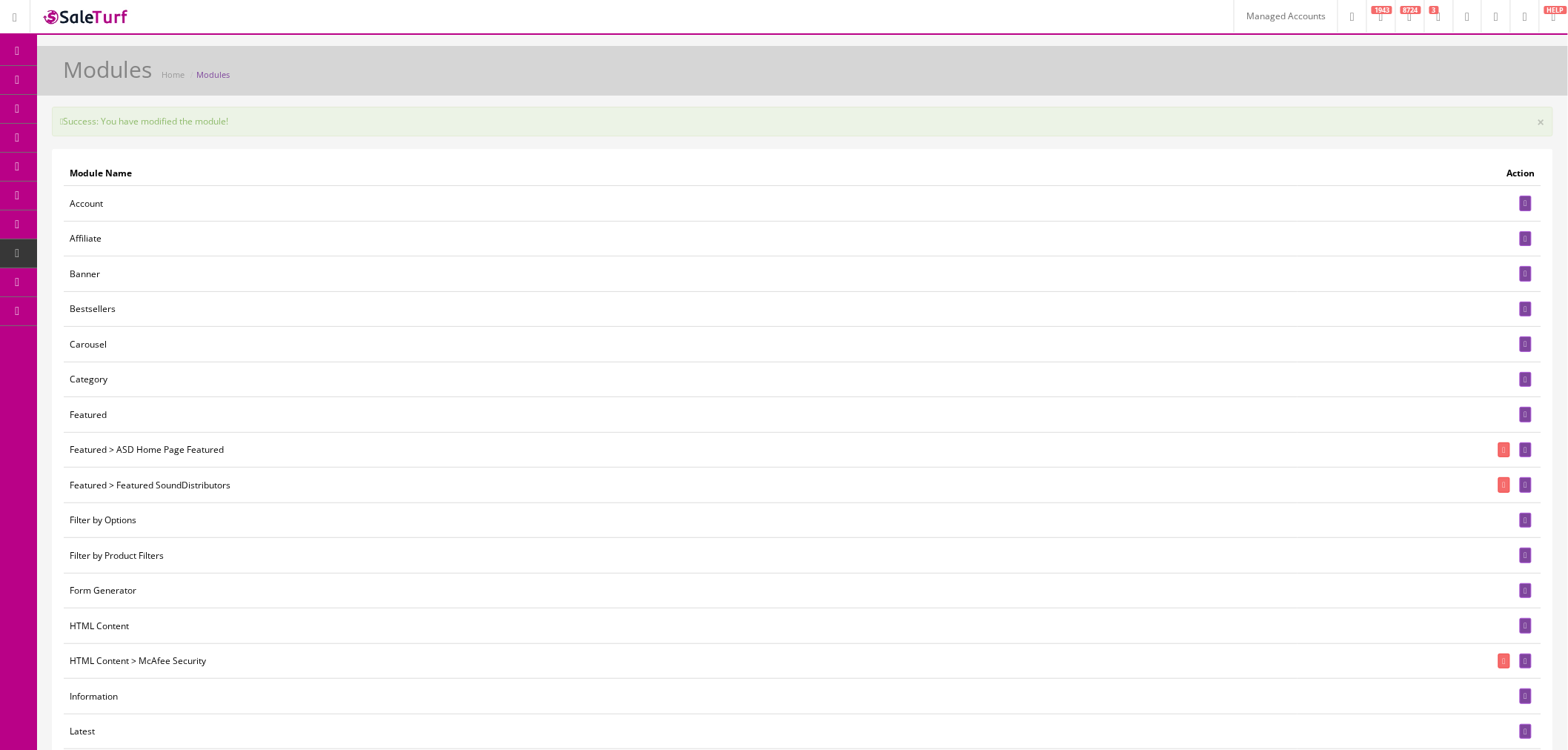
click at [144, 433] on link "Caching" at bounding box center [115, 427] width 156 height 29
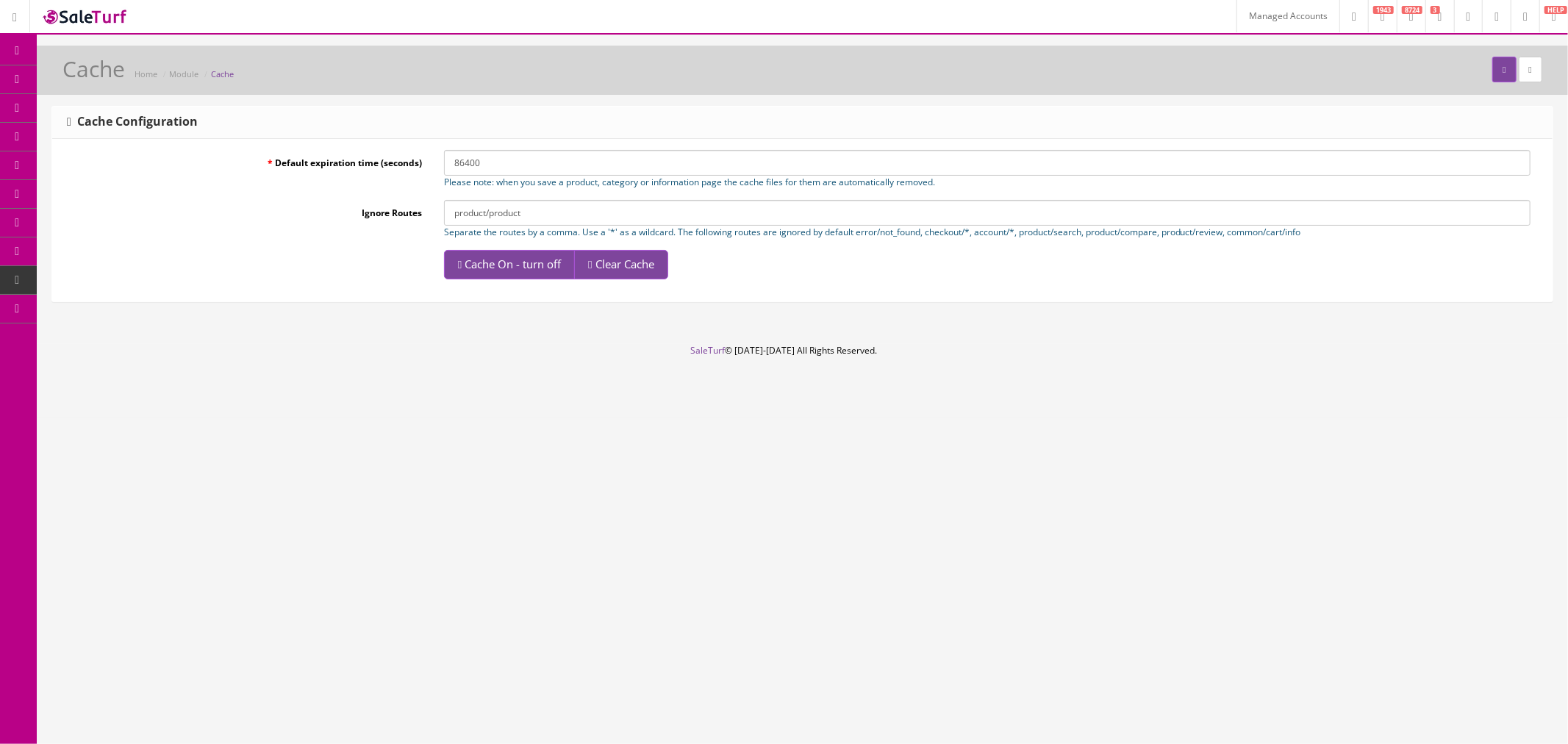
click at [640, 263] on span "Clear Cache" at bounding box center [624, 264] width 58 height 15
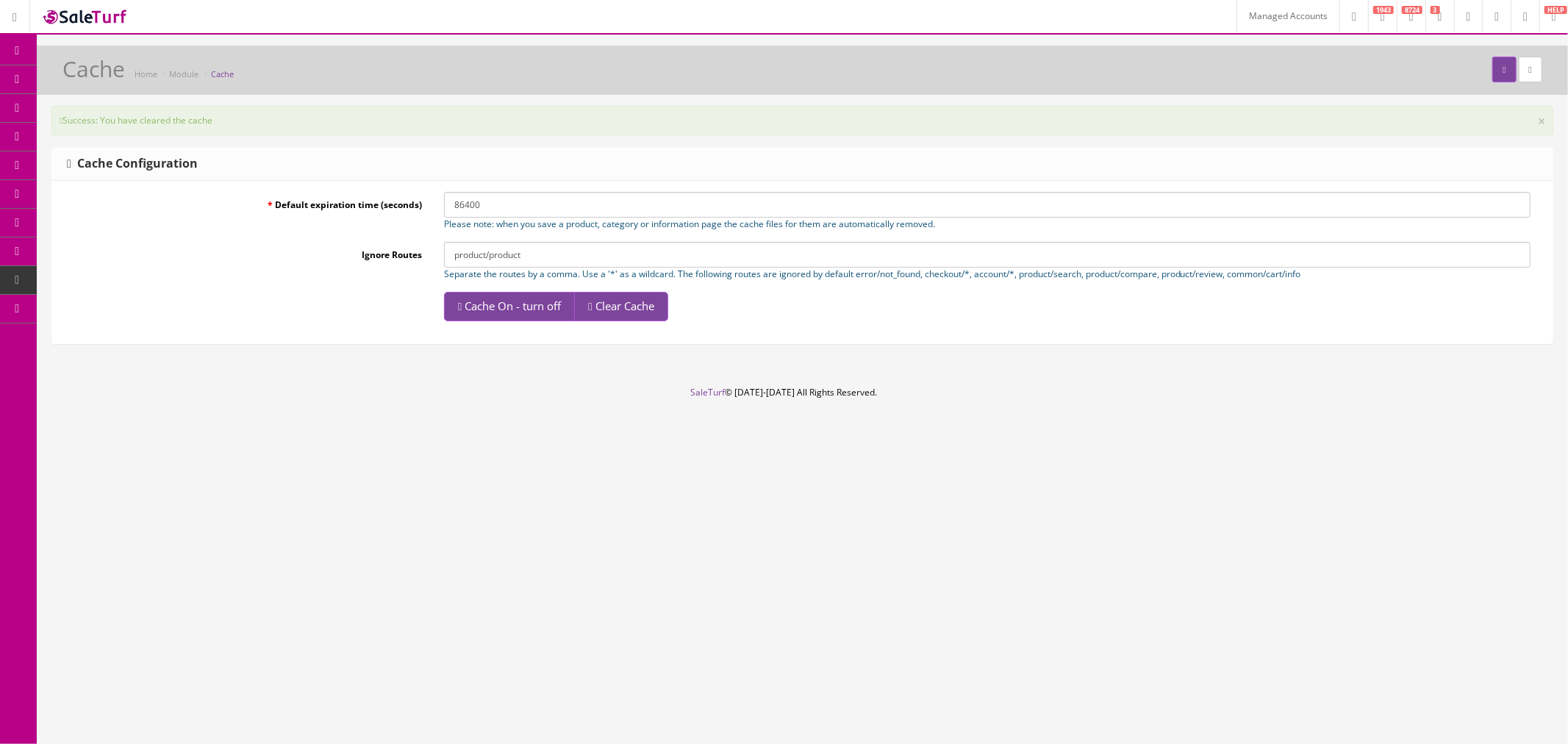
click at [114, 310] on link "Modules" at bounding box center [114, 309] width 155 height 28
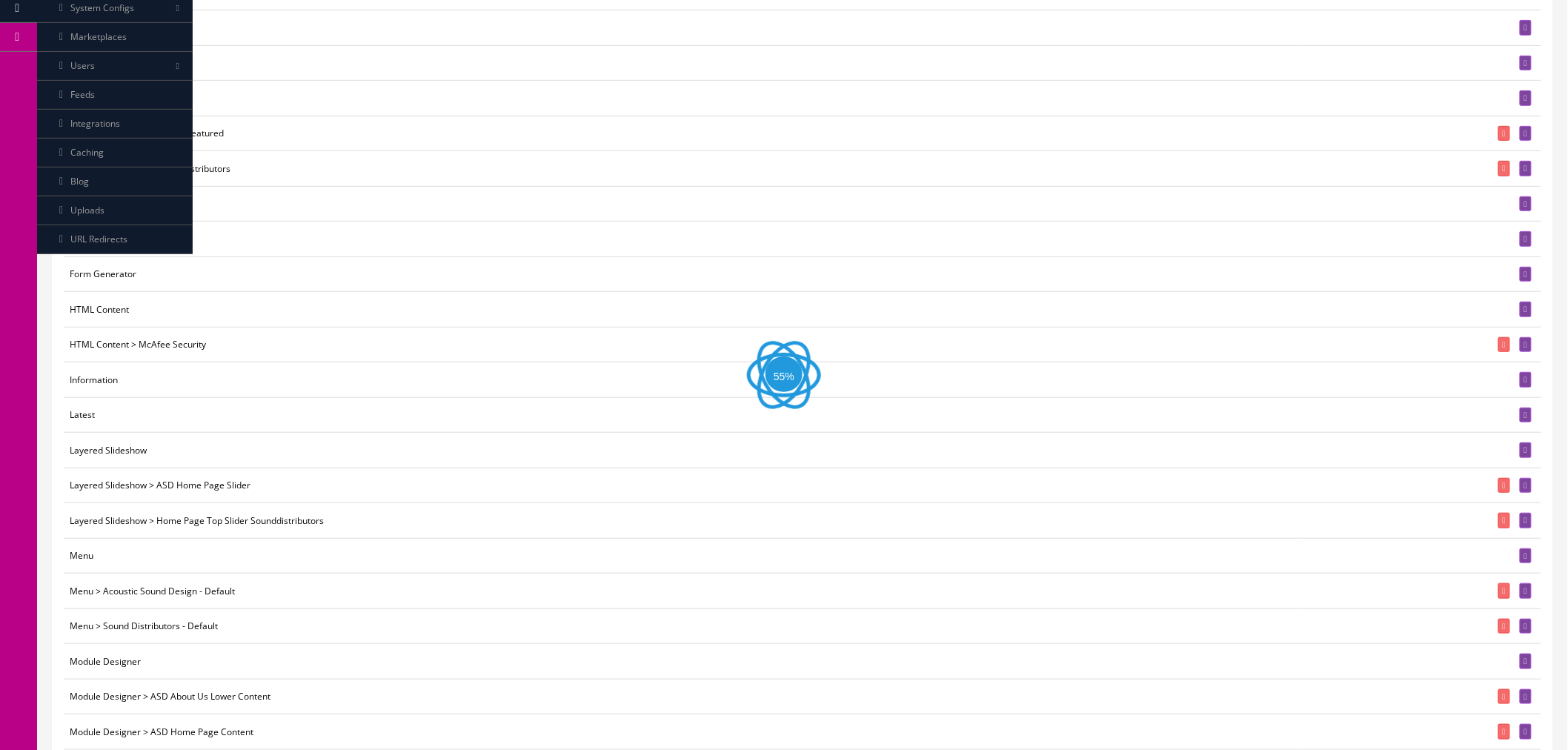
scroll to position [490, 0]
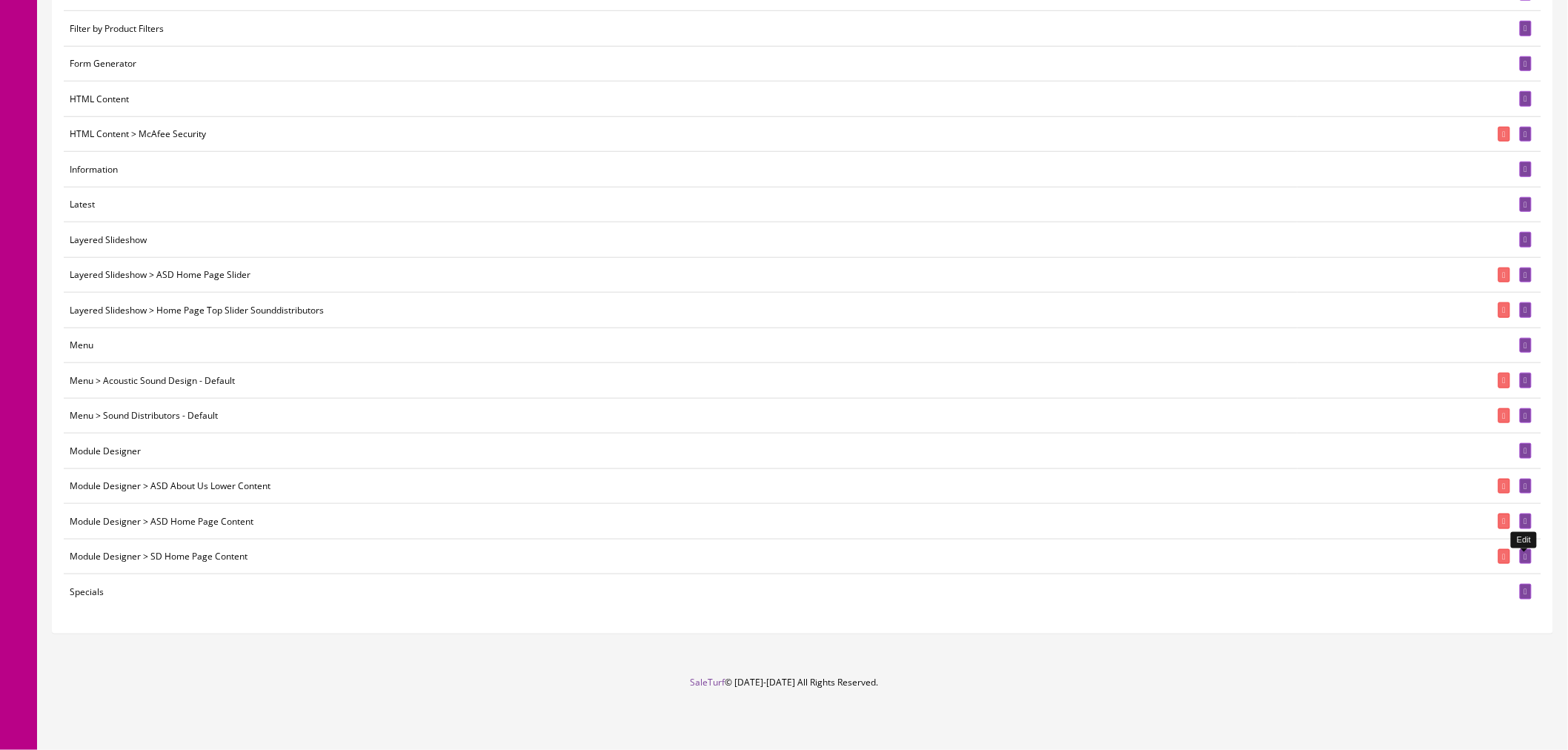
click at [1528, 553] on link at bounding box center [1525, 557] width 12 height 16
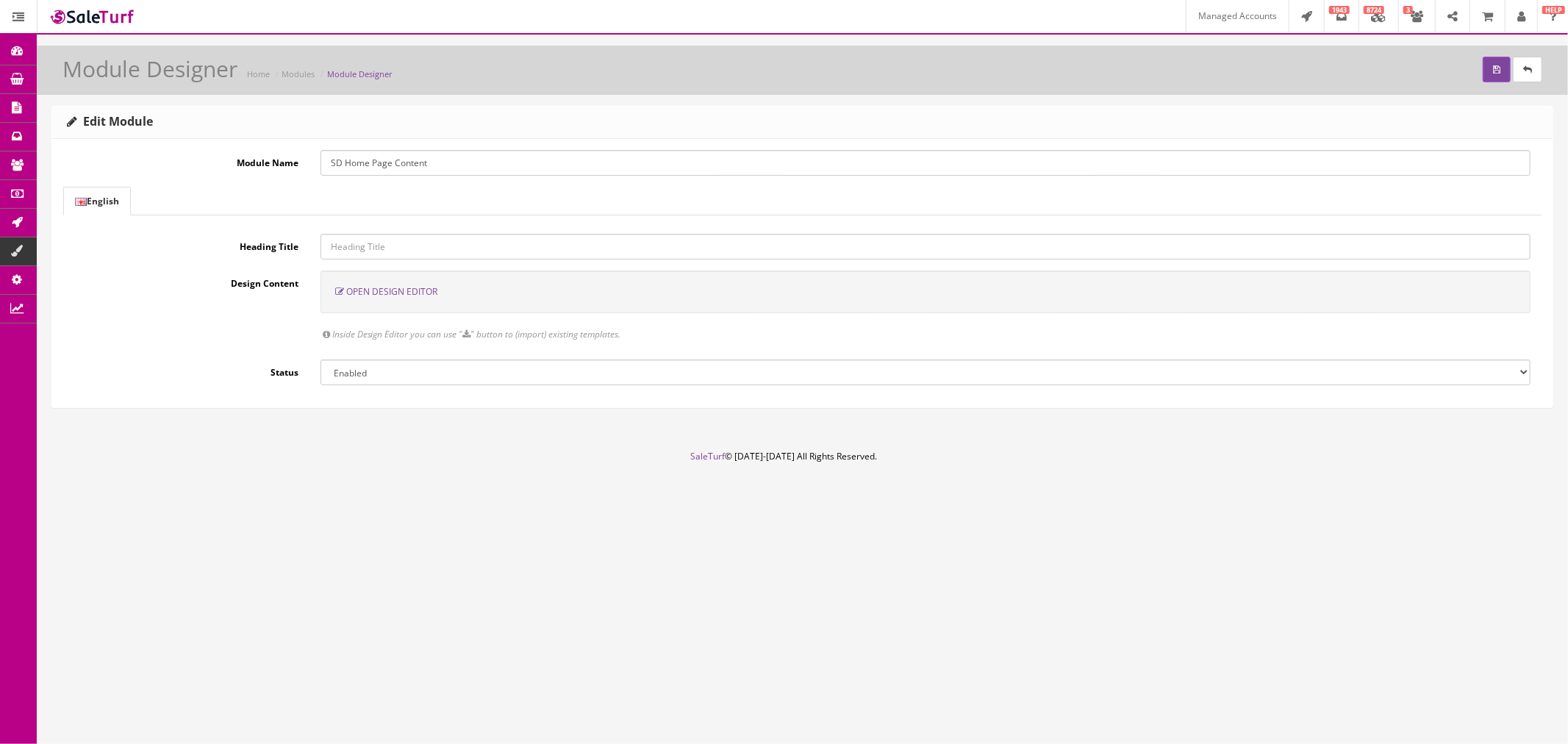
click at [388, 292] on span "Open Design Editor" at bounding box center [391, 292] width 92 height 12
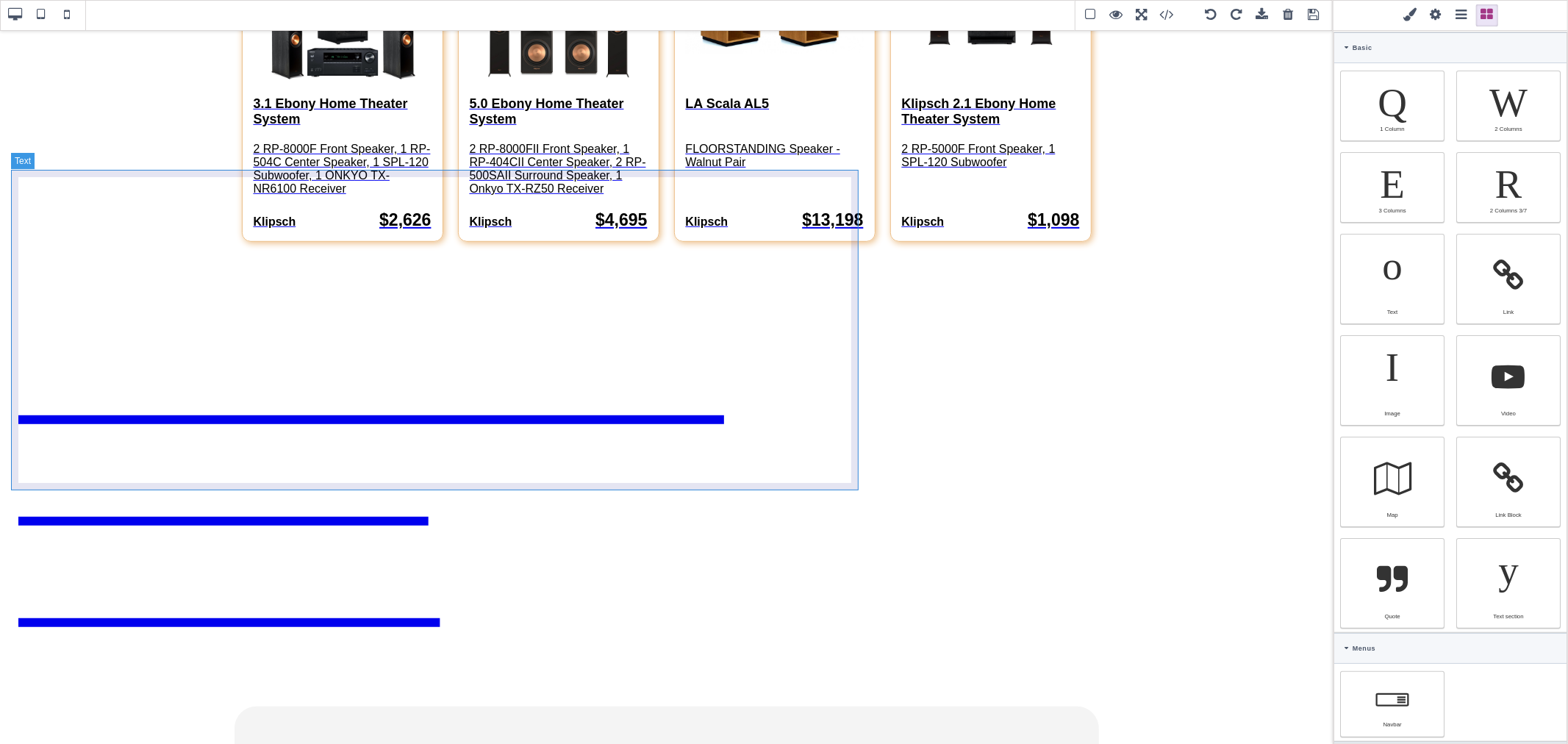
scroll to position [817, 0]
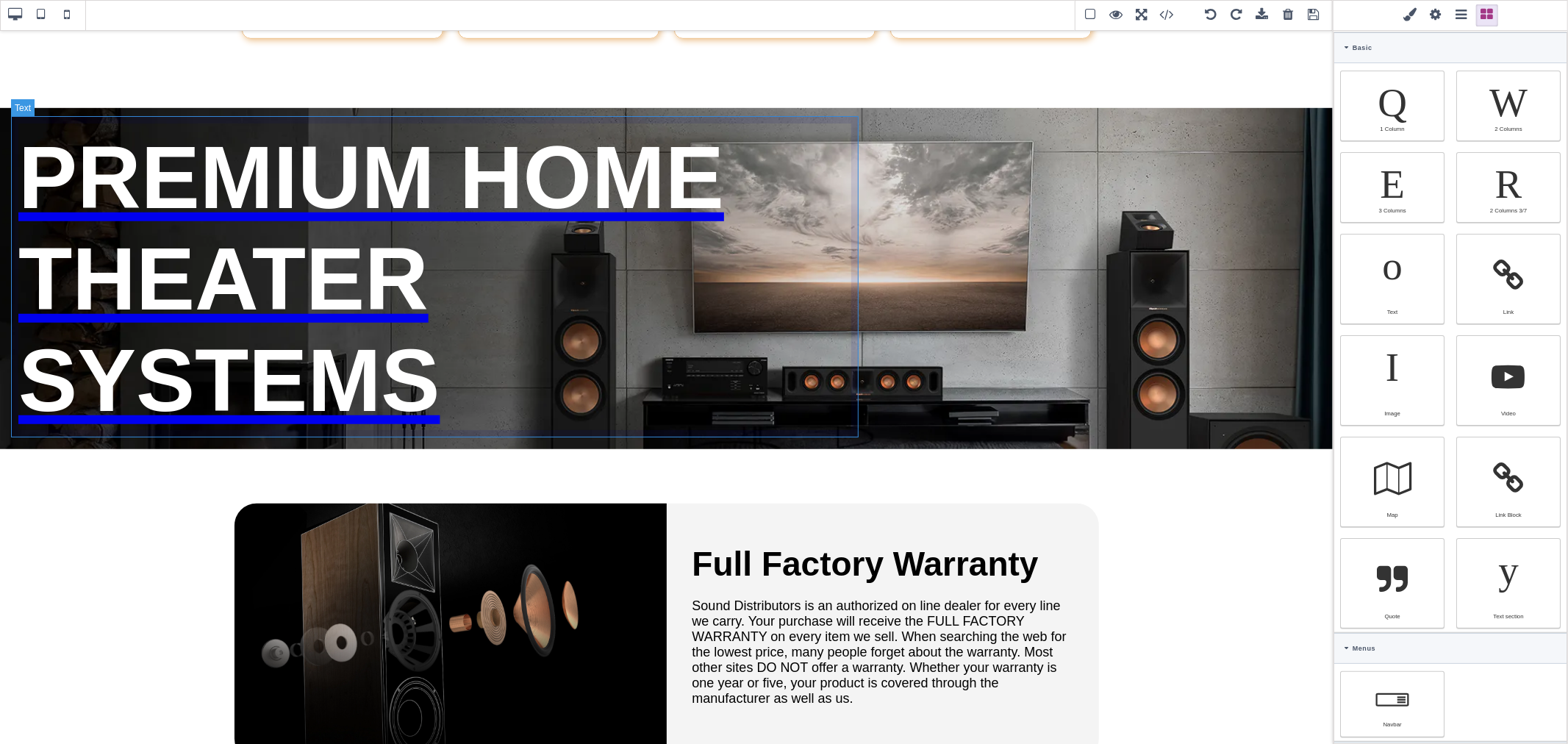
click at [552, 230] on div "PREMIUM HOME THEATER SYSTEMS" at bounding box center [437, 279] width 852 height 319
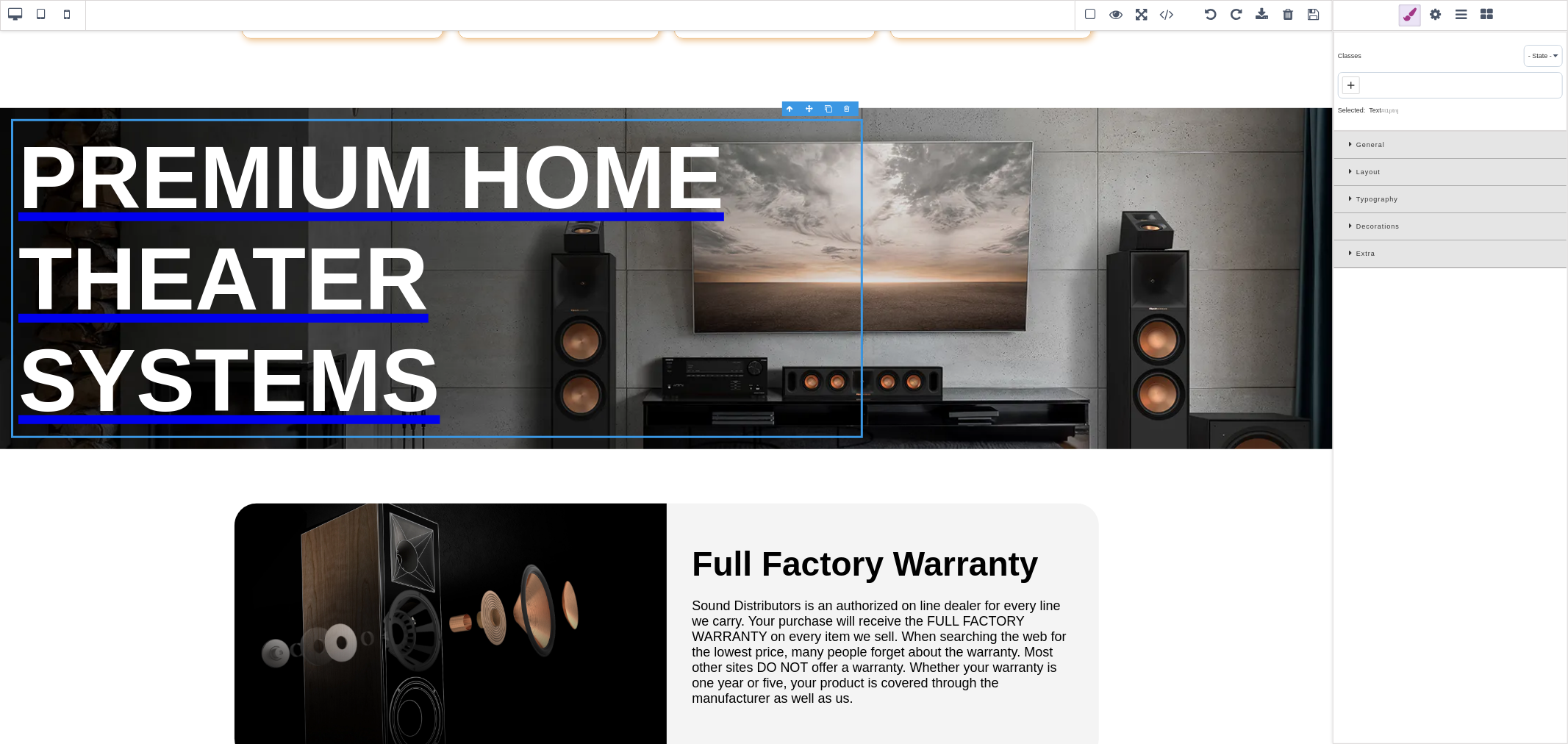
click at [1350, 172] on icon at bounding box center [1353, 172] width 8 height 8
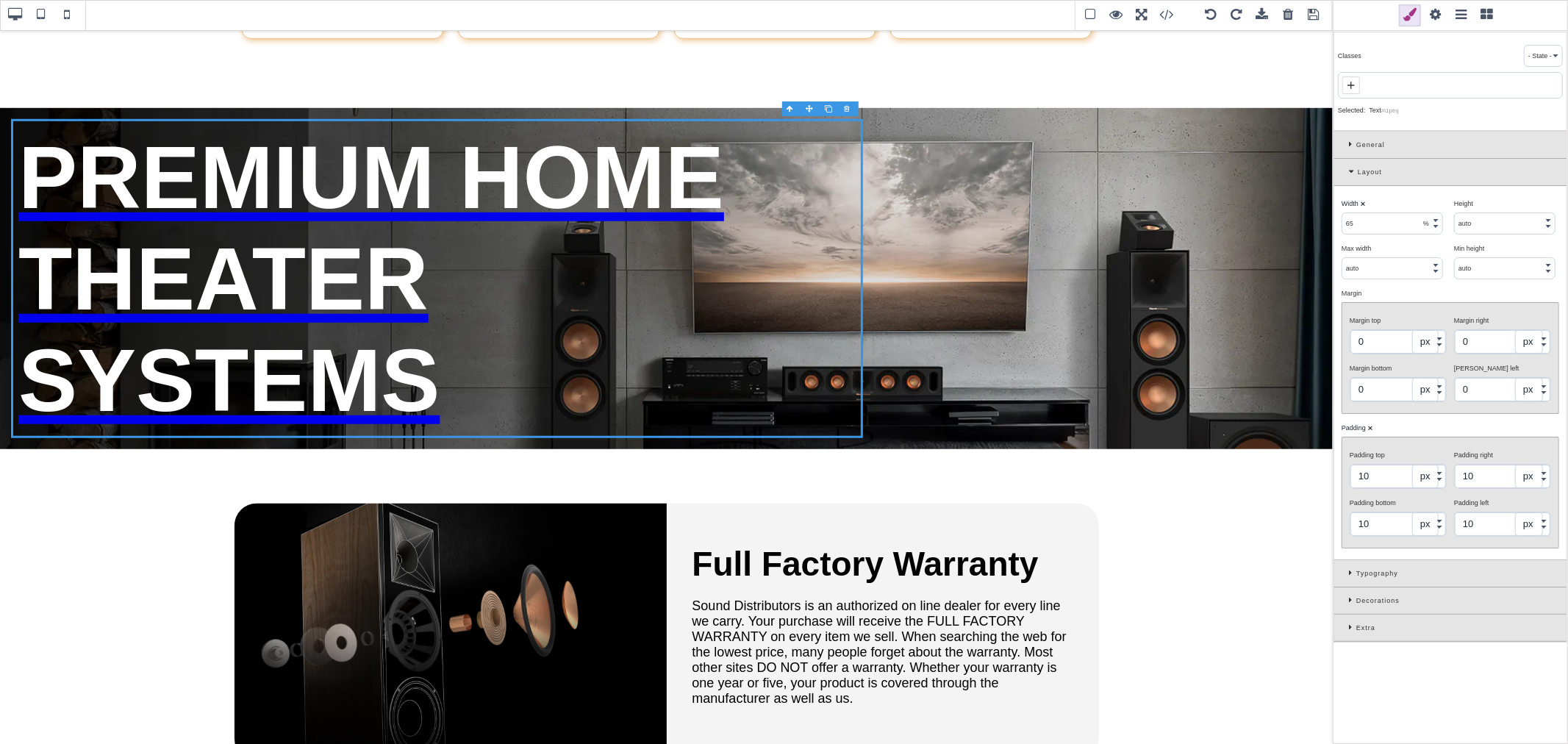
click at [1350, 138] on div "General" at bounding box center [1450, 145] width 232 height 27
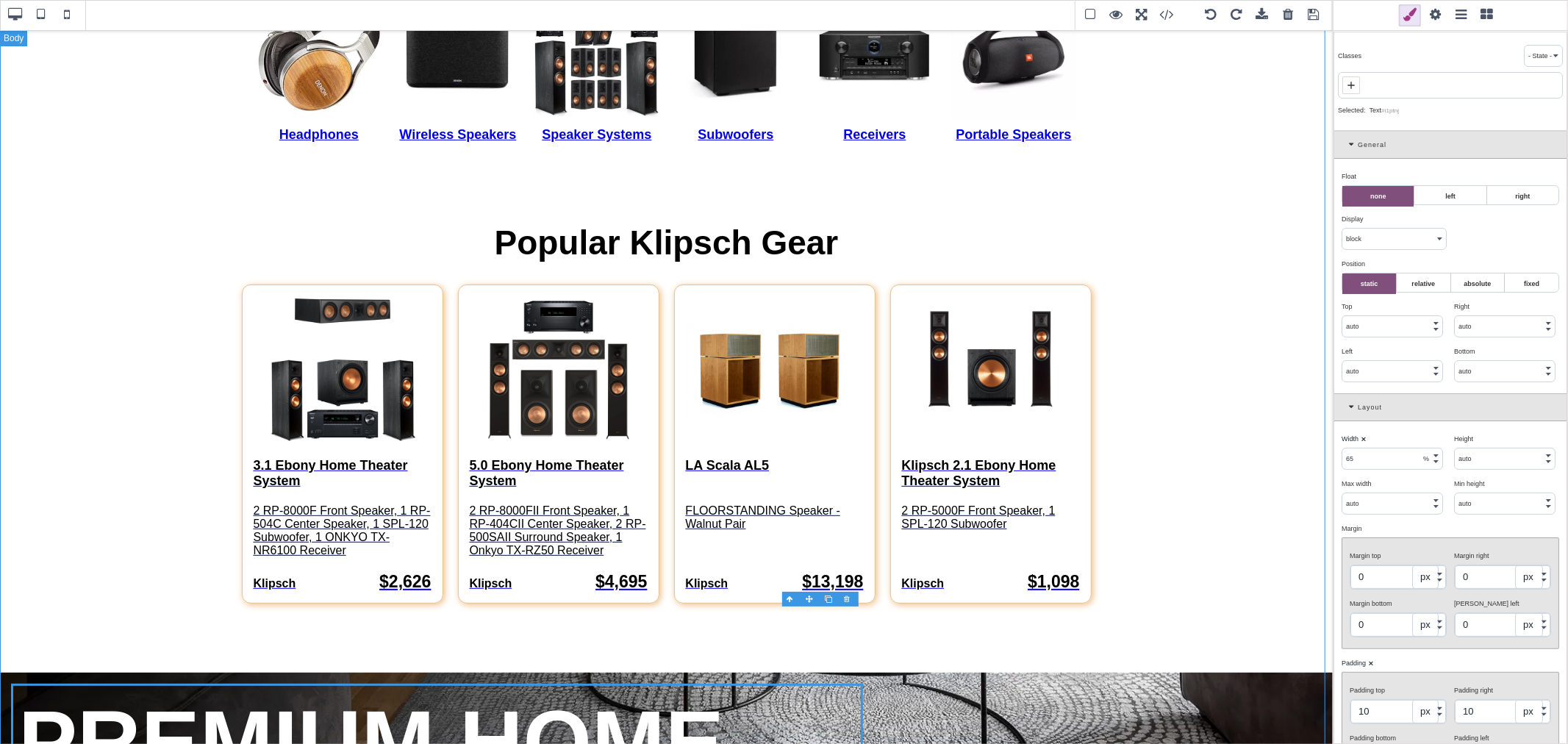
scroll to position [0, 0]
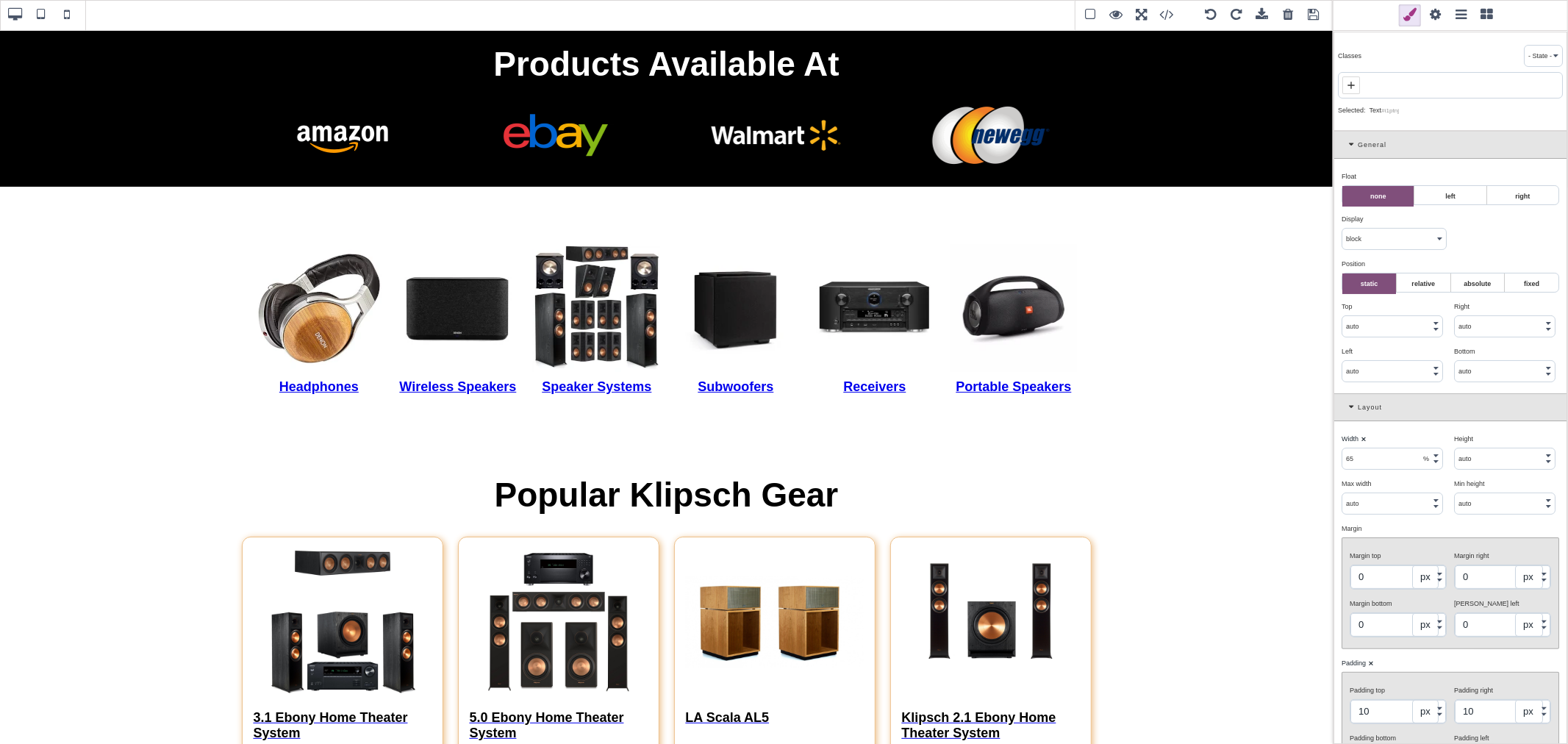
click at [1317, 15] on span at bounding box center [1313, 15] width 22 height 22
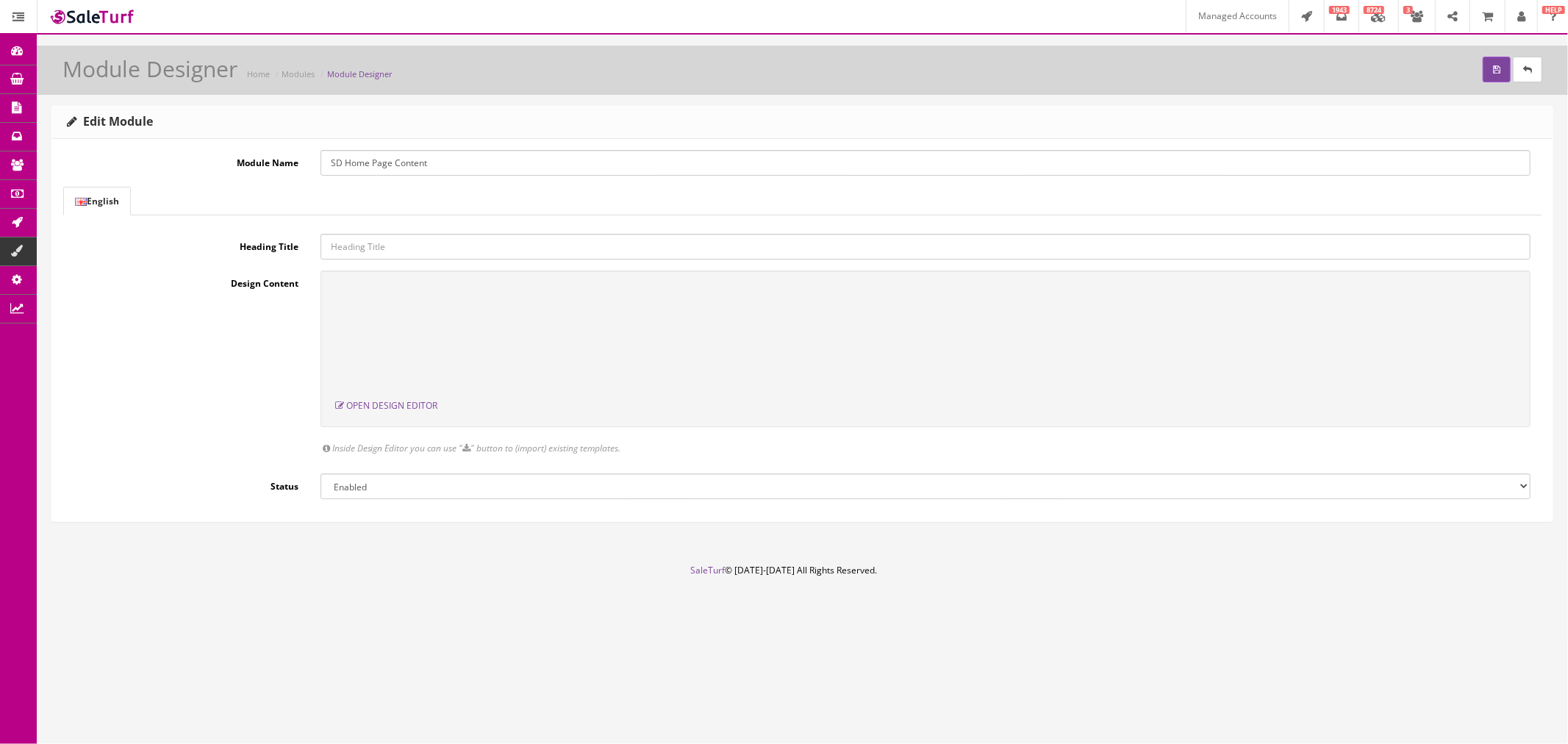
click at [1208, 23] on link "Managed Accounts" at bounding box center [1237, 16] width 103 height 32
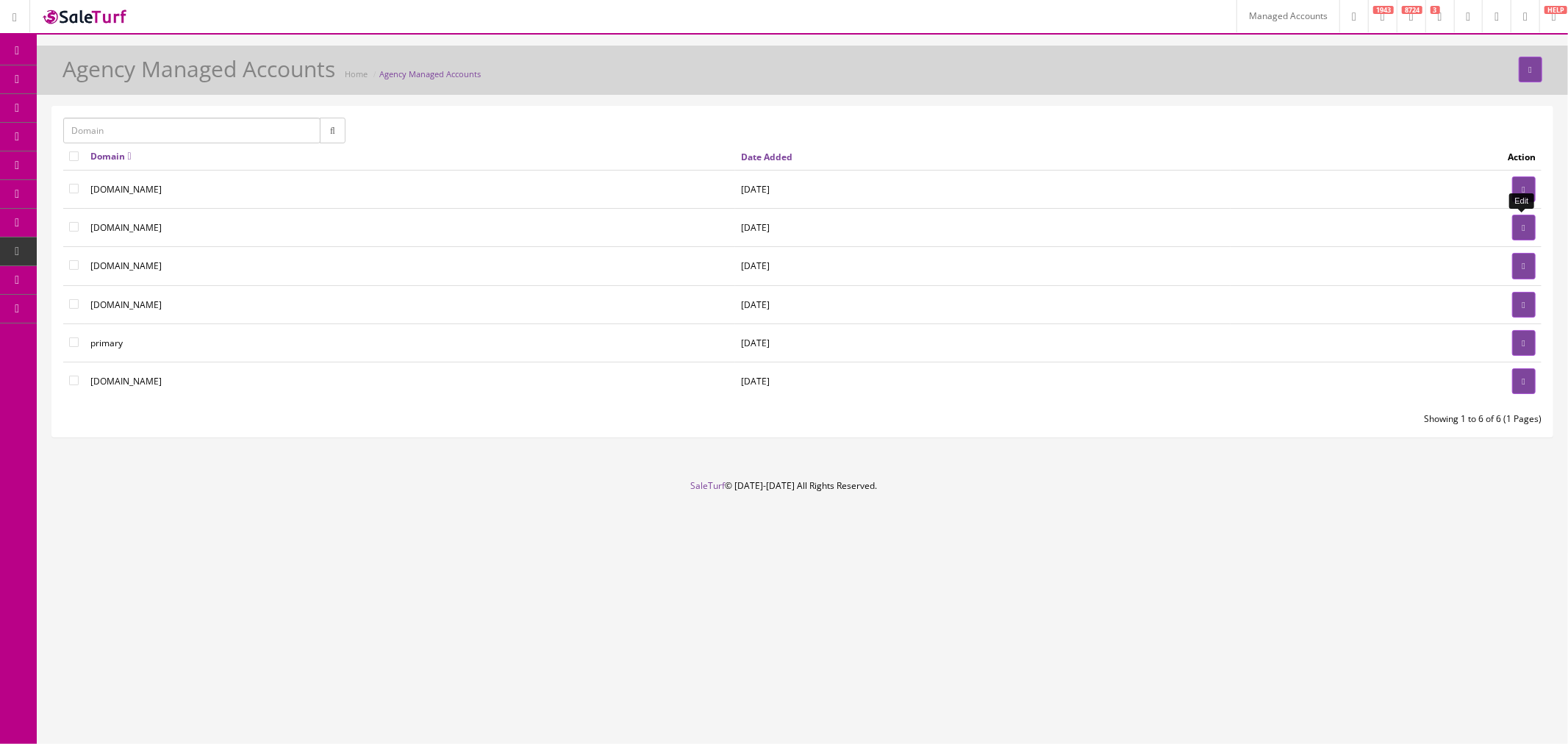
click at [1516, 228] on link at bounding box center [1523, 227] width 24 height 25
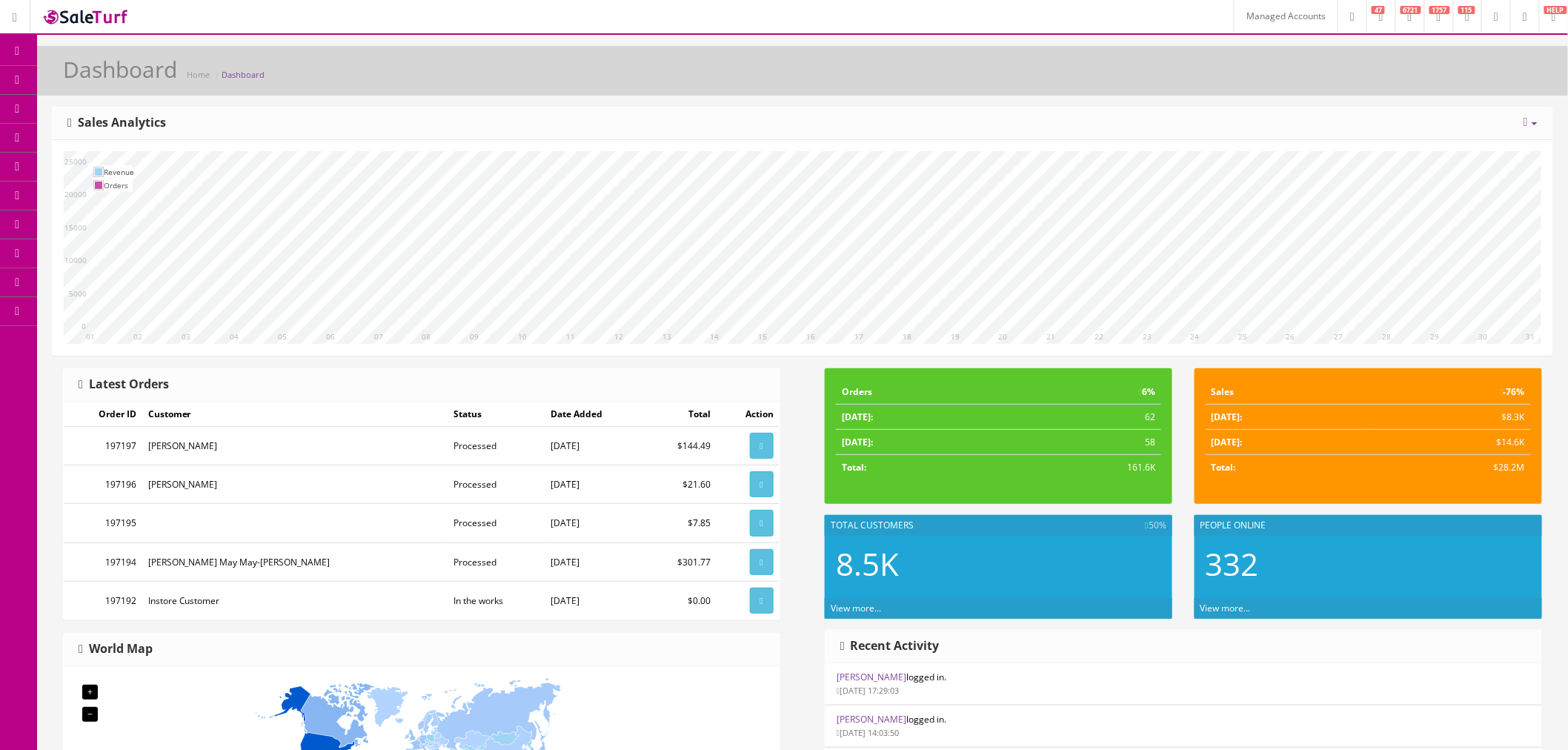
click at [143, 80] on link "Products" at bounding box center [115, 80] width 156 height 29
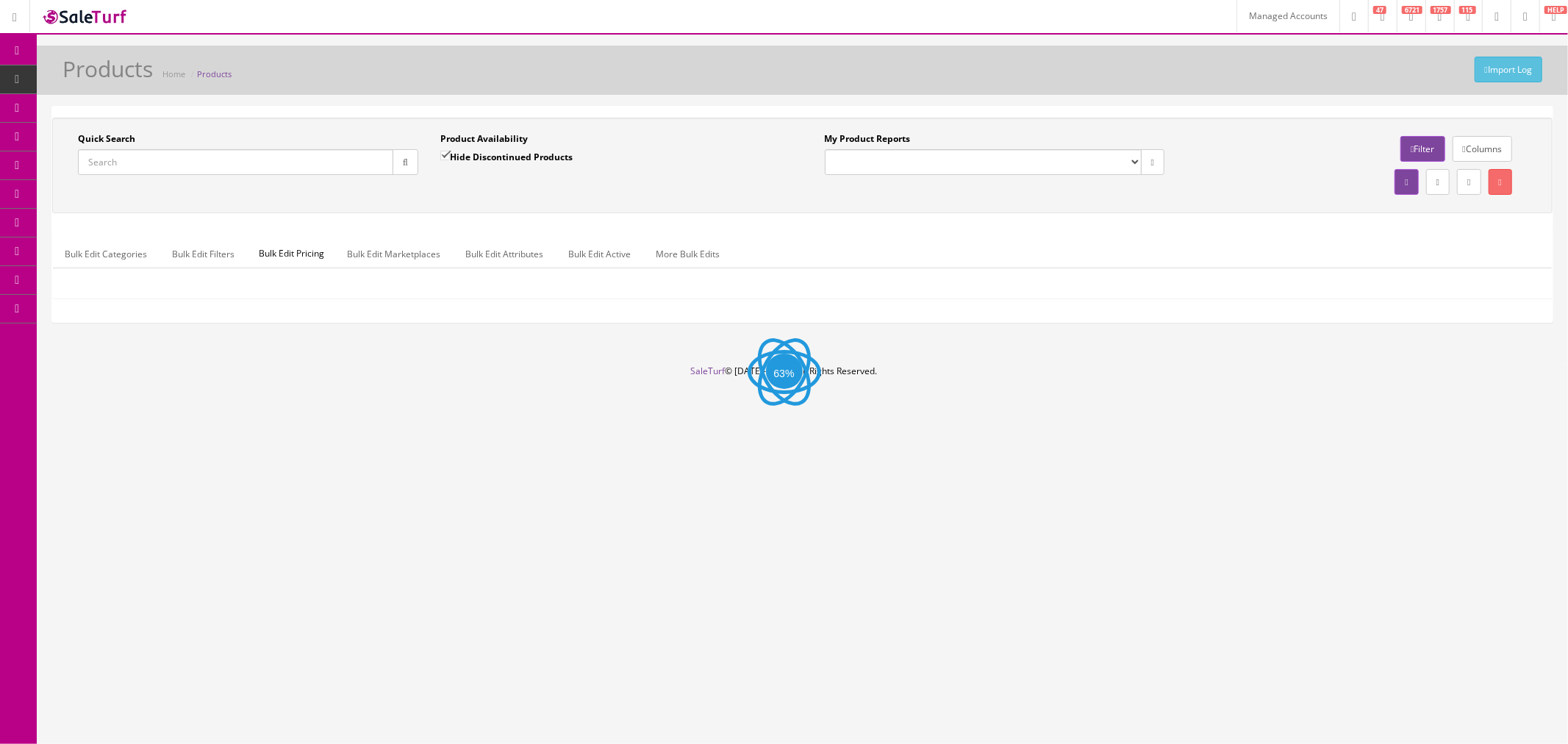
click at [149, 164] on link "Order List" at bounding box center [114, 165] width 155 height 28
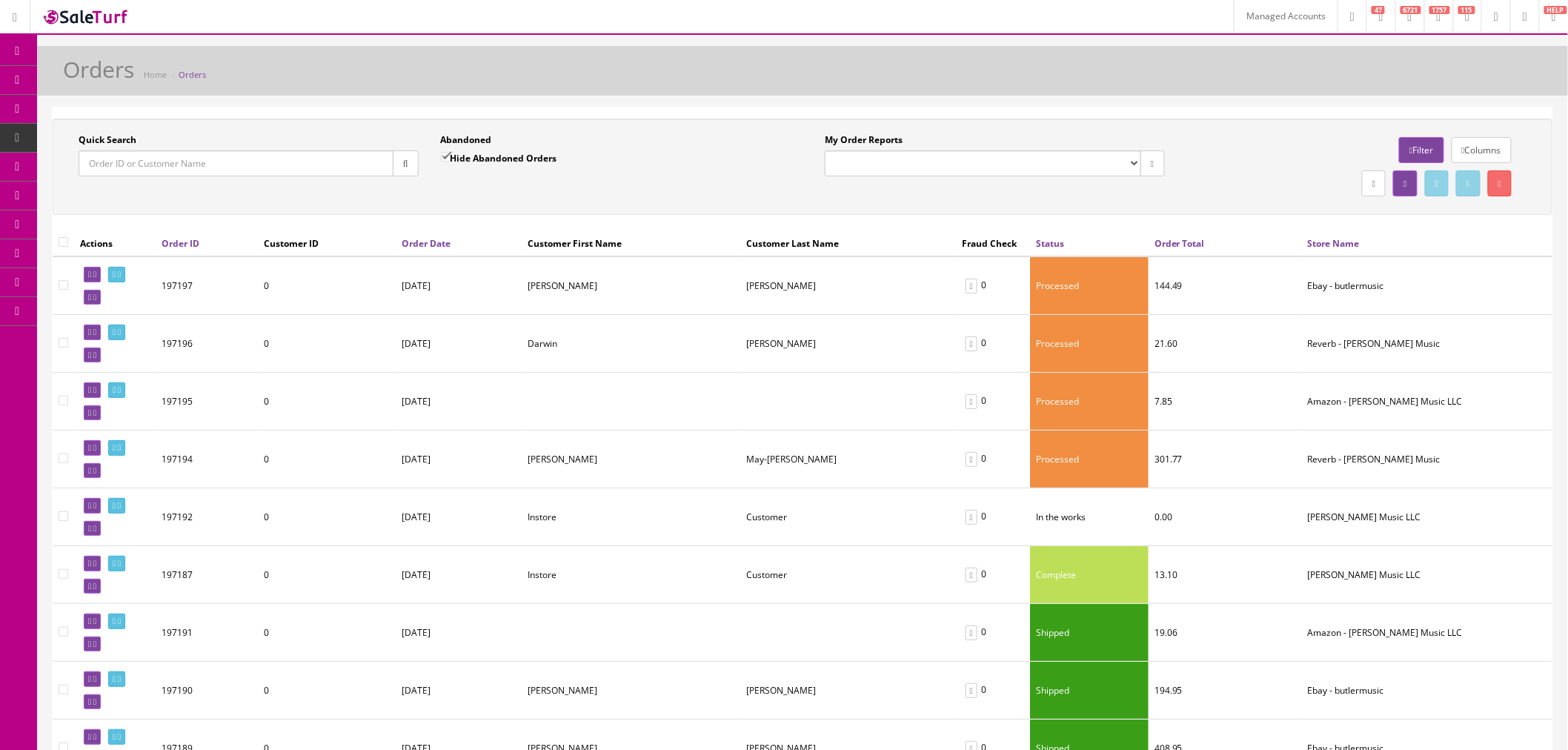
click at [218, 175] on input "Quick Search" at bounding box center [236, 163] width 315 height 26
paste input "114-7483612-4351457"
type input "114-7483612-4351457"
click at [403, 166] on icon "button" at bounding box center [406, 163] width 5 height 9
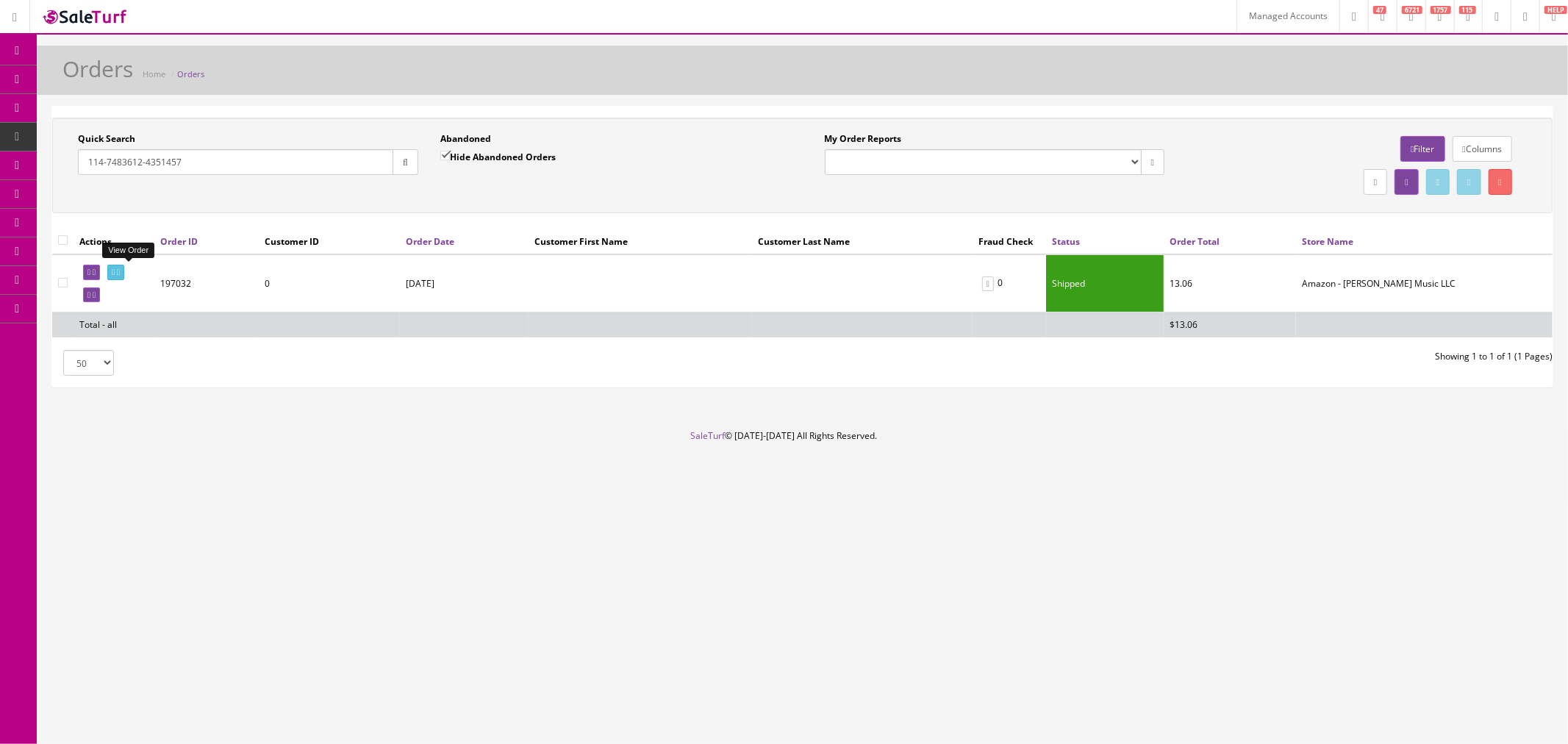
click at [125, 275] on link at bounding box center [116, 272] width 17 height 15
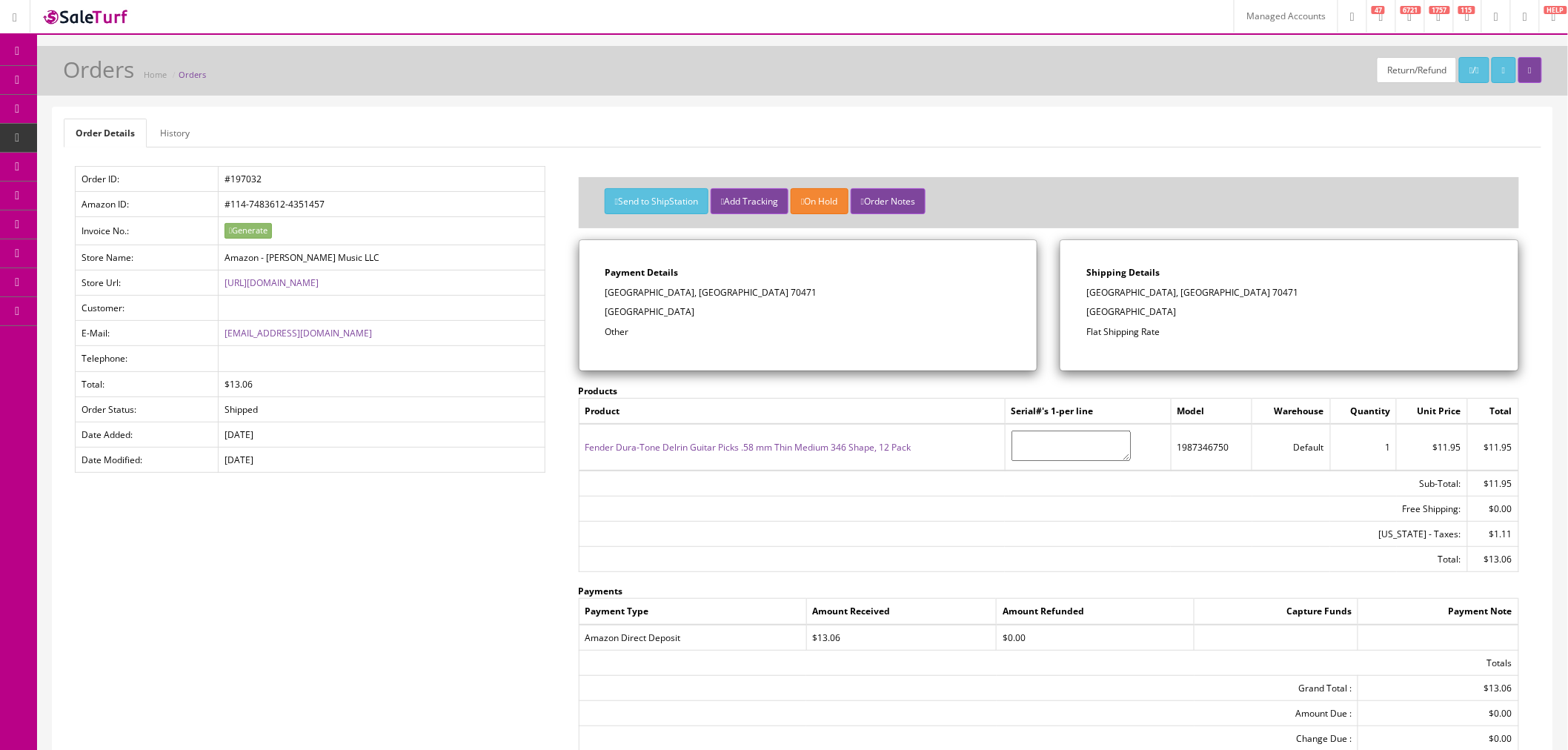
click at [1218, 448] on td "1987346750" at bounding box center [1211, 447] width 81 height 46
copy td "1987346750"
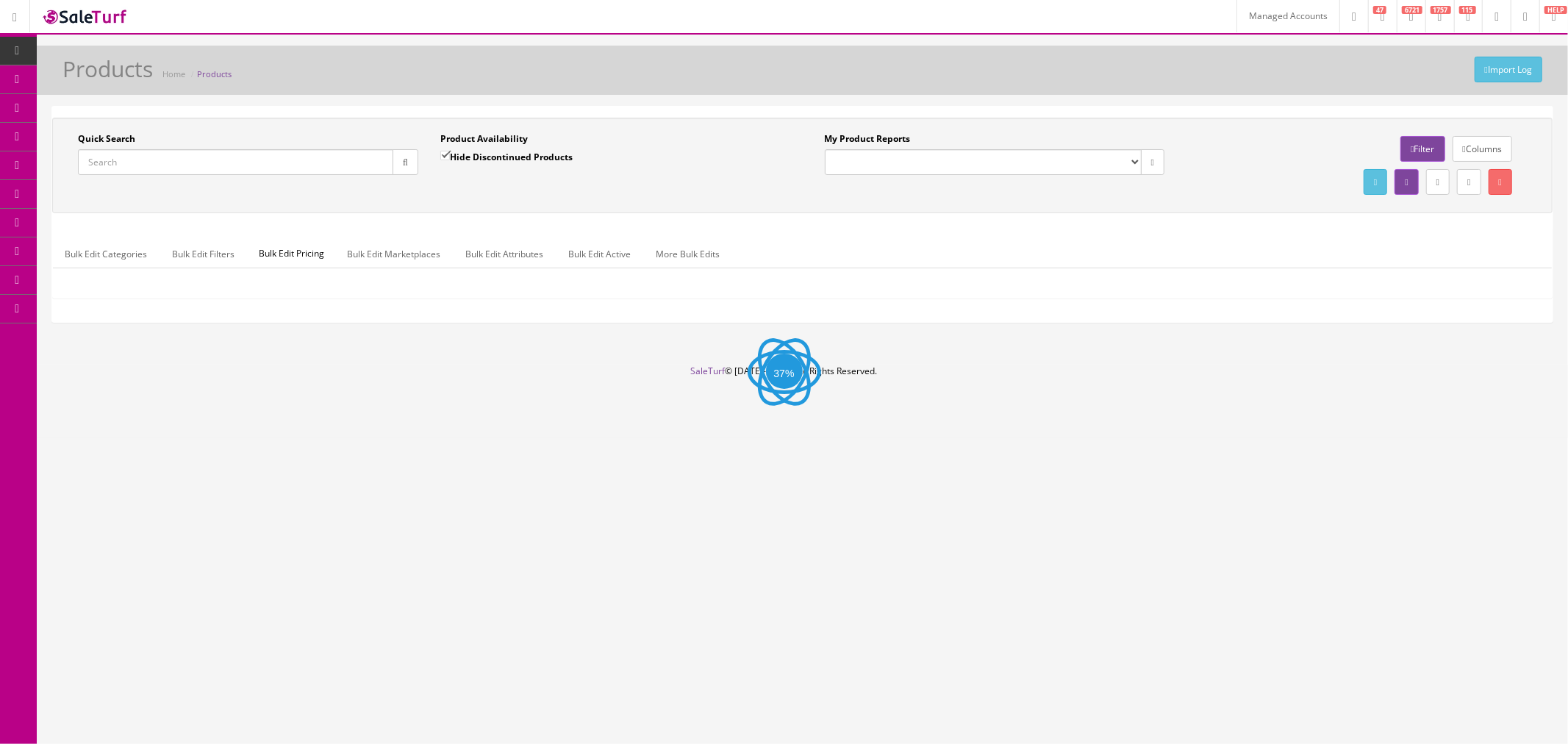
click at [134, 158] on input "Quick Search" at bounding box center [235, 162] width 315 height 25
paste input "1987346750"
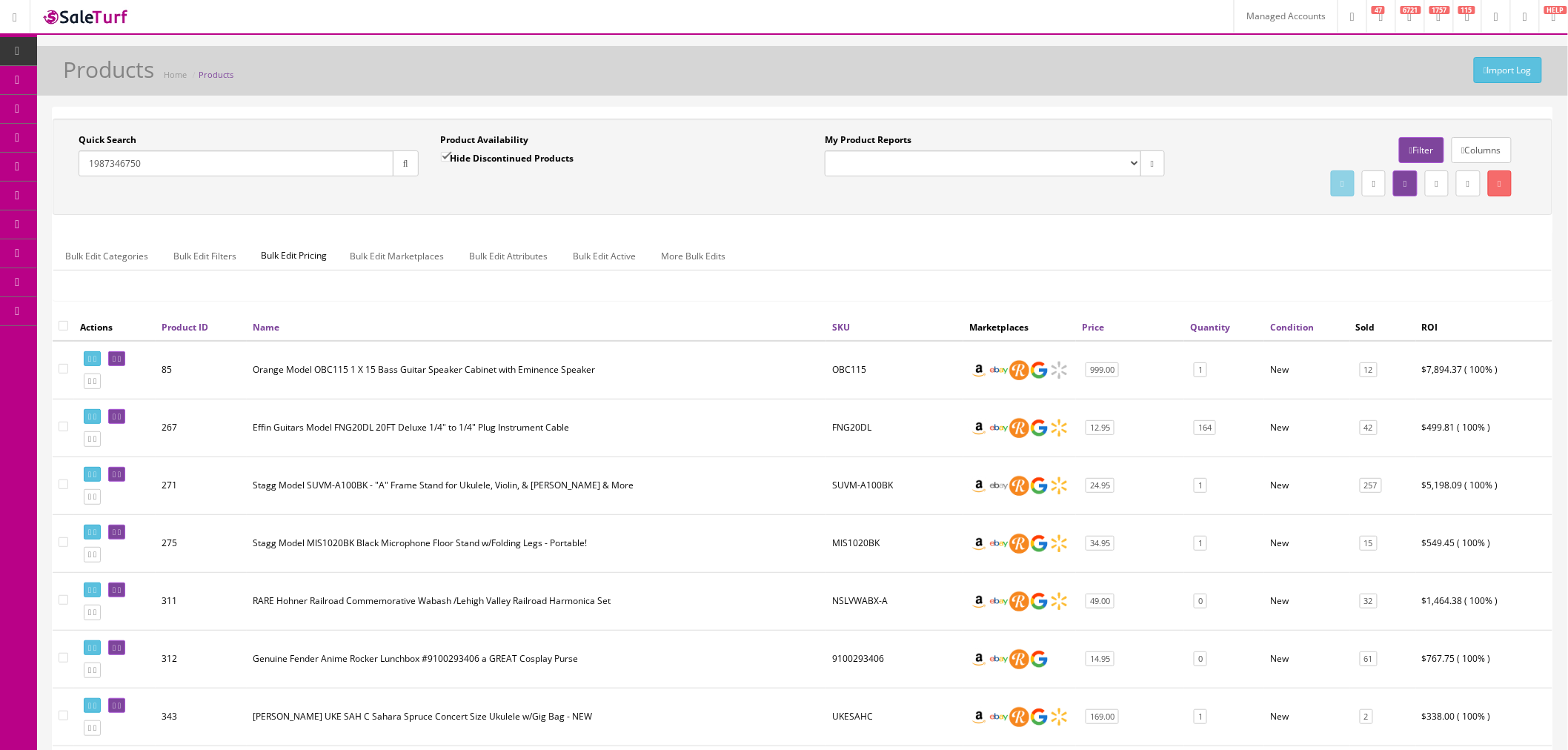
type input "1987346750"
click at [410, 160] on button "button" at bounding box center [406, 163] width 26 height 26
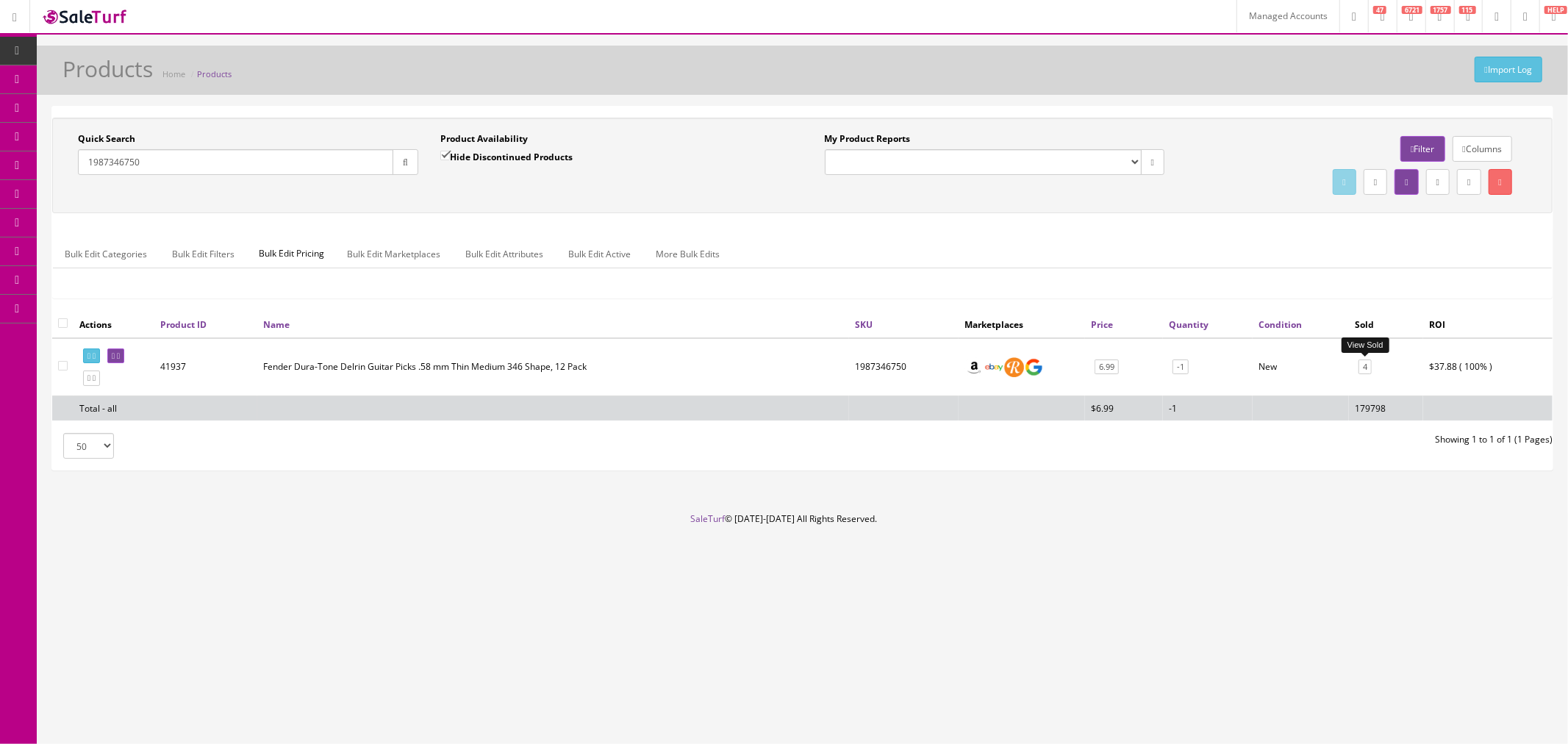
click at [1370, 366] on link "4" at bounding box center [1364, 367] width 13 height 15
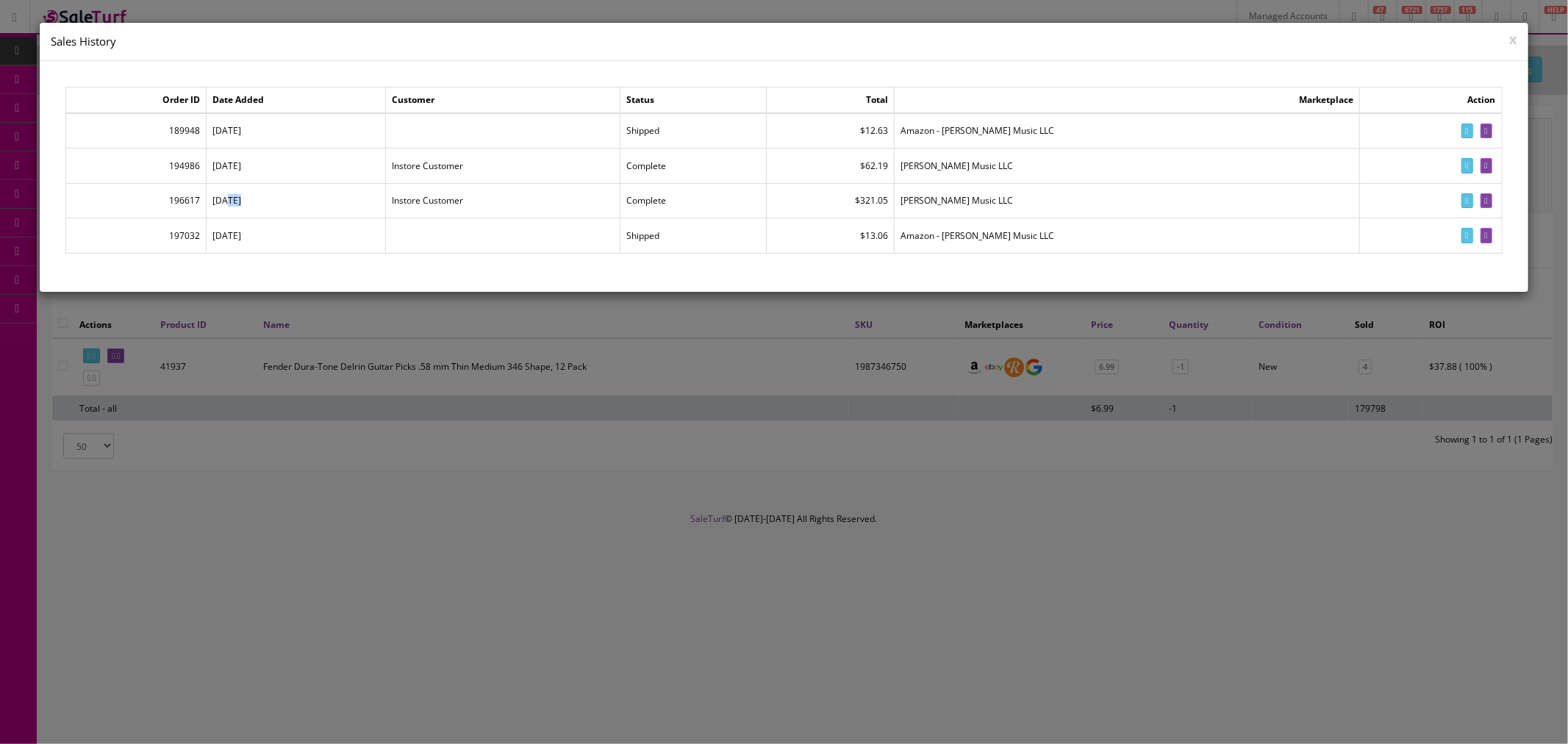
drag, startPoint x: 237, startPoint y: 202, endPoint x: 248, endPoint y: 202, distance: 11.0
click at [248, 202] on td "[DATE]" at bounding box center [295, 201] width 179 height 35
